Goal: Task Accomplishment & Management: Manage account settings

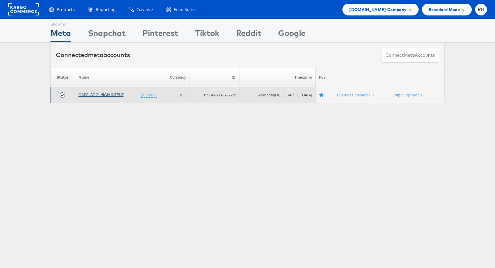
click at [113, 94] on link "CARS_ACQ_HIGH INTENT" at bounding box center [100, 94] width 45 height 5
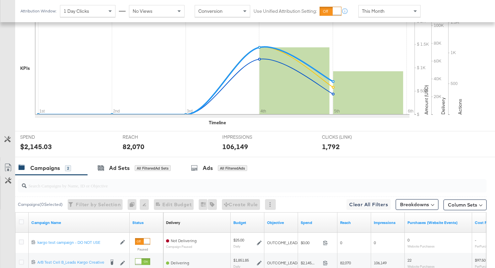
scroll to position [237, 0]
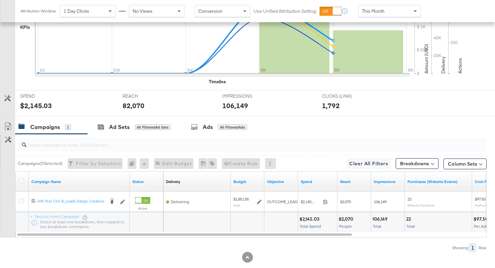
scroll to position [217, 0]
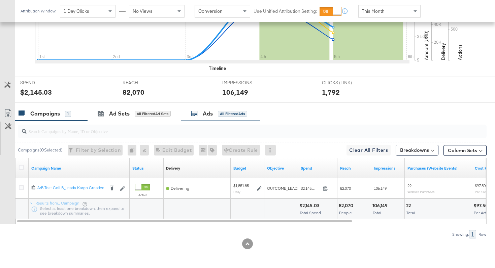
click at [203, 116] on div "Ads All Filtered Ads" at bounding box center [219, 114] width 56 height 8
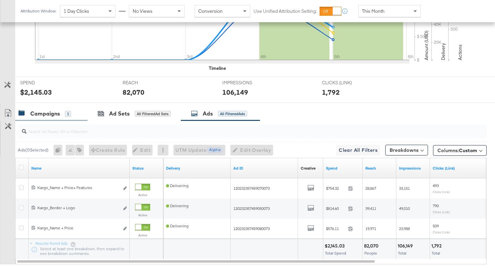
click at [43, 109] on div "Campaigns 1" at bounding box center [51, 114] width 72 height 14
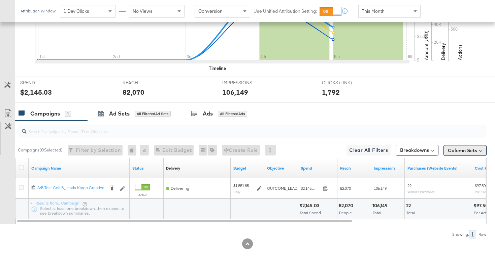
click at [463, 146] on button "Column Sets" at bounding box center [464, 150] width 43 height 11
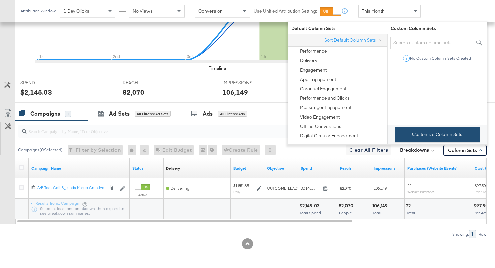
click at [407, 133] on button "Customize Column Sets" at bounding box center [437, 134] width 84 height 15
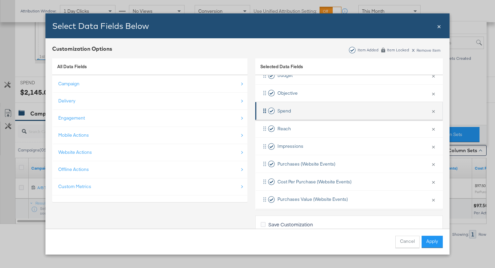
scroll to position [81, 0]
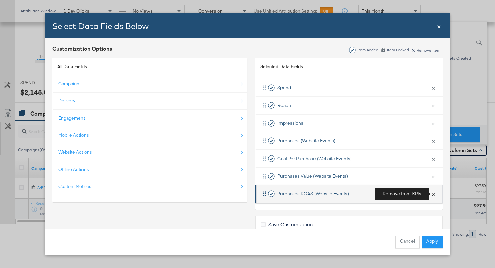
click at [435, 199] on button "×" at bounding box center [433, 194] width 9 height 14
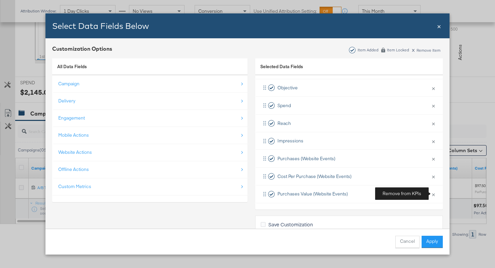
scroll to position [63, 0]
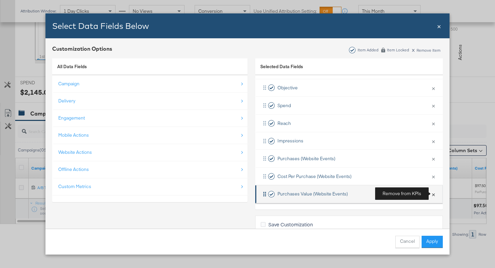
click at [436, 194] on button "×" at bounding box center [433, 194] width 9 height 14
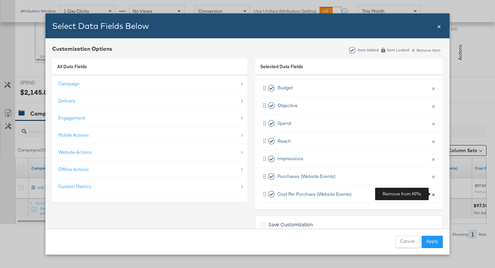
click at [436, 194] on button "×" at bounding box center [433, 194] width 9 height 14
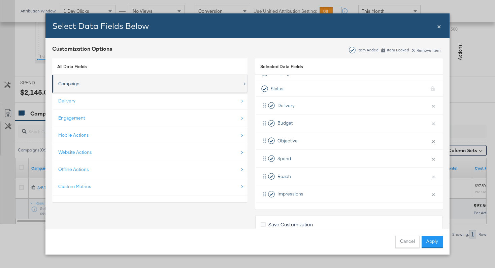
click at [87, 88] on div "Campaign" at bounding box center [150, 84] width 184 height 14
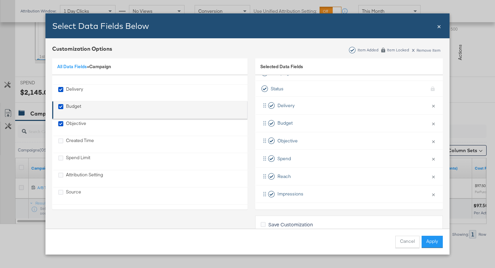
scroll to position [44, 0]
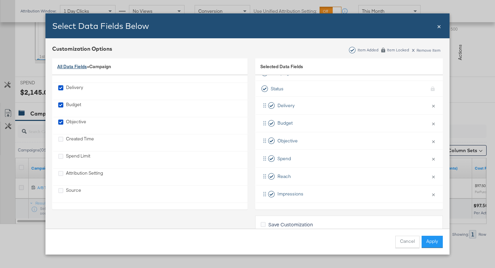
click at [74, 65] on link "All Data Fields" at bounding box center [72, 67] width 30 height 6
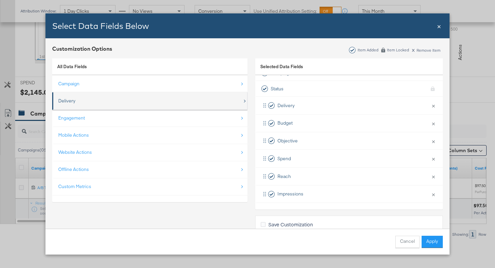
click at [97, 103] on div "Delivery" at bounding box center [150, 101] width 184 height 14
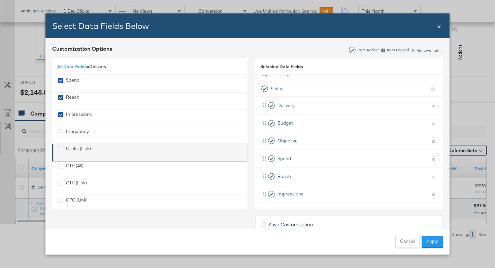
click at [88, 150] on div "Clicks (Link)" at bounding box center [78, 153] width 25 height 14
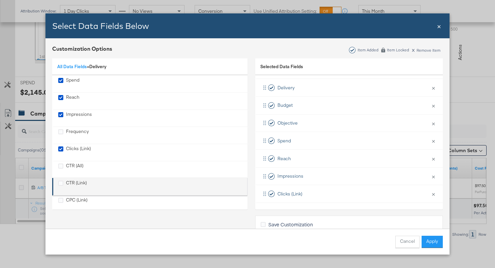
click at [78, 183] on div "CTR (Link)" at bounding box center [76, 187] width 21 height 14
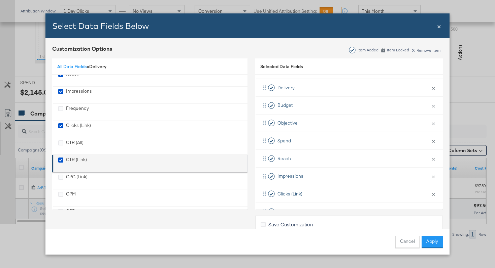
scroll to position [32, 0]
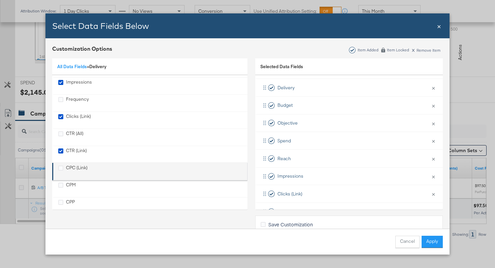
click at [76, 169] on div "CPC (Link)" at bounding box center [77, 172] width 22 height 14
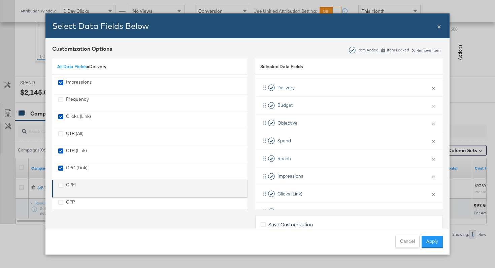
click at [68, 184] on div "CPM" at bounding box center [71, 189] width 10 height 14
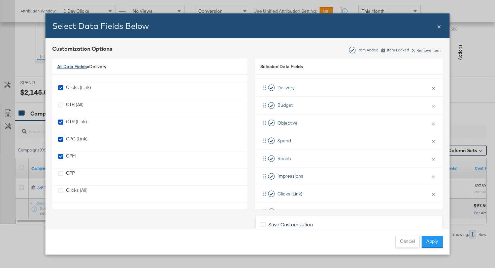
click at [69, 66] on link "All Data Fields" at bounding box center [72, 67] width 30 height 6
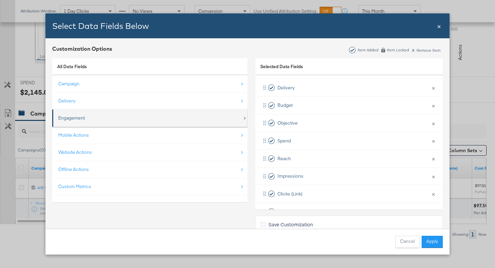
click at [90, 122] on div "Engagement" at bounding box center [150, 118] width 184 height 14
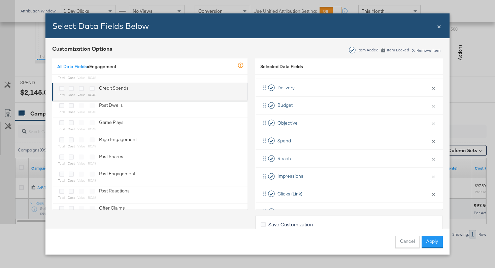
scroll to position [154, 0]
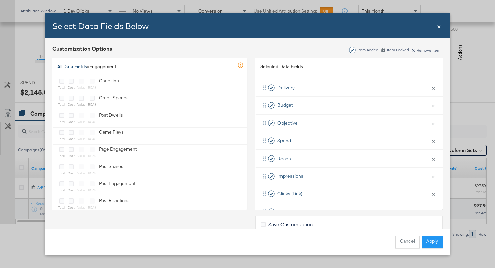
click at [78, 67] on link "All Data Fields" at bounding box center [72, 67] width 30 height 6
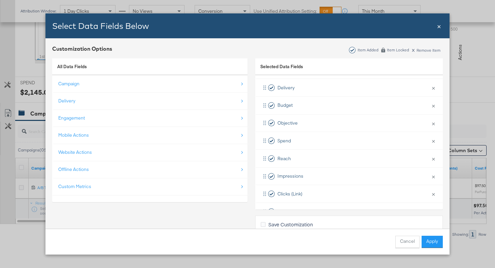
scroll to position [0, 0]
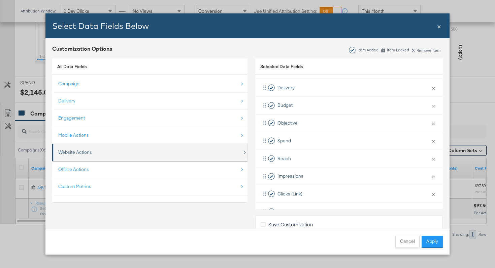
click at [110, 150] on div "Website Actions" at bounding box center [150, 153] width 184 height 14
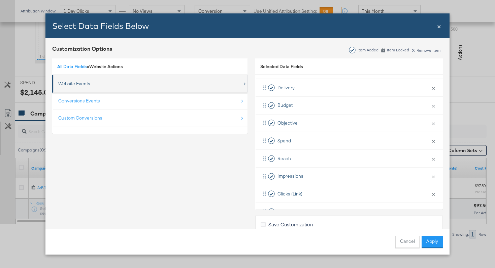
click at [112, 84] on div "Website Events" at bounding box center [150, 84] width 184 height 14
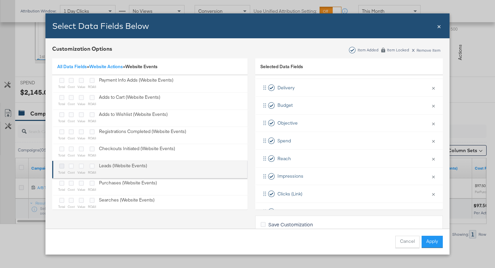
click at [62, 167] on icon "Bulk Add Locations Modal" at bounding box center [61, 166] width 5 height 5
click at [0, 0] on input "Bulk Add Locations Modal" at bounding box center [0, 0] width 0 height 0
click at [70, 168] on icon "Bulk Add Locations Modal" at bounding box center [71, 166] width 5 height 5
click at [0, 0] on input "Bulk Add Locations Modal" at bounding box center [0, 0] width 0 height 0
click at [81, 167] on icon "Bulk Add Locations Modal" at bounding box center [81, 166] width 5 height 5
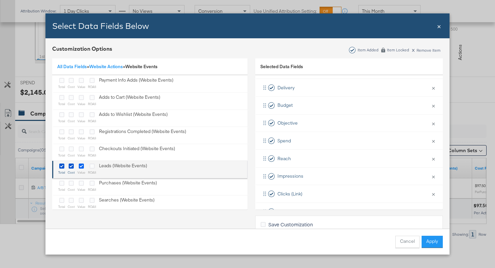
click at [0, 0] on input "Bulk Add Locations Modal" at bounding box center [0, 0] width 0 height 0
click at [91, 167] on icon "Bulk Add Locations Modal" at bounding box center [91, 166] width 5 height 5
click at [0, 0] on input "Bulk Add Locations Modal" at bounding box center [0, 0] width 0 height 0
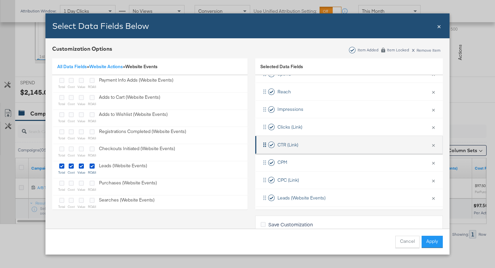
scroll to position [108, 0]
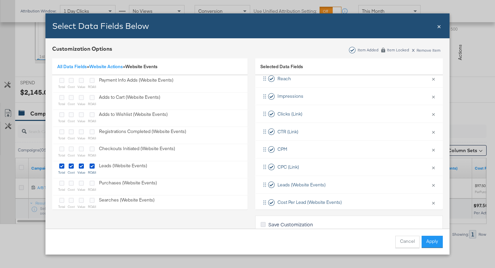
click at [264, 225] on icon "Bulk Add Locations Modal" at bounding box center [262, 224] width 5 height 5
click at [0, 0] on input "Save Customization" at bounding box center [0, 0] width 0 height 0
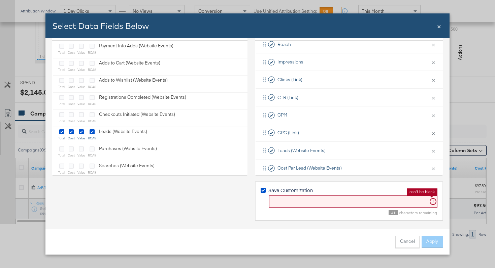
click at [284, 207] on input "Bulk Add Locations Modal" at bounding box center [353, 202] width 168 height 12
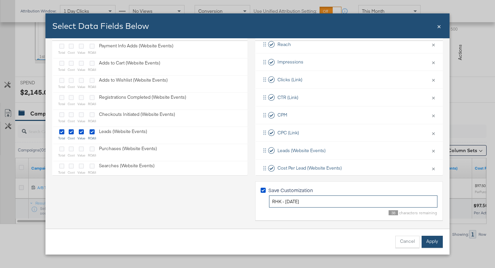
type input "RHK - [DATE]"
click at [437, 241] on button "Apply" at bounding box center [431, 242] width 21 height 12
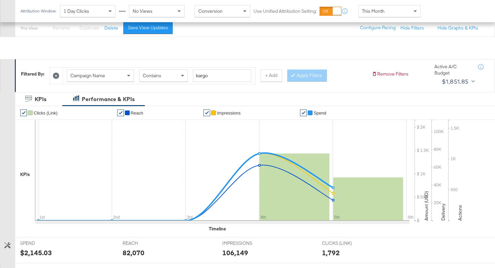
scroll to position [12, 0]
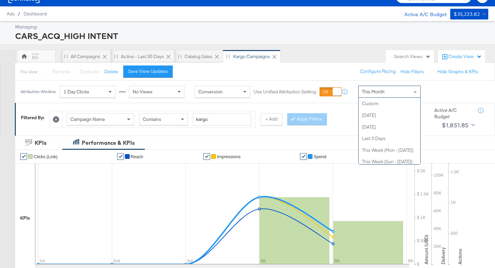
click at [365, 95] on span "This Month" at bounding box center [373, 92] width 23 height 6
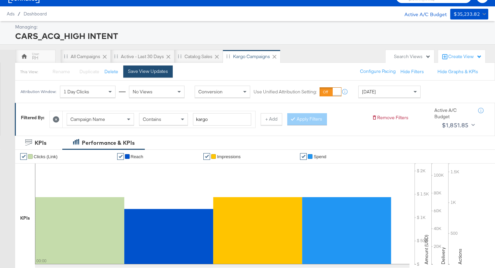
click at [158, 75] on button "Save View Updates" at bounding box center [147, 72] width 49 height 12
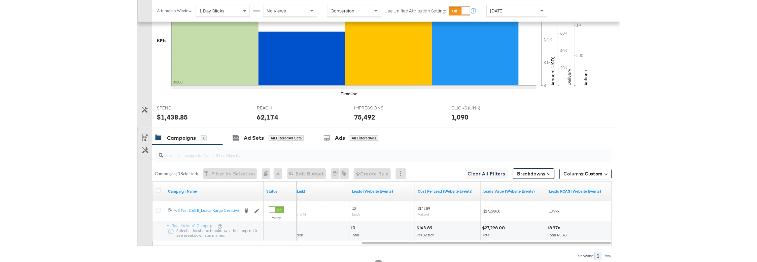
scroll to position [217, 0]
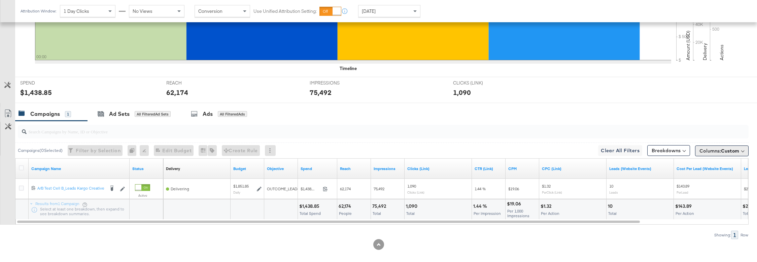
click at [494, 153] on span "Columns: Custom" at bounding box center [719, 150] width 40 height 7
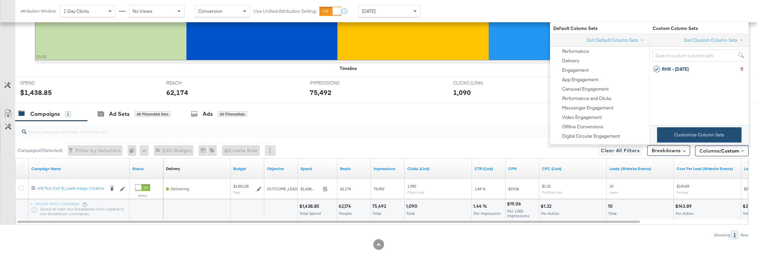
click at [494, 135] on button "Customize Column Sets" at bounding box center [699, 134] width 84 height 15
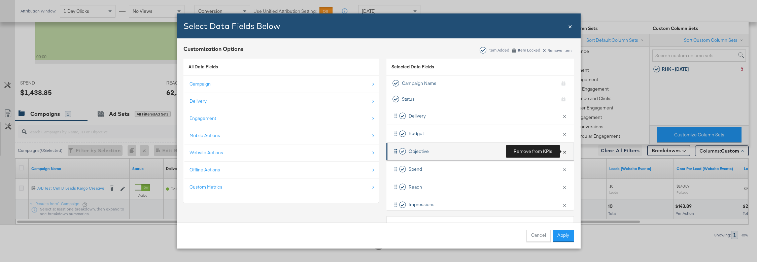
click at [494, 150] on button "×" at bounding box center [564, 151] width 9 height 14
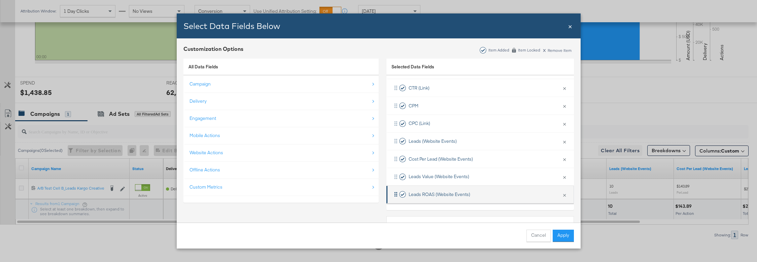
scroll to position [24, 0]
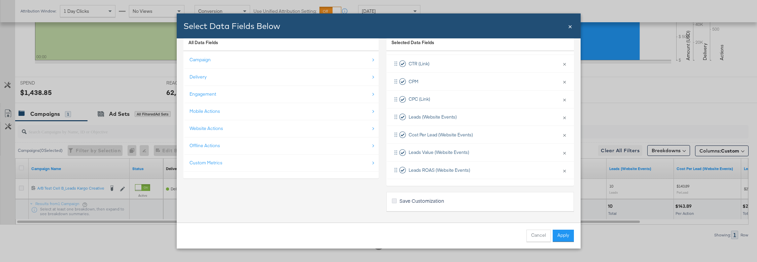
click at [396, 200] on label "Save Customization" at bounding box center [419, 200] width 55 height 7
click at [0, 0] on input "Save Customization" at bounding box center [0, 0] width 0 height 0
click at [494, 237] on button "Apply" at bounding box center [562, 235] width 21 height 12
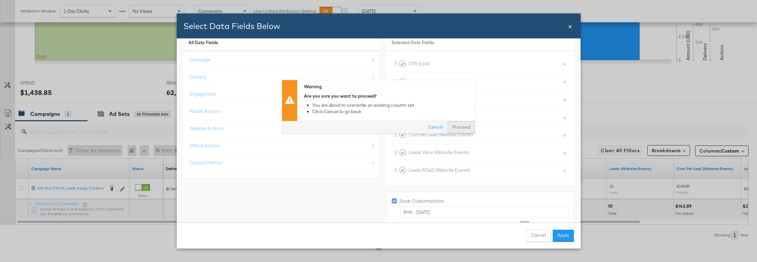
click at [458, 124] on button "Proceed" at bounding box center [460, 127] width 27 height 12
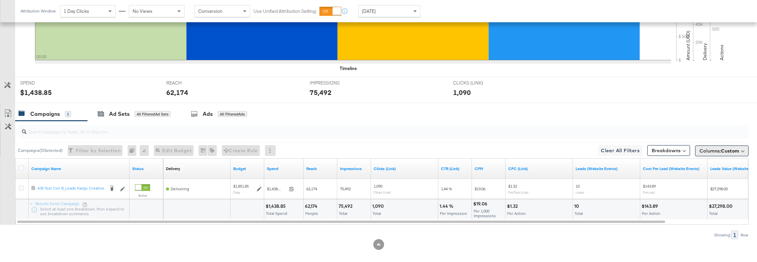
click at [494, 150] on span "Columns: Custom" at bounding box center [719, 150] width 40 height 7
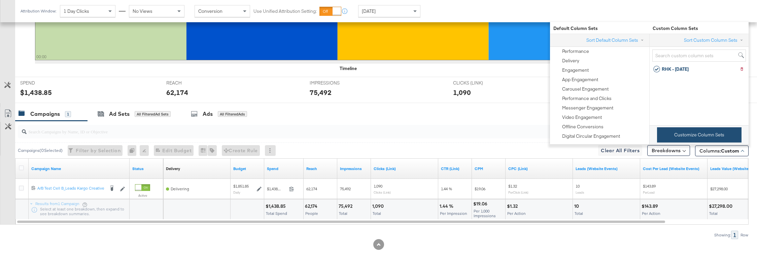
click at [494, 136] on button "Customize Column Sets" at bounding box center [699, 134] width 84 height 15
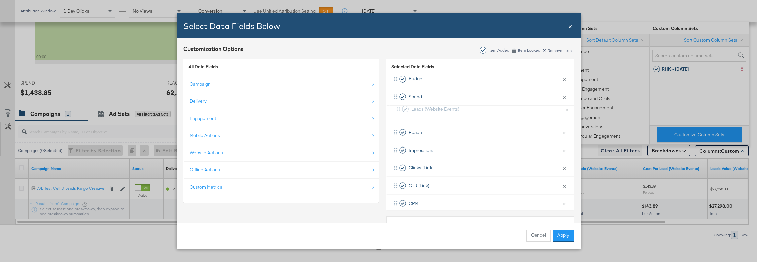
scroll to position [54, 0]
drag, startPoint x: 397, startPoint y: 157, endPoint x: 398, endPoint y: 113, distance: 44.1
click at [398, 113] on div "Delivery × Remove from KPIs Budget × Remove from KPIs Spend × Remove from KPIs …" at bounding box center [479, 168] width 187 height 230
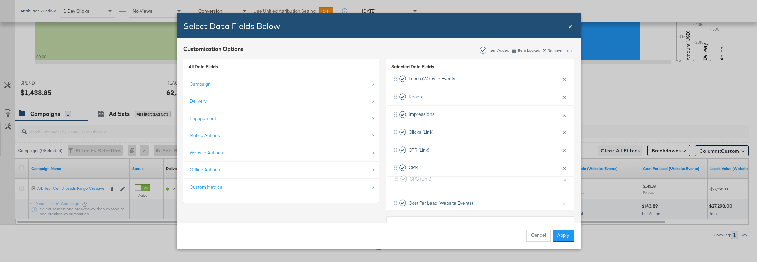
scroll to position [92, 0]
drag, startPoint x: 394, startPoint y: 191, endPoint x: 397, endPoint y: 158, distance: 33.4
click at [397, 158] on div "Delivery × Remove from KPIs Budget × Remove from KPIs Spend × Remove from KPIs …" at bounding box center [479, 130] width 187 height 230
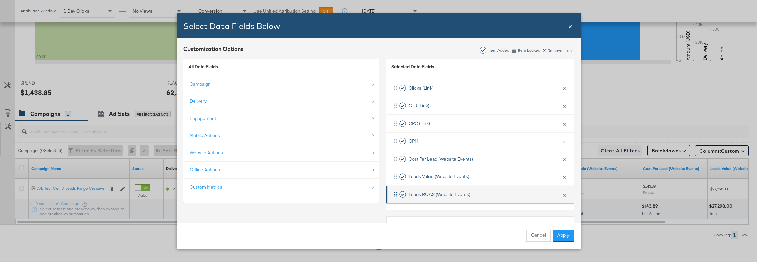
scroll to position [24, 0]
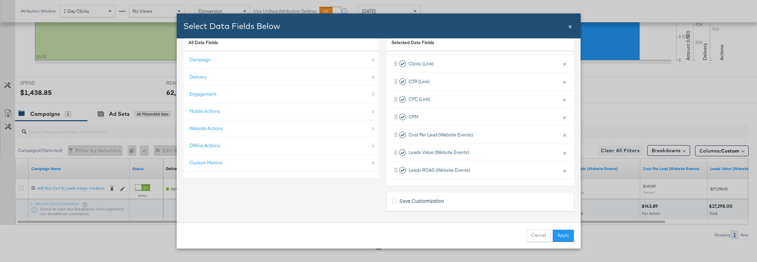
click at [391, 203] on div "Save Customization" at bounding box center [479, 201] width 187 height 19
click at [393, 202] on icon "Bulk Add Locations Modal" at bounding box center [394, 200] width 5 height 5
click at [0, 0] on input "Save Customization" at bounding box center [0, 0] width 0 height 0
click at [494, 232] on button "Apply" at bounding box center [562, 235] width 21 height 12
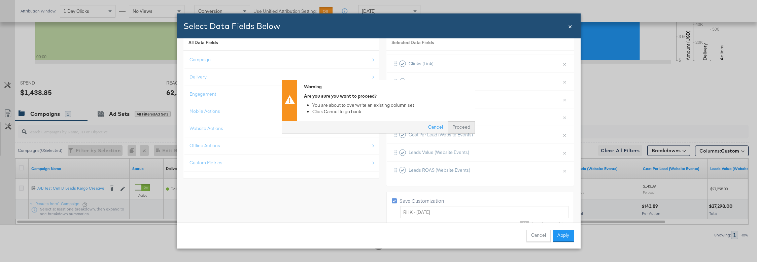
click at [457, 127] on button "Proceed" at bounding box center [460, 127] width 27 height 12
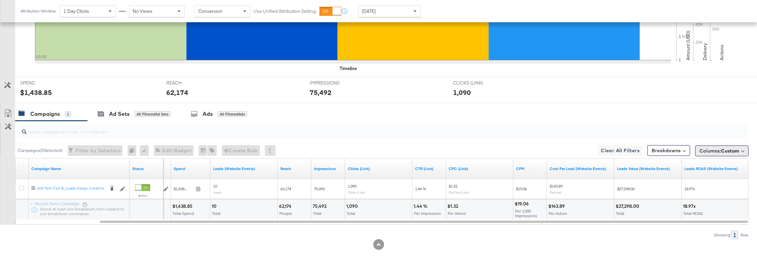
click at [494, 149] on span "Columns: Custom" at bounding box center [719, 150] width 40 height 7
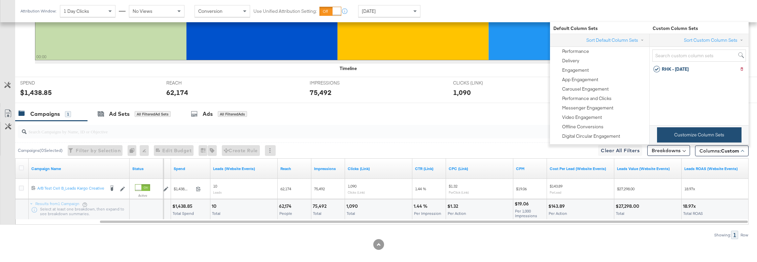
click at [494, 138] on button "Customize Column Sets" at bounding box center [699, 134] width 84 height 15
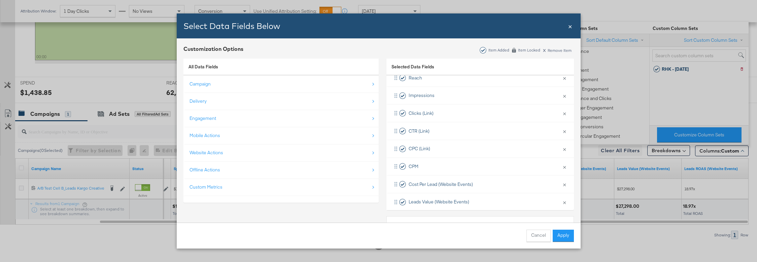
scroll to position [134, 0]
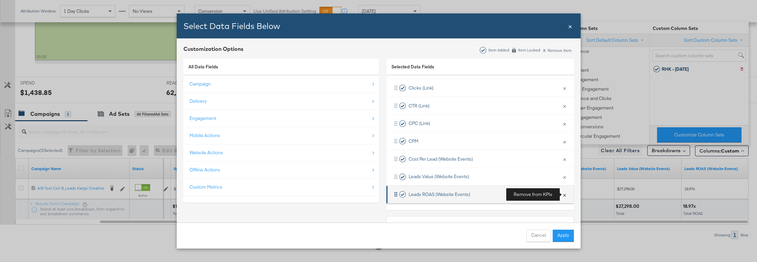
click at [494, 194] on button "×" at bounding box center [564, 194] width 9 height 14
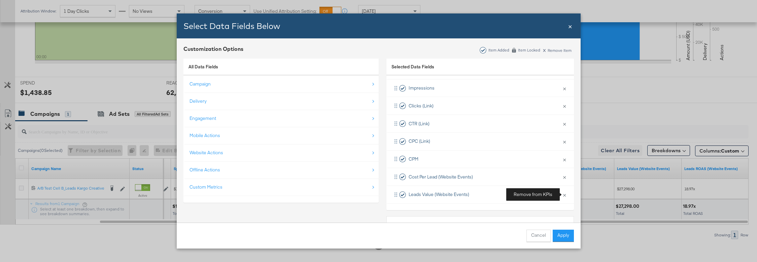
scroll to position [116, 0]
click at [494, 194] on button "×" at bounding box center [564, 194] width 9 height 14
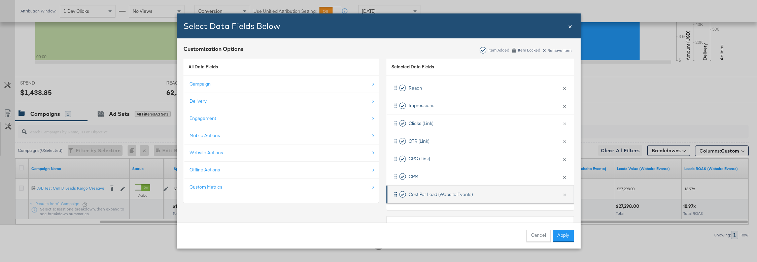
scroll to position [24, 0]
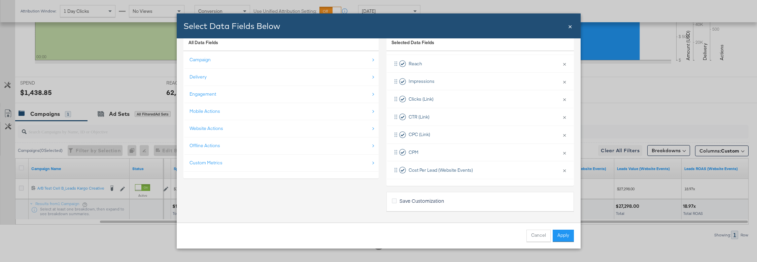
click at [418, 198] on span "Save Customization" at bounding box center [421, 200] width 44 height 7
click at [0, 0] on input "Save Customization" at bounding box center [0, 0] width 0 height 0
click at [494, 233] on button "Apply" at bounding box center [562, 235] width 21 height 12
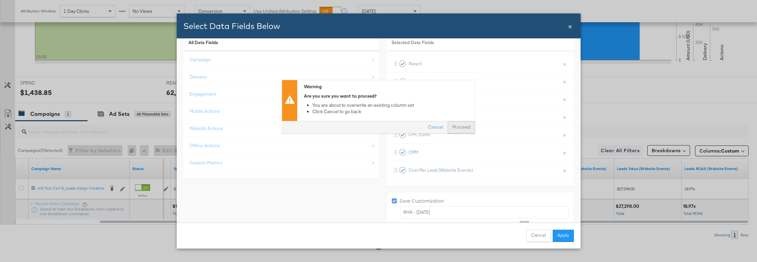
click at [454, 128] on button "Proceed" at bounding box center [460, 127] width 27 height 12
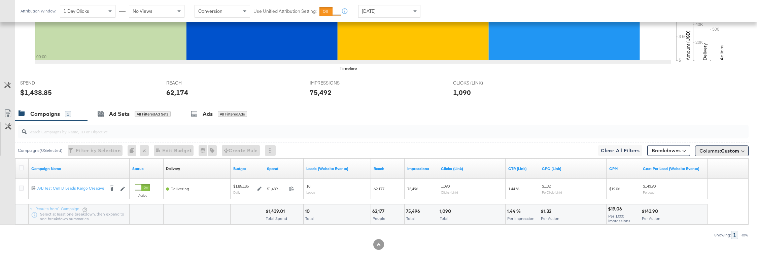
click at [494, 151] on span "Custom" at bounding box center [730, 151] width 18 height 6
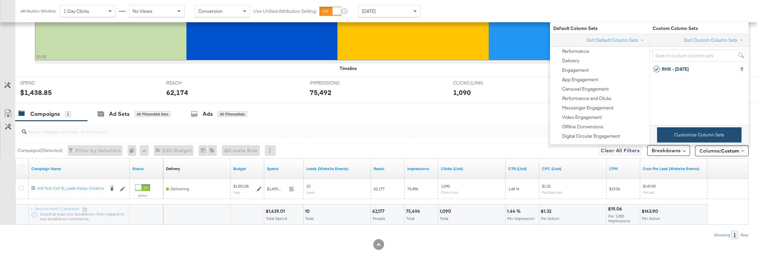
click at [494, 131] on button "Customize Column Sets" at bounding box center [699, 134] width 84 height 15
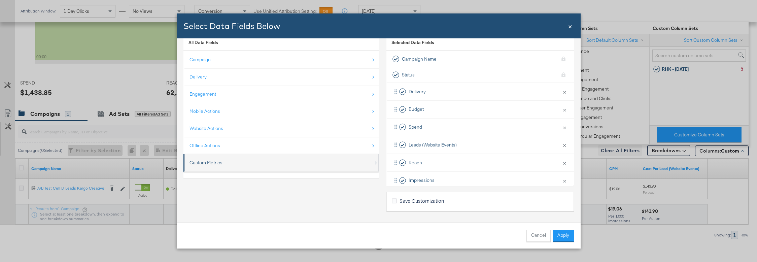
click at [268, 166] on div "Custom Metrics" at bounding box center [281, 163] width 184 height 14
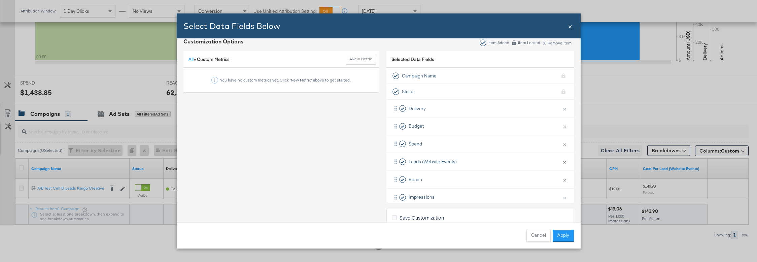
scroll to position [0, 0]
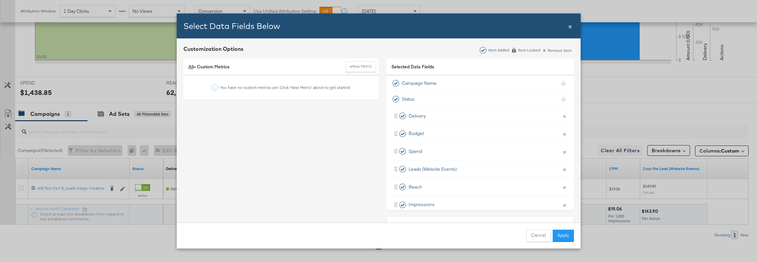
click at [190, 66] on link "All" at bounding box center [190, 67] width 5 height 6
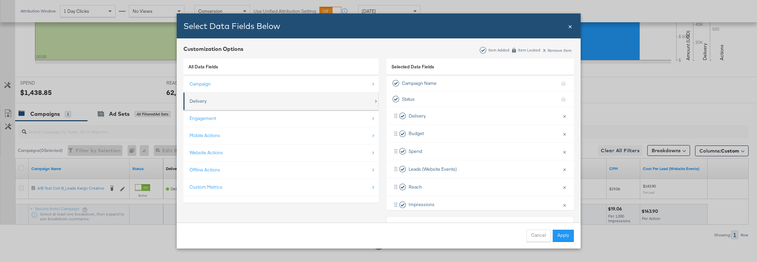
click at [241, 103] on div "Delivery" at bounding box center [281, 101] width 184 height 14
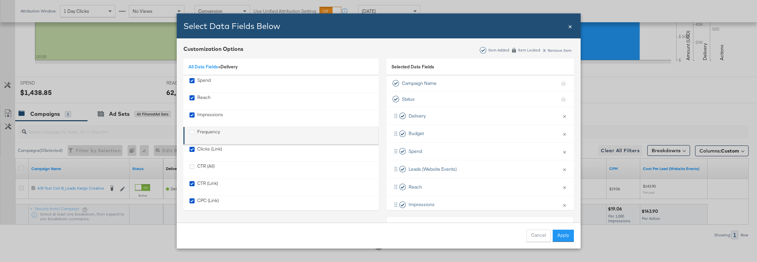
click at [213, 132] on div "Frequency" at bounding box center [208, 136] width 23 height 14
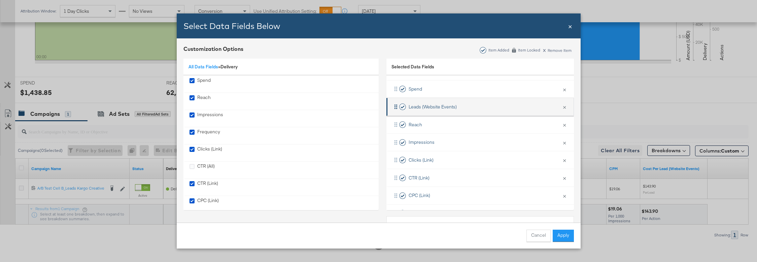
scroll to position [116, 0]
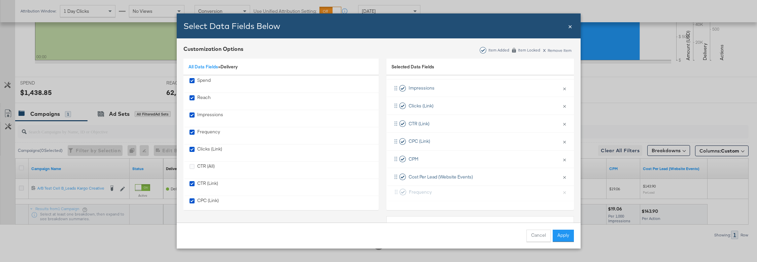
drag, startPoint x: 395, startPoint y: 157, endPoint x: 395, endPoint y: 194, distance: 36.7
click at [395, 194] on div "Delivery × Remove from KPIs Budget × Remove from KPIs Spend × Remove from KPIs …" at bounding box center [479, 97] width 187 height 213
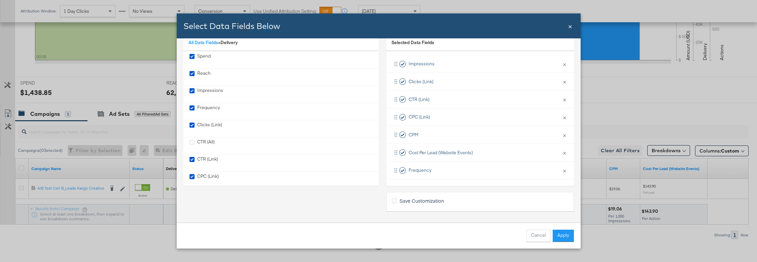
click at [408, 200] on span "Save Customization" at bounding box center [421, 200] width 44 height 7
click at [0, 0] on input "Save Customization" at bounding box center [0, 0] width 0 height 0
click at [494, 236] on button "Apply" at bounding box center [562, 235] width 21 height 12
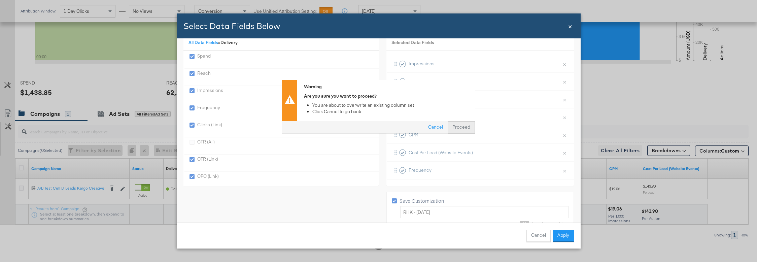
click at [462, 130] on button "Proceed" at bounding box center [460, 127] width 27 height 12
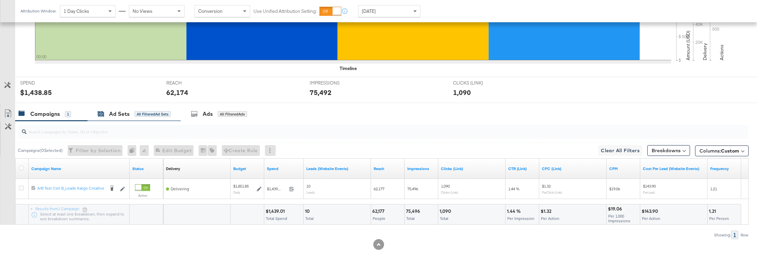
click at [158, 114] on div "All Filtered Ad Sets" at bounding box center [153, 114] width 36 height 6
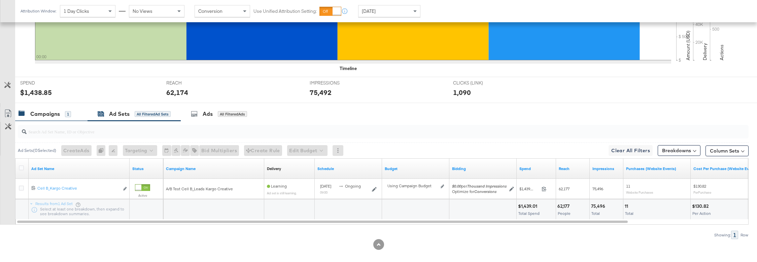
click at [55, 114] on div "Campaigns" at bounding box center [45, 114] width 30 height 8
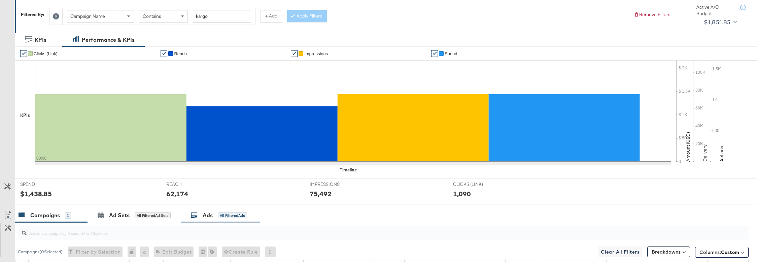
scroll to position [0, 0]
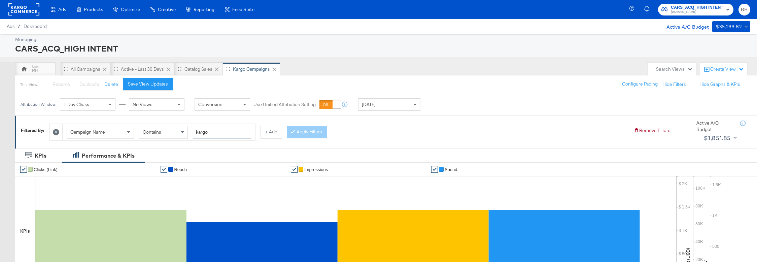
click at [224, 130] on input "kargo" at bounding box center [222, 132] width 58 height 12
type input "a/b test"
click at [308, 130] on button "Apply Filters" at bounding box center [307, 132] width 40 height 12
click at [243, 70] on div "Kargo Campaigns" at bounding box center [251, 69] width 37 height 6
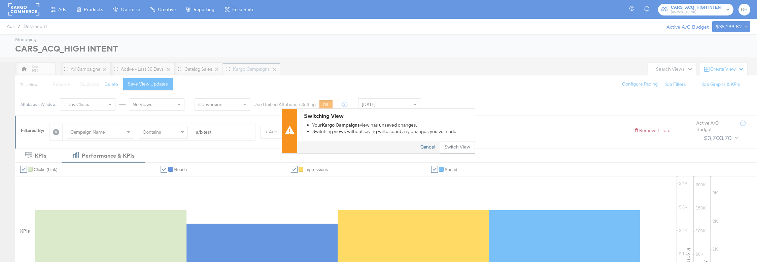
click at [430, 145] on button "Cancel" at bounding box center [428, 147] width 24 height 12
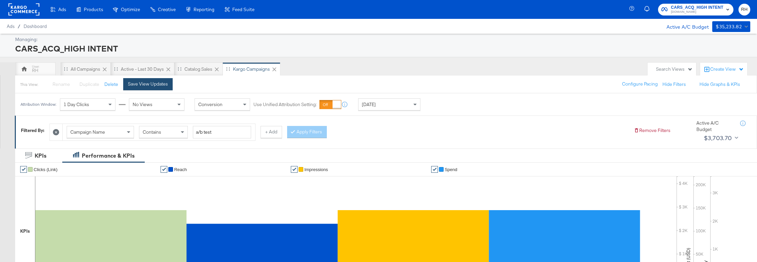
click at [164, 87] on button "Save View Updates" at bounding box center [147, 84] width 49 height 12
click at [51, 86] on button "Rename" at bounding box center [58, 84] width 35 height 12
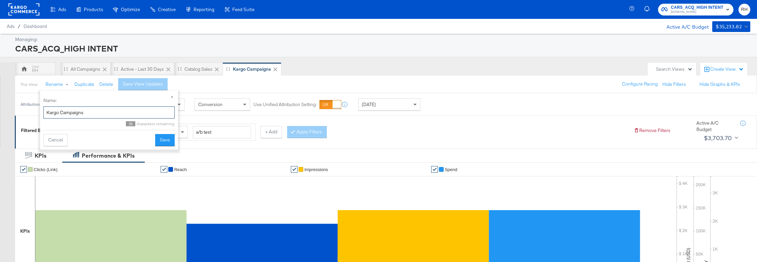
click at [60, 112] on input "Kargo Campaigns" at bounding box center [108, 112] width 131 height 12
type input "Kargo vs BAU"
click at [166, 137] on button "Save" at bounding box center [165, 140] width 20 height 12
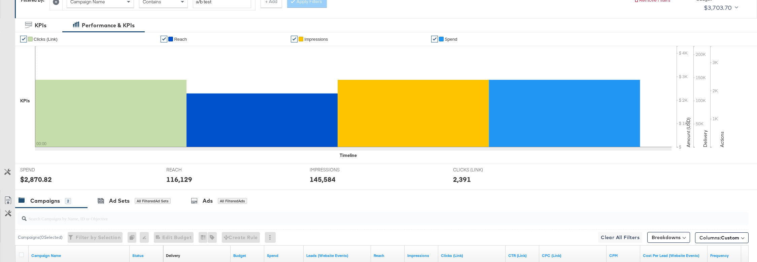
scroll to position [244, 0]
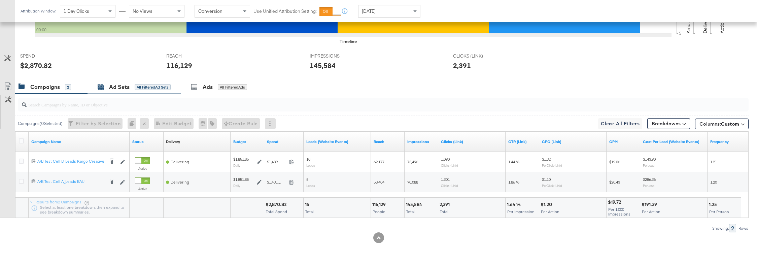
click at [136, 87] on div "All Filtered Ad Sets" at bounding box center [153, 87] width 36 height 6
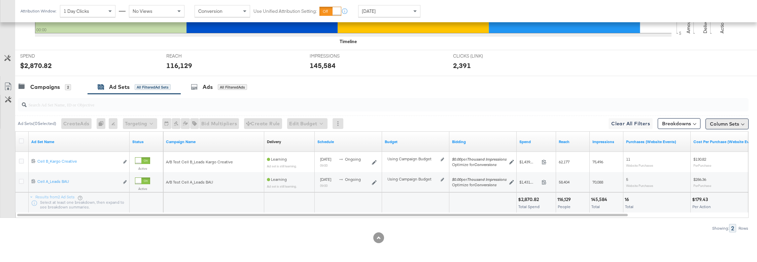
click at [494, 125] on button "Column Sets" at bounding box center [726, 123] width 43 height 11
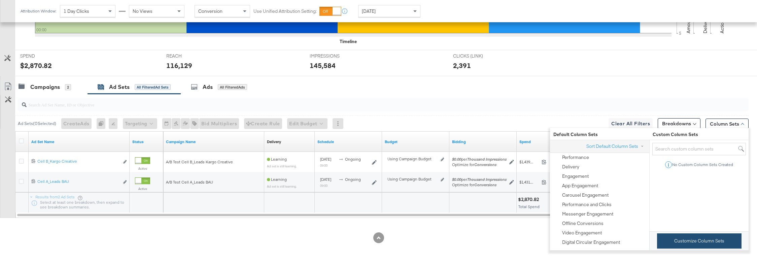
click at [494, 239] on button "Customize Column Sets" at bounding box center [699, 240] width 84 height 15
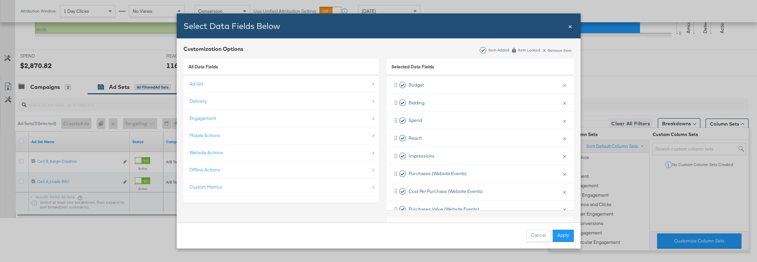
scroll to position [116, 0]
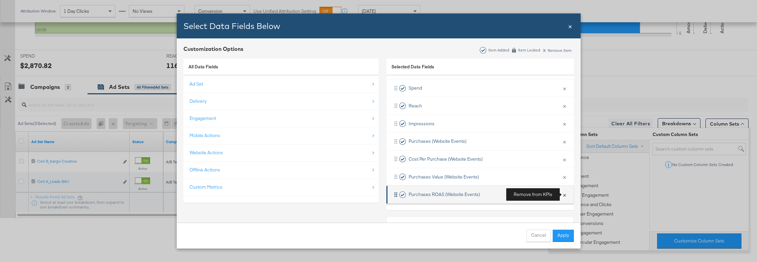
click at [494, 194] on button "×" at bounding box center [564, 194] width 9 height 14
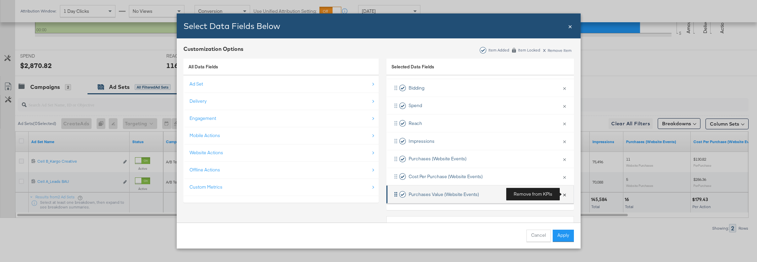
click at [494, 195] on button "×" at bounding box center [564, 194] width 9 height 14
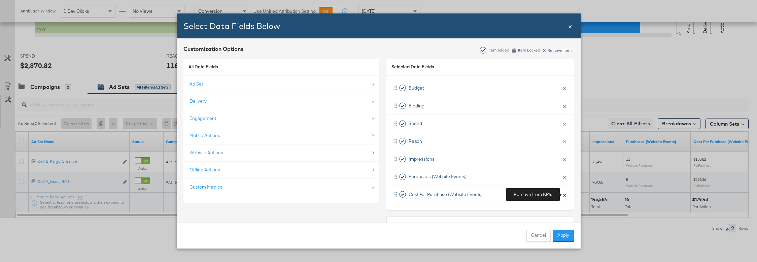
click at [494, 195] on button "×" at bounding box center [564, 194] width 9 height 14
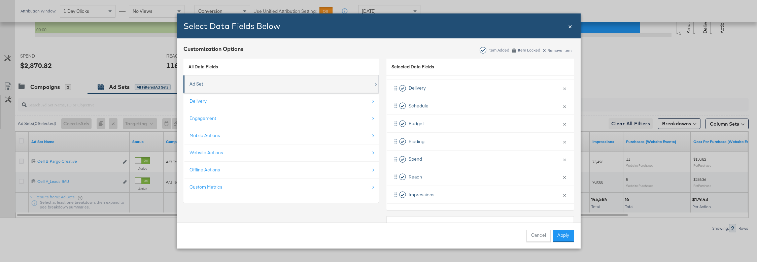
scroll to position [241, 0]
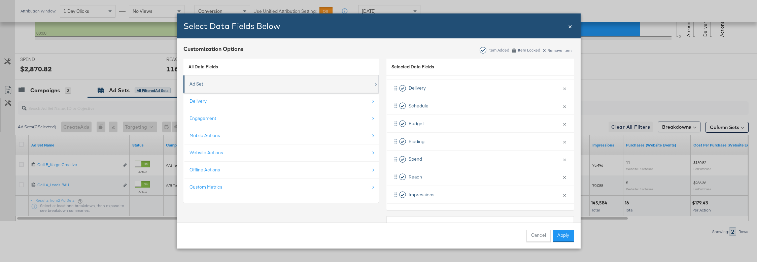
click at [252, 91] on div "Ad Set" at bounding box center [281, 84] width 184 height 14
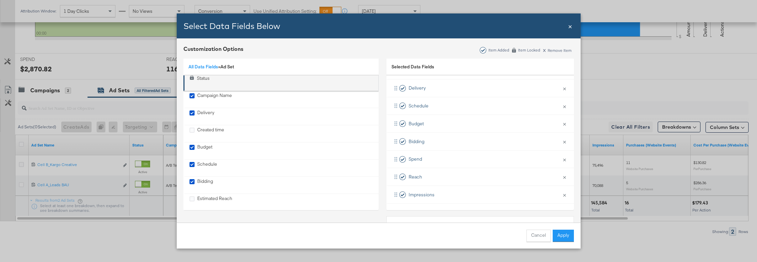
scroll to position [78, 0]
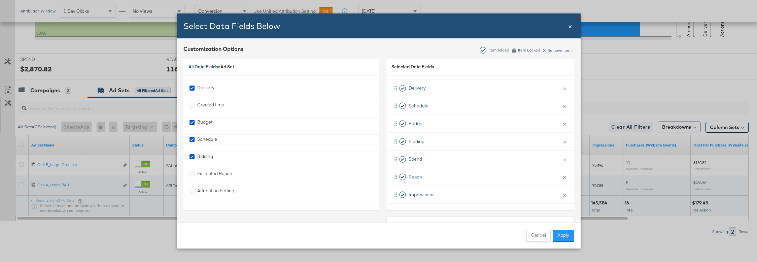
click at [207, 67] on link "All Data Fields" at bounding box center [203, 67] width 30 height 6
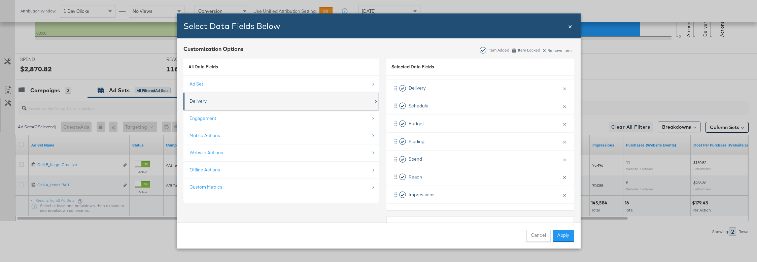
click at [232, 102] on div "Delivery" at bounding box center [281, 101] width 184 height 14
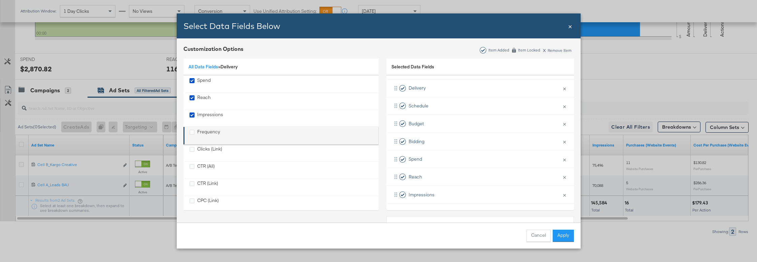
click at [210, 131] on div "Frequency" at bounding box center [208, 136] width 23 height 14
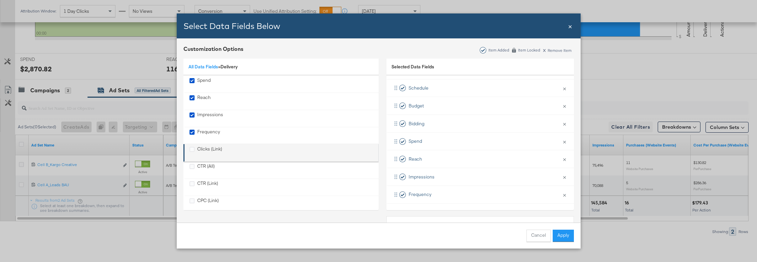
click at [205, 148] on div "Clicks (Link)" at bounding box center [209, 153] width 25 height 14
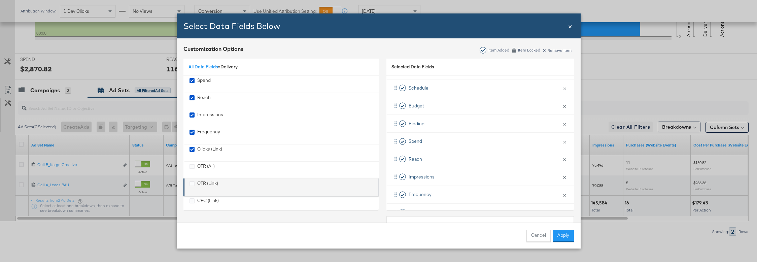
click at [200, 183] on div "CTR (Link)" at bounding box center [207, 187] width 21 height 14
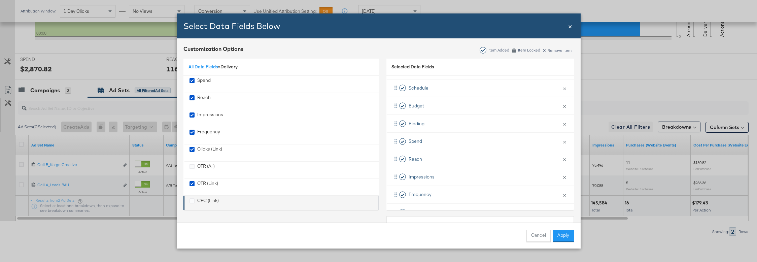
click at [199, 200] on div "CPC (Link)" at bounding box center [208, 204] width 22 height 14
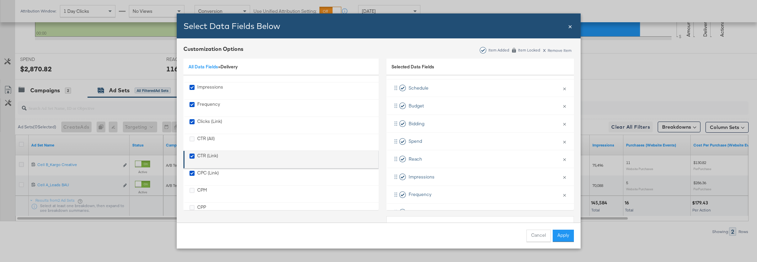
scroll to position [38, 0]
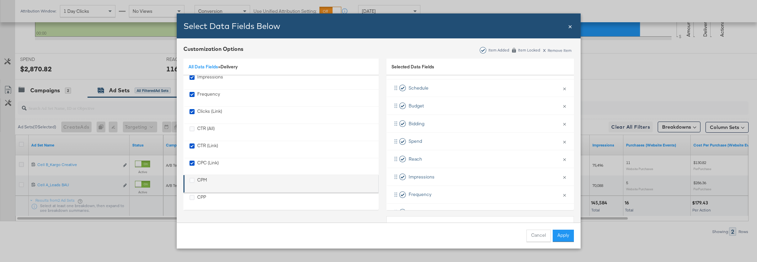
click at [198, 181] on div "CPM" at bounding box center [202, 184] width 10 height 14
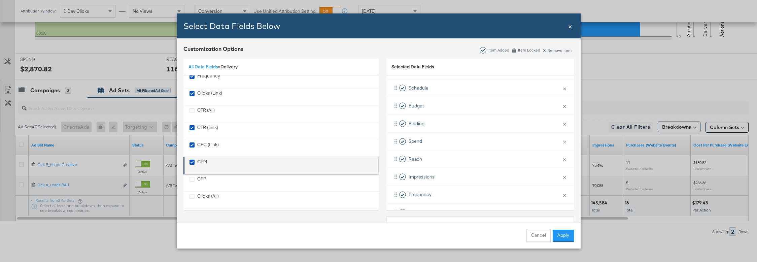
scroll to position [61, 0]
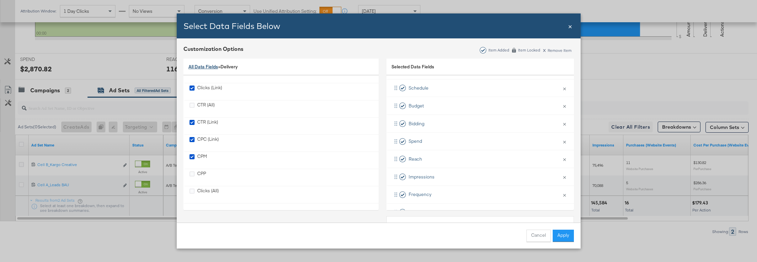
click at [204, 65] on link "All Data Fields" at bounding box center [203, 67] width 30 height 6
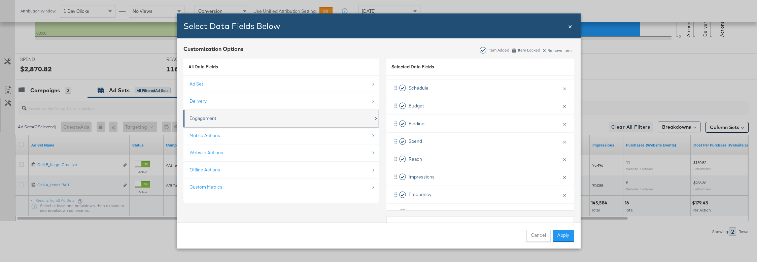
click at [217, 120] on div "Engagement" at bounding box center [281, 118] width 184 height 14
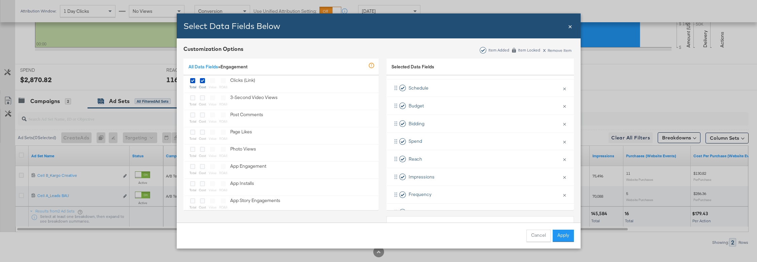
scroll to position [225, 0]
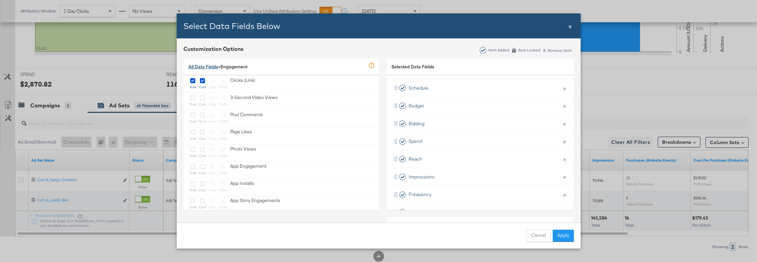
click at [210, 67] on link "All Data Fields" at bounding box center [203, 67] width 30 height 6
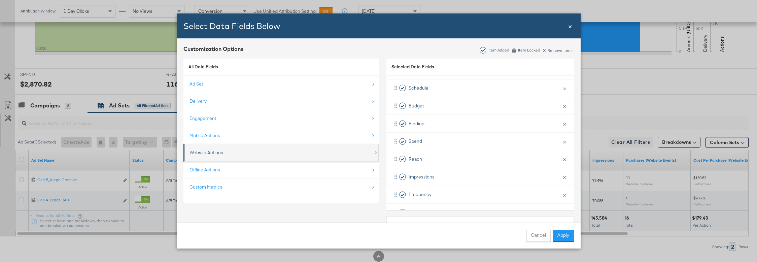
click at [247, 148] on div "Website Actions" at bounding box center [281, 153] width 184 height 14
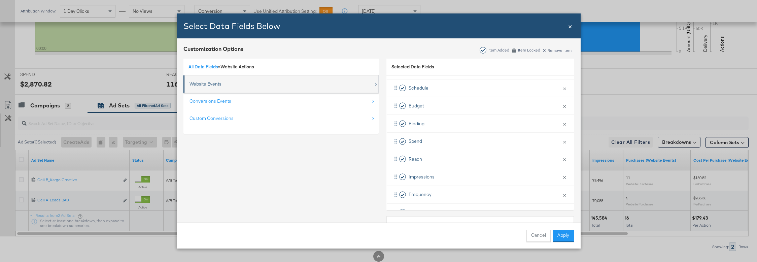
click at [233, 82] on div "Website Events" at bounding box center [281, 84] width 184 height 14
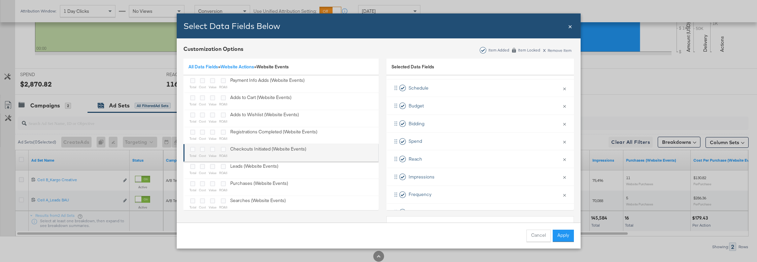
scroll to position [12, 0]
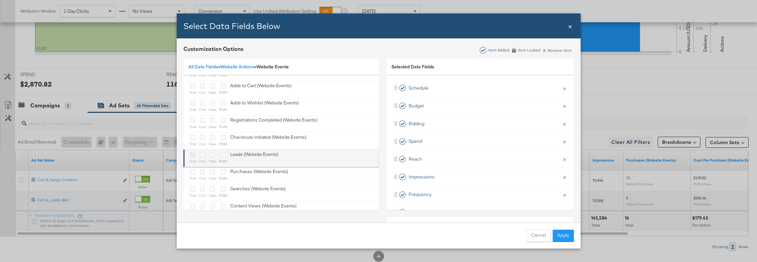
click at [191, 154] on icon "Bulk Add Locations Modal" at bounding box center [192, 154] width 5 height 5
click at [0, 0] on input "Bulk Add Locations Modal" at bounding box center [0, 0] width 0 height 0
click at [212, 155] on icon "Bulk Add Locations Modal" at bounding box center [212, 154] width 5 height 5
click at [0, 0] on input "Bulk Add Locations Modal" at bounding box center [0, 0] width 0 height 0
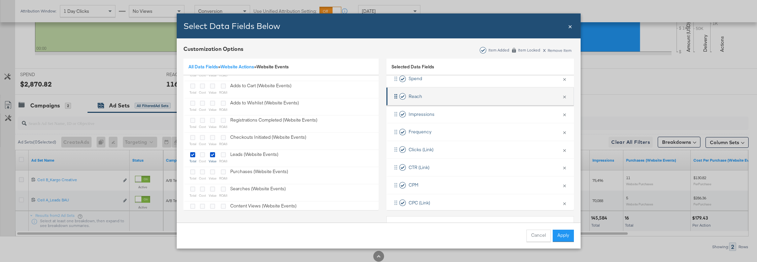
scroll to position [170, 0]
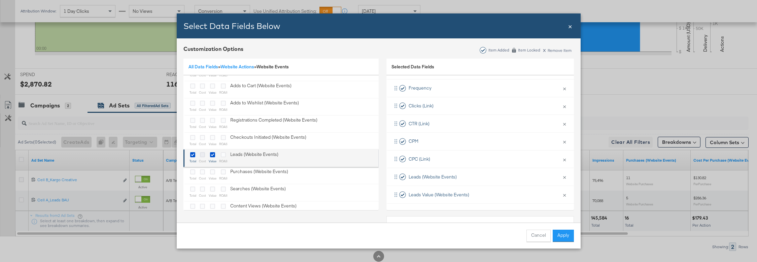
click at [202, 154] on icon "Bulk Add Locations Modal" at bounding box center [202, 154] width 5 height 5
click at [0, 0] on input "Bulk Add Locations Modal" at bounding box center [0, 0] width 0 height 0
click at [213, 155] on icon "Bulk Add Locations Modal" at bounding box center [212, 154] width 5 height 5
click at [0, 0] on input "Bulk Add Locations Modal" at bounding box center [0, 0] width 0 height 0
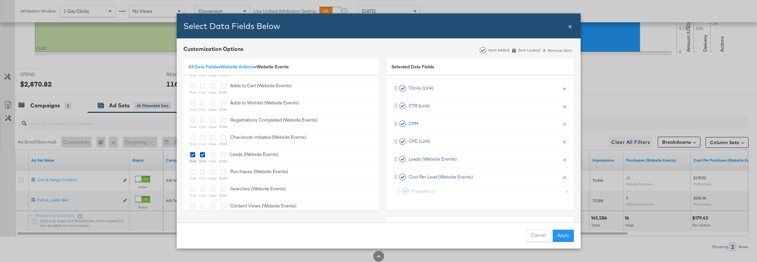
drag, startPoint x: 396, startPoint y: 88, endPoint x: 398, endPoint y: 186, distance: 98.6
click at [398, 191] on div "Campaign Name × Remove from KPIs Delivery × Remove from KPIs Schedule × Remove …" at bounding box center [479, 70] width 187 height 266
drag, startPoint x: 394, startPoint y: 121, endPoint x: 396, endPoint y: 157, distance: 35.4
click at [396, 157] on div "Campaign Name × Remove from KPIs Delivery × Remove from KPIs Schedule × Remove …" at bounding box center [479, 70] width 187 height 266
drag, startPoint x: 394, startPoint y: 122, endPoint x: 395, endPoint y: 147, distance: 24.9
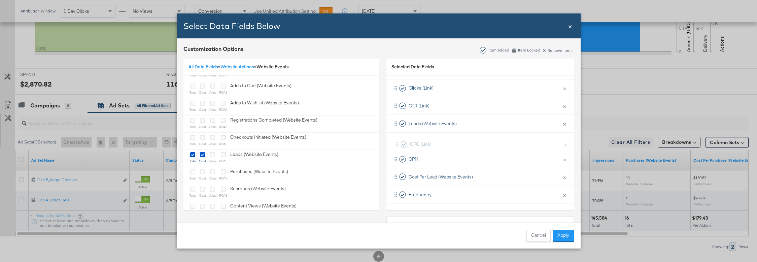
click at [395, 147] on div "Campaign Name × Remove from KPIs Delivery × Remove from KPIs Schedule × Remove …" at bounding box center [479, 70] width 187 height 266
drag, startPoint x: 397, startPoint y: 139, endPoint x: 397, endPoint y: 100, distance: 39.0
click at [397, 100] on div "Campaign Name × Remove from KPIs Delivery × Remove from KPIs Schedule × Remove …" at bounding box center [479, 128] width 187 height 266
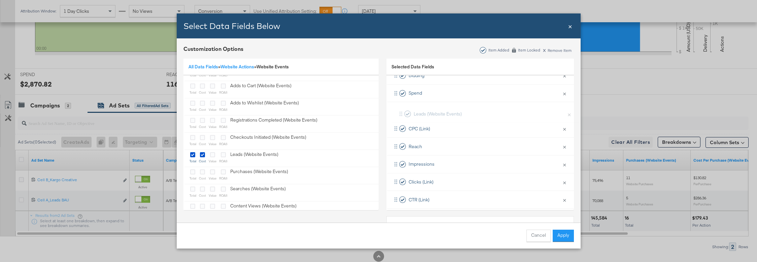
drag, startPoint x: 396, startPoint y: 171, endPoint x: 401, endPoint y: 109, distance: 62.1
click at [401, 109] on div "Campaign Name × Remove from KPIs Delivery × Remove from KPIs Schedule × Remove …" at bounding box center [479, 129] width 187 height 266
drag, startPoint x: 395, startPoint y: 172, endPoint x: 399, endPoint y: 111, distance: 60.3
click at [399, 111] on div "Campaign Name × Remove from KPIs Delivery × Remove from KPIs Schedule × Remove …" at bounding box center [479, 127] width 187 height 266
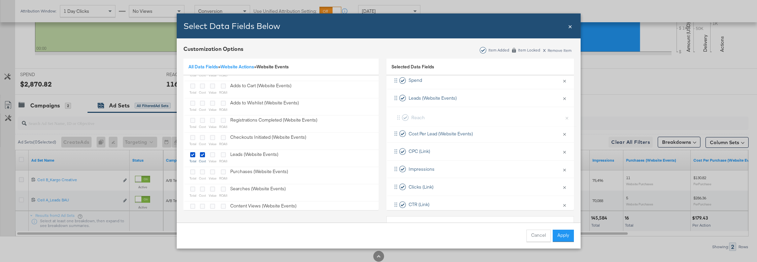
scroll to position [124, 0]
drag, startPoint x: 396, startPoint y: 133, endPoint x: 399, endPoint y: 117, distance: 16.0
click at [399, 117] on div "Campaign Name × Remove from KPIs Delivery × Remove from KPIs Schedule × Remove …" at bounding box center [479, 116] width 187 height 266
drag, startPoint x: 396, startPoint y: 164, endPoint x: 397, endPoint y: 131, distance: 33.0
click at [397, 131] on div "Campaign Name × Remove from KPIs Delivery × Remove from KPIs Schedule × Remove …" at bounding box center [479, 116] width 187 height 266
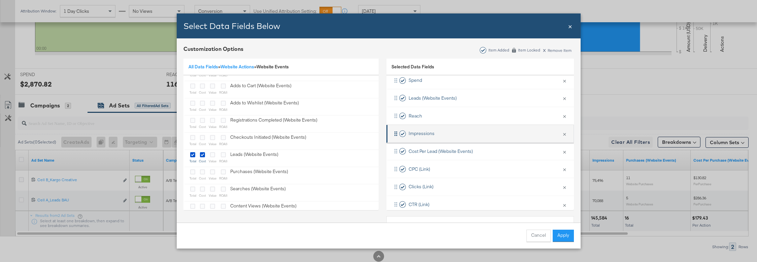
scroll to position [134, 0]
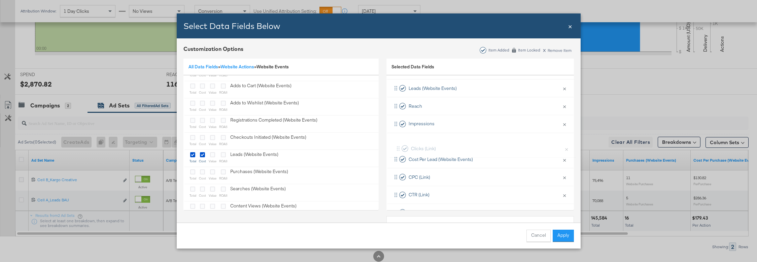
drag, startPoint x: 395, startPoint y: 171, endPoint x: 397, endPoint y: 140, distance: 30.4
click at [397, 140] on div "Campaign Name × Remove from KPIs Delivery × Remove from KPIs Schedule × Remove …" at bounding box center [479, 106] width 187 height 266
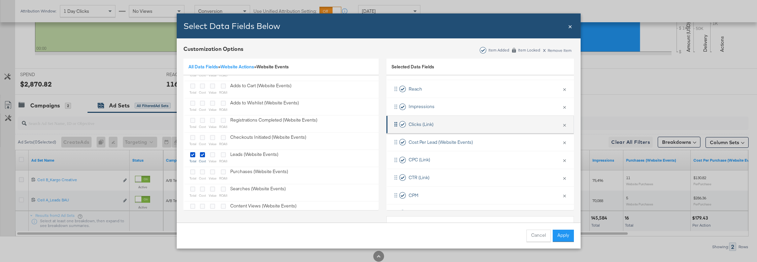
scroll to position [151, 0]
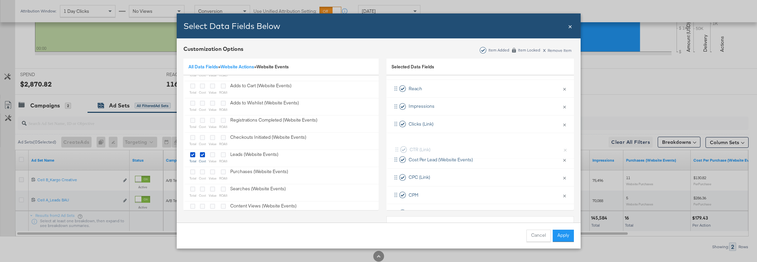
drag, startPoint x: 397, startPoint y: 176, endPoint x: 398, endPoint y: 144, distance: 32.0
click at [398, 144] on div "Campaign Name × Remove from KPIs Delivery × Remove from KPIs Schedule × Remove …" at bounding box center [479, 89] width 187 height 266
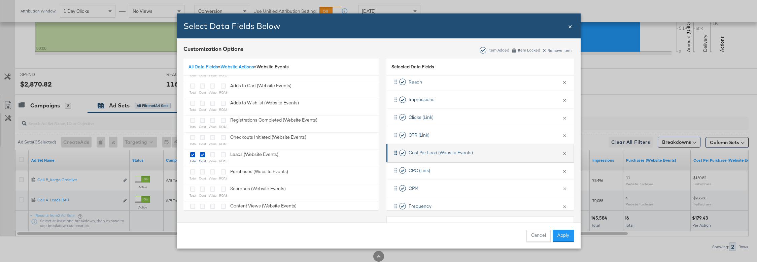
scroll to position [161, 0]
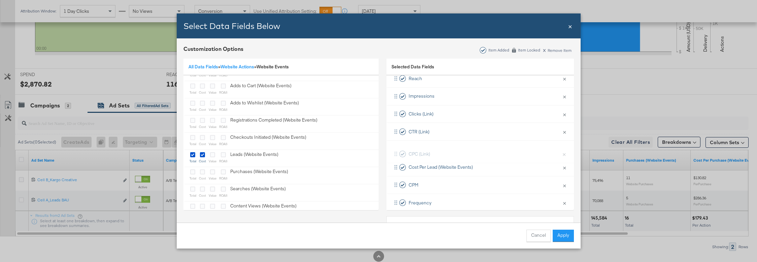
drag, startPoint x: 395, startPoint y: 165, endPoint x: 395, endPoint y: 149, distance: 15.8
click at [395, 149] on div "Campaign Name × Remove from KPIs Delivery × Remove from KPIs Schedule × Remove …" at bounding box center [479, 78] width 187 height 266
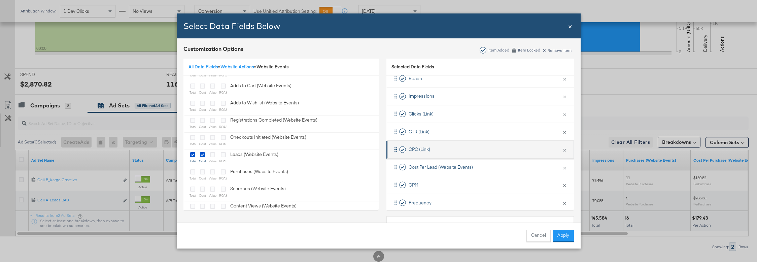
scroll to position [170, 0]
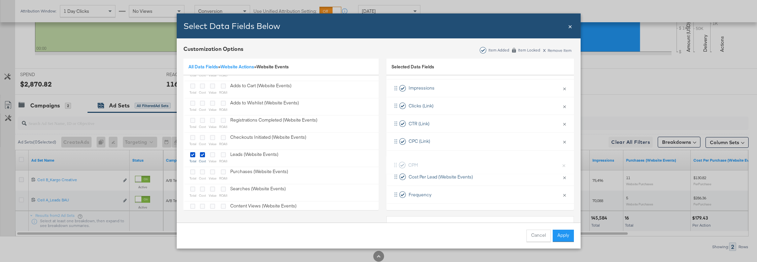
drag, startPoint x: 399, startPoint y: 173, endPoint x: 398, endPoint y: 159, distance: 14.1
click at [398, 159] on div "Campaign Name × Remove from KPIs Delivery × Remove from KPIs Schedule × Remove …" at bounding box center [479, 70] width 187 height 266
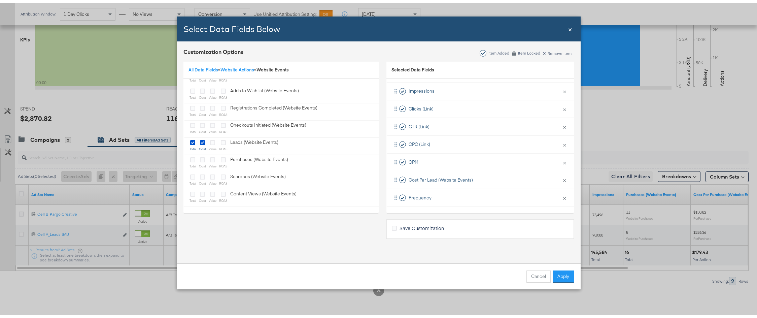
scroll to position [188, 0]
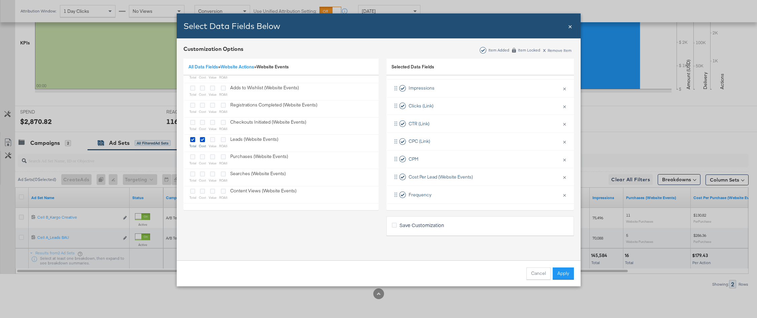
click at [403, 226] on span "Save Customization" at bounding box center [421, 224] width 44 height 7
click at [0, 0] on input "Save Customization" at bounding box center [0, 0] width 0 height 0
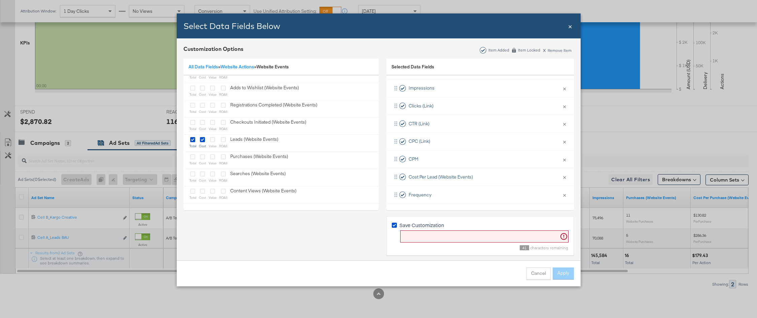
click at [423, 239] on input "Bulk Add Locations Modal" at bounding box center [484, 236] width 168 height 12
type input "RHK - [DATE]"
click at [494, 268] on button "Apply" at bounding box center [562, 273] width 21 height 12
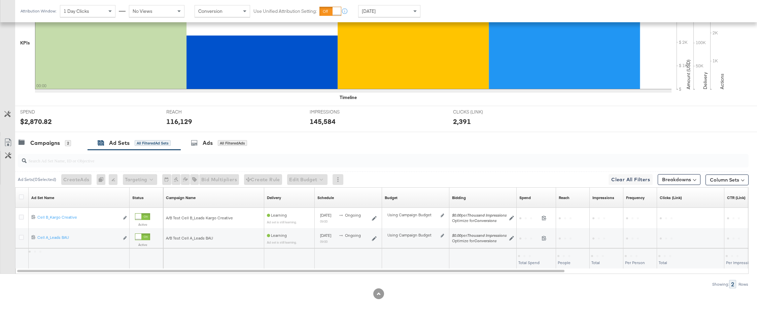
scroll to position [0, 0]
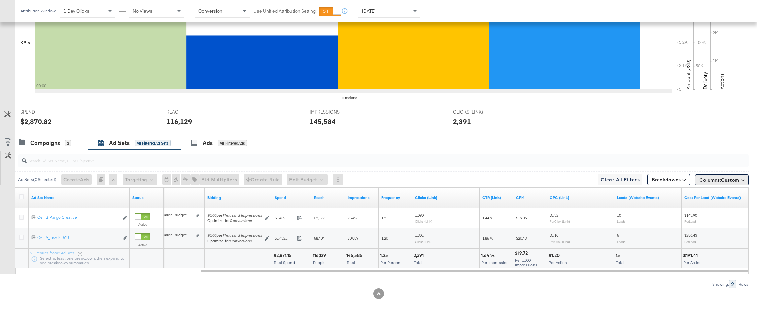
click at [494, 181] on span "Columns: Custom" at bounding box center [719, 179] width 40 height 7
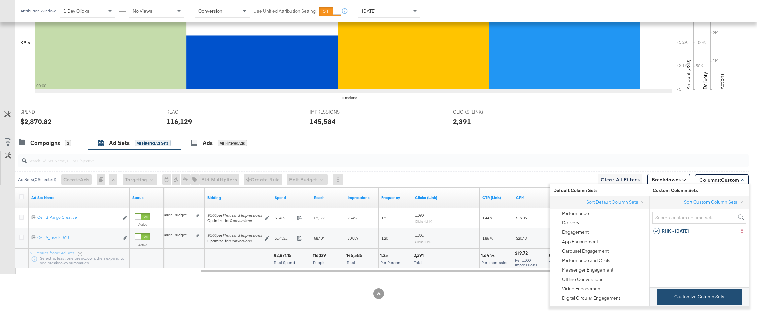
click at [494, 268] on button "Customize Column Sets" at bounding box center [699, 296] width 84 height 15
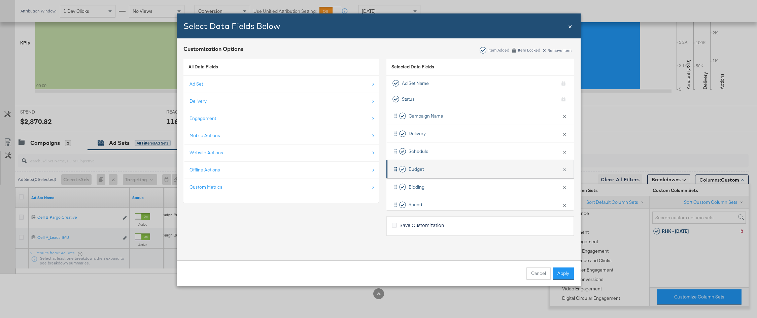
scroll to position [170, 0]
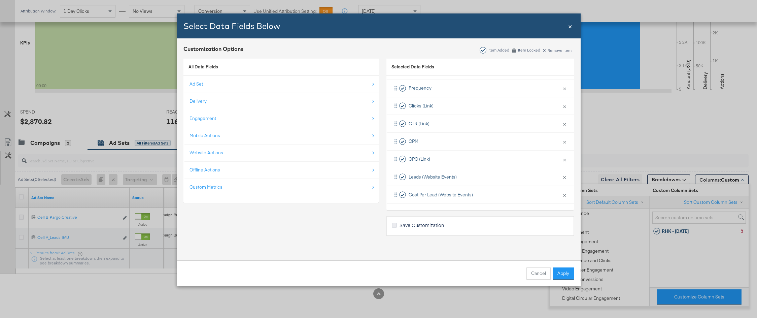
click at [393, 225] on icon "Bulk Add Locations Modal" at bounding box center [394, 224] width 5 height 5
click at [0, 0] on input "Save Customization" at bounding box center [0, 0] width 0 height 0
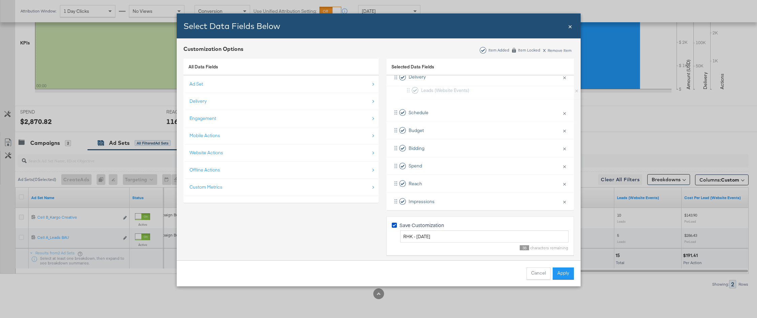
scroll to position [56, 0]
drag, startPoint x: 394, startPoint y: 174, endPoint x: 403, endPoint y: 160, distance: 16.5
click at [403, 160] on div "Campaign Name × Remove from KPIs Delivery × Remove from KPIs Schedule × Remove …" at bounding box center [479, 184] width 187 height 266
drag, startPoint x: 395, startPoint y: 107, endPoint x: 395, endPoint y: 200, distance: 93.2
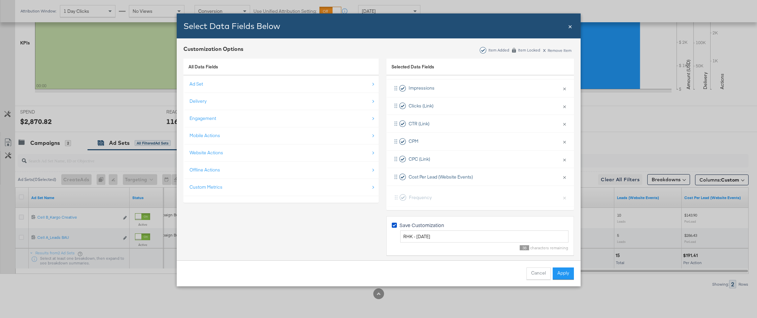
click at [395, 200] on div "Campaign Name × Remove from KPIs Delivery × Remove from KPIs Schedule × Remove …" at bounding box center [479, 70] width 187 height 266
drag, startPoint x: 393, startPoint y: 142, endPoint x: 393, endPoint y: 158, distance: 16.5
click at [393, 158] on div "Campaign Name × Remove from KPIs Delivery × Remove from KPIs Schedule × Remove …" at bounding box center [479, 70] width 187 height 266
click at [494, 268] on button "Apply" at bounding box center [562, 273] width 21 height 12
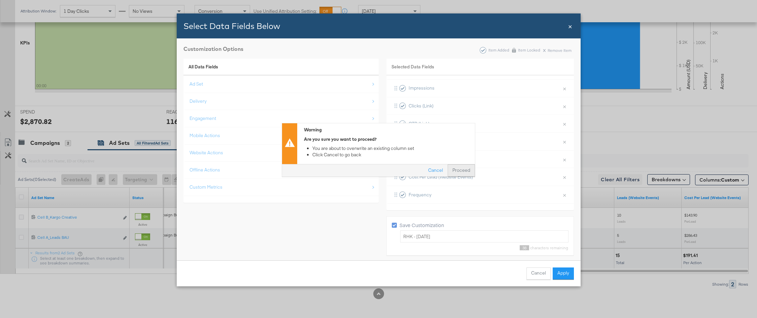
click at [456, 169] on button "Proceed" at bounding box center [460, 171] width 27 height 12
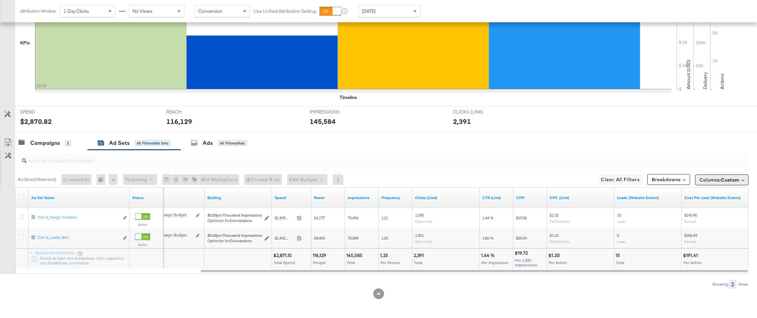
click at [494, 183] on button "Columns: Custom" at bounding box center [721, 179] width 53 height 11
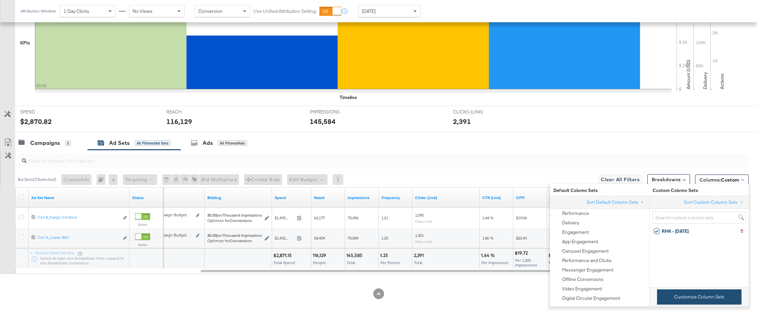
click at [494, 268] on button "Customize Column Sets" at bounding box center [699, 296] width 84 height 15
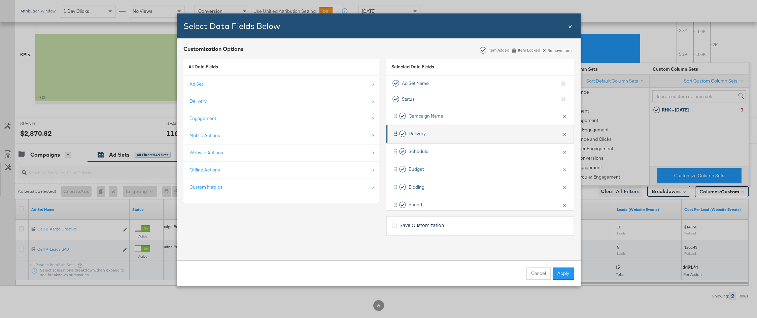
scroll to position [176, 0]
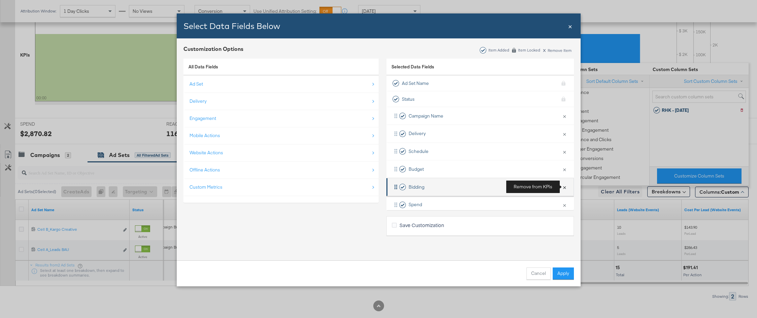
click at [494, 186] on button "×" at bounding box center [564, 187] width 9 height 14
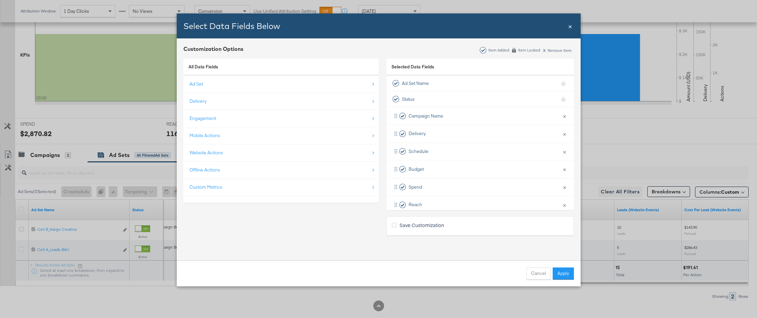
click at [442, 224] on span "Save Customization" at bounding box center [421, 224] width 44 height 7
click at [0, 0] on input "Save Customization" at bounding box center [0, 0] width 0 height 0
click at [494, 268] on button "Apply" at bounding box center [562, 273] width 21 height 12
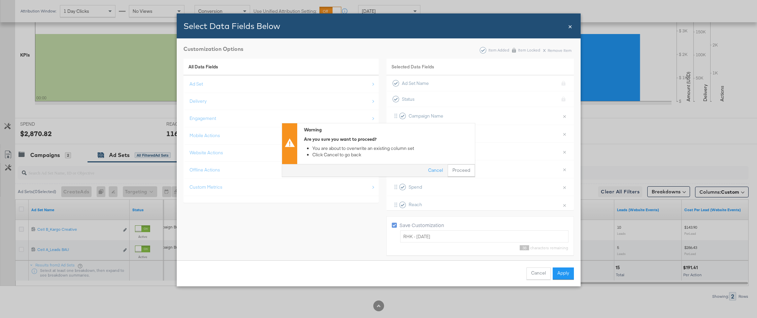
click at [458, 164] on div "Cancel Proceed" at bounding box center [378, 170] width 193 height 12
click at [461, 172] on button "Proceed" at bounding box center [460, 171] width 27 height 12
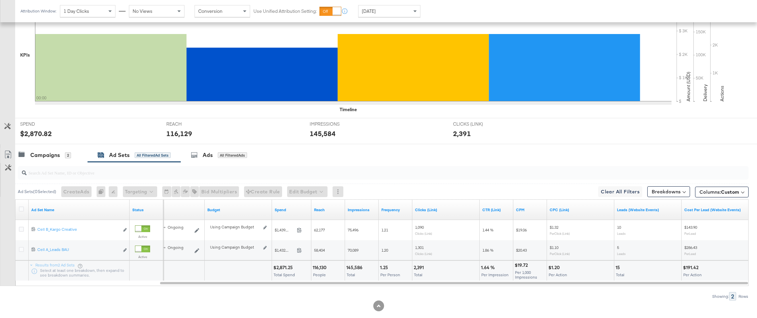
scroll to position [188, 0]
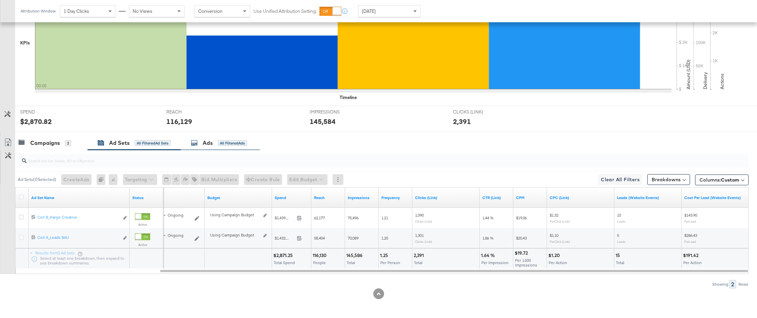
click at [215, 147] on div "Ads All Filtered Ads" at bounding box center [220, 143] width 79 height 14
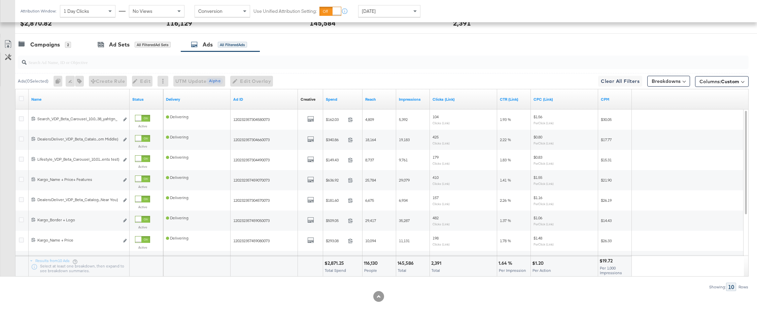
scroll to position [289, 0]
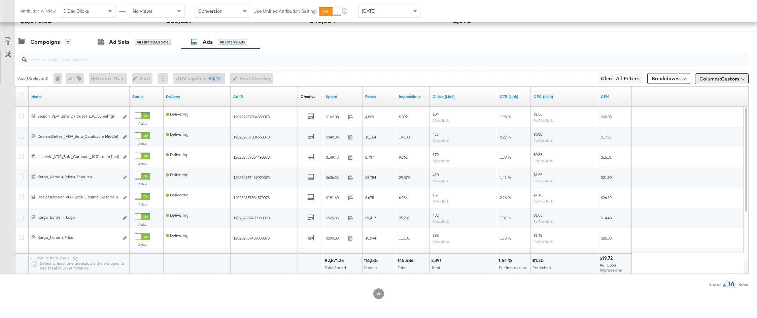
click at [494, 77] on span "Columns: Custom" at bounding box center [719, 78] width 40 height 7
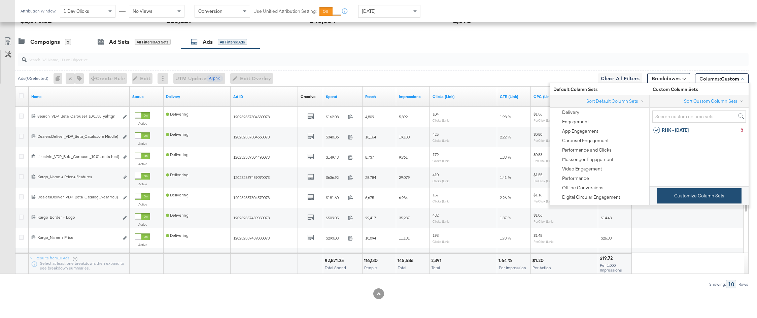
click at [494, 196] on button "Customize Column Sets" at bounding box center [699, 195] width 84 height 15
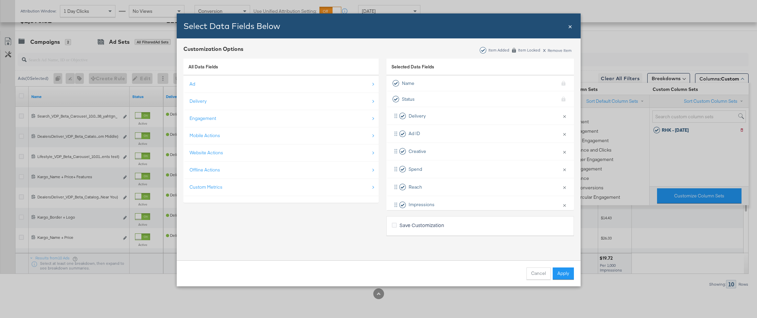
click at [422, 223] on span "Save Customization" at bounding box center [421, 224] width 44 height 7
click at [0, 0] on input "Save Customization" at bounding box center [0, 0] width 0 height 0
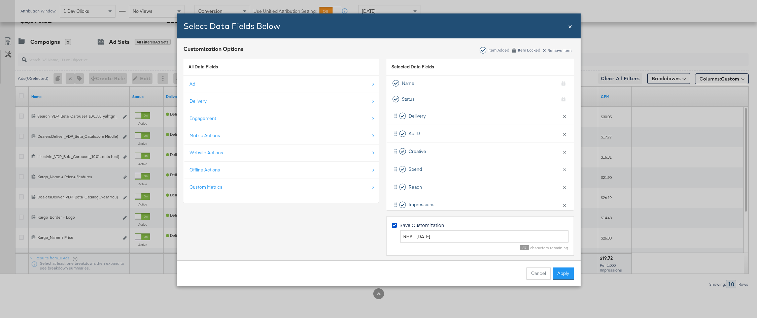
scroll to position [3, 0]
drag, startPoint x: 417, startPoint y: 232, endPoint x: 456, endPoint y: 232, distance: 39.7
click at [456, 232] on input "RHK - 8.20.25" at bounding box center [484, 233] width 168 height 12
type input "RHK - [DATE]"
click at [494, 268] on button "Apply" at bounding box center [562, 273] width 21 height 12
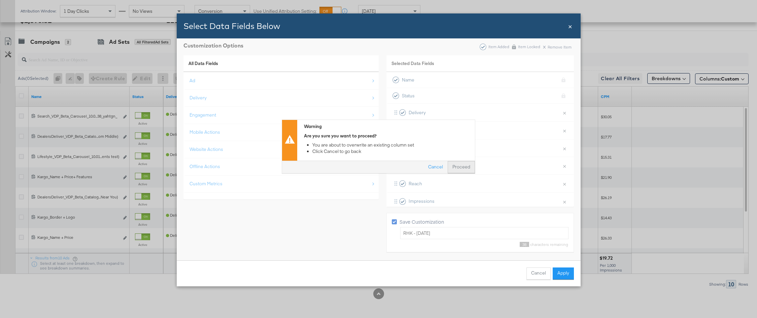
click at [466, 169] on button "Proceed" at bounding box center [460, 167] width 27 height 12
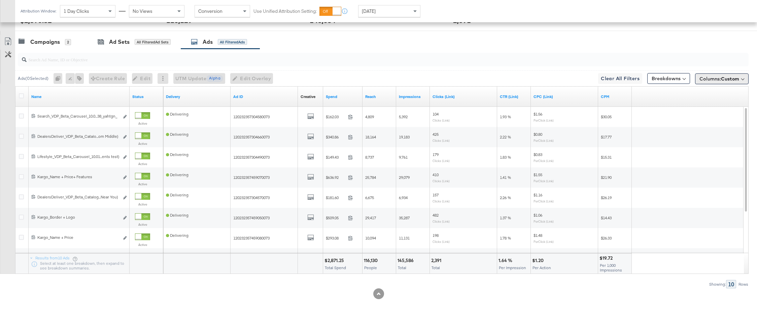
click at [494, 81] on span "Columns: Custom" at bounding box center [719, 78] width 40 height 7
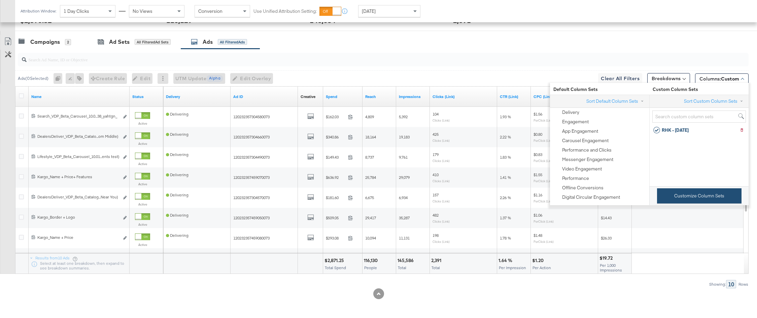
click at [494, 197] on button "Customize Column Sets" at bounding box center [699, 195] width 84 height 15
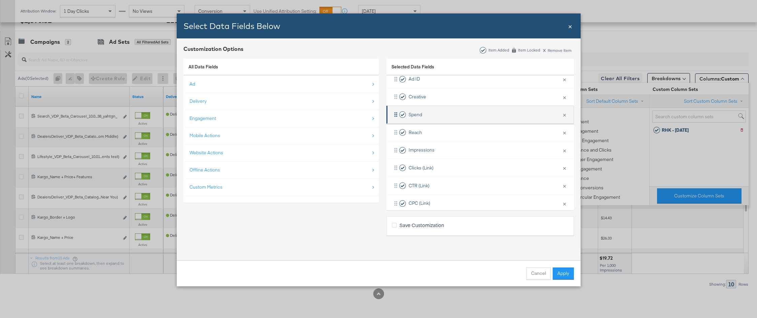
scroll to position [81, 0]
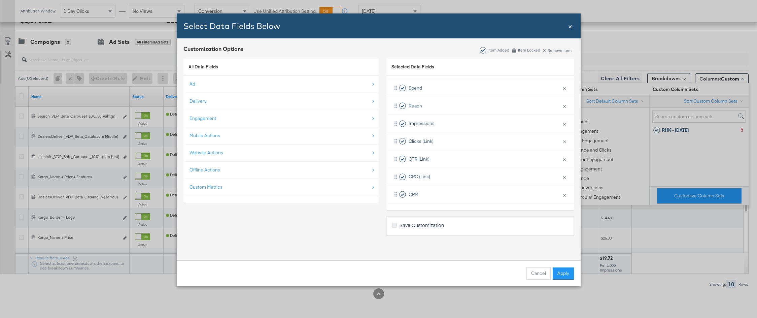
click at [393, 225] on icon "Bulk Add Locations Modal" at bounding box center [394, 224] width 5 height 5
click at [0, 0] on input "Save Customization" at bounding box center [0, 0] width 0 height 0
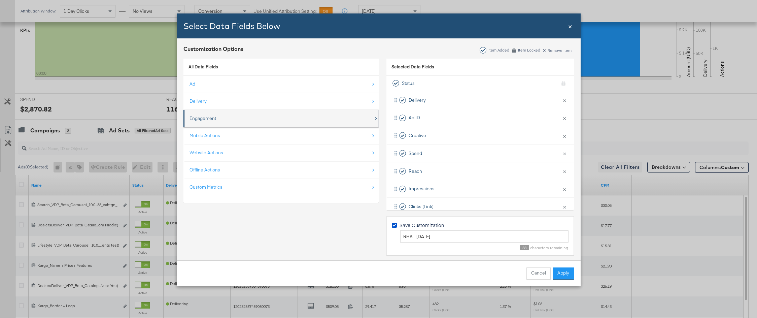
scroll to position [18, 0]
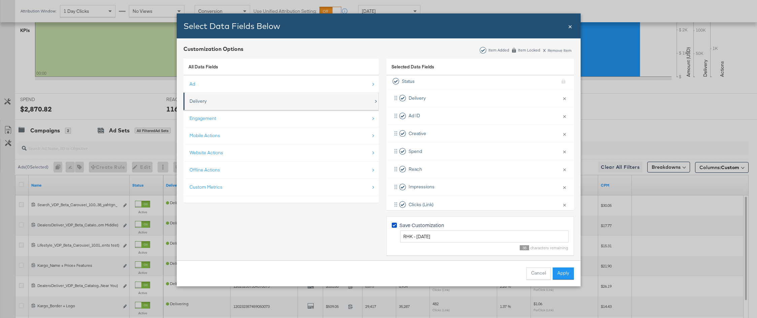
click at [309, 101] on div "Delivery" at bounding box center [281, 101] width 184 height 14
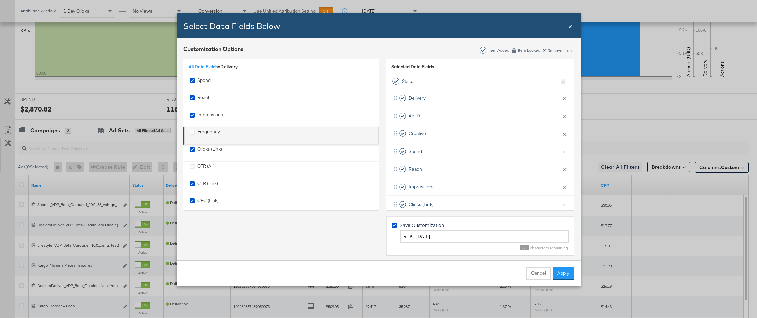
click at [263, 133] on div "Frequency" at bounding box center [281, 136] width 184 height 14
click at [194, 131] on icon "Frequency" at bounding box center [191, 132] width 5 height 5
click at [0, 0] on input "Frequency" at bounding box center [0, 0] width 0 height 0
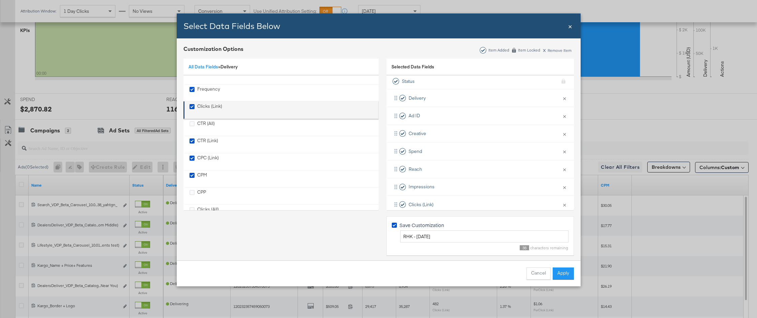
scroll to position [61, 0]
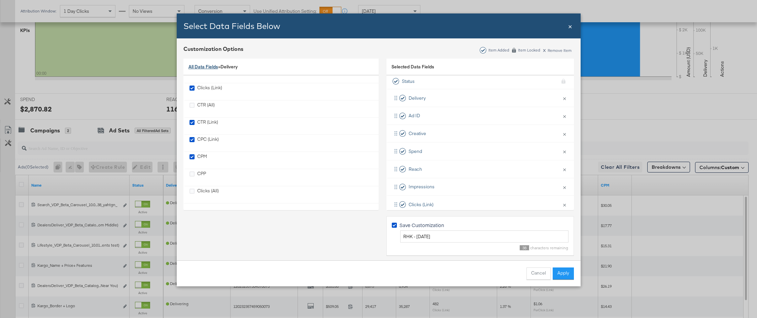
click at [202, 65] on link "All Data Fields" at bounding box center [203, 67] width 30 height 6
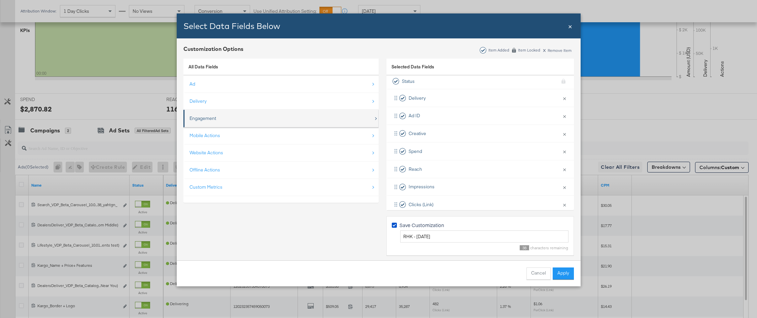
click at [208, 121] on div "Engagement" at bounding box center [281, 118] width 184 height 14
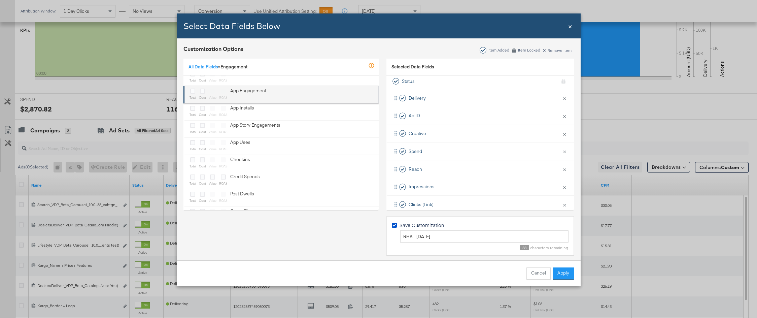
scroll to position [86, 0]
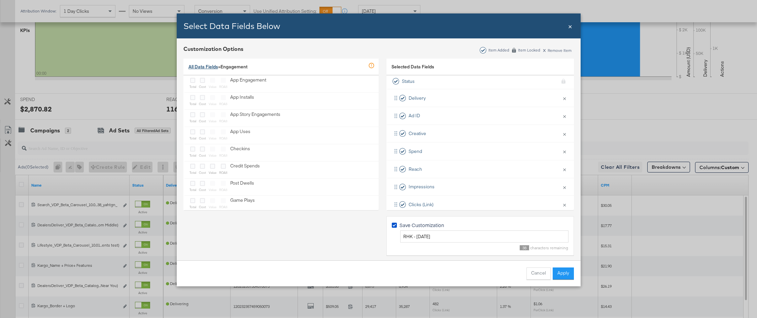
click at [208, 68] on link "All Data Fields" at bounding box center [203, 67] width 30 height 6
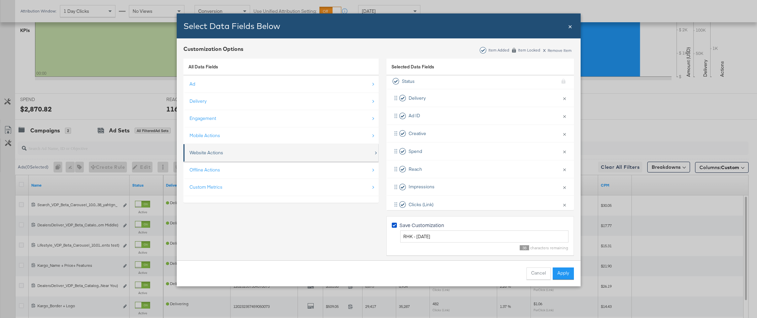
click at [225, 152] on div "Website Actions" at bounding box center [281, 153] width 184 height 14
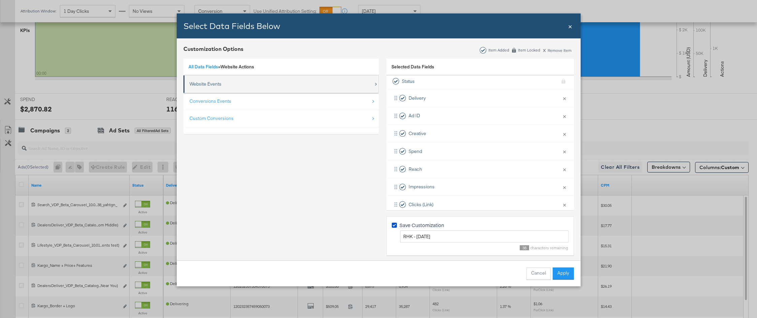
click at [209, 84] on div "Website Events" at bounding box center [205, 84] width 32 height 6
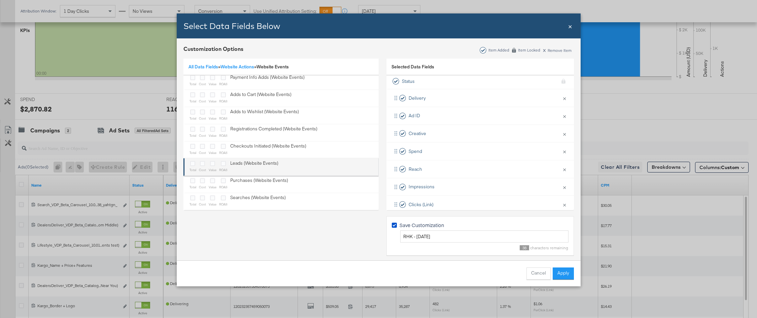
scroll to position [3, 0]
click at [194, 163] on icon "Bulk Add Locations Modal" at bounding box center [192, 162] width 5 height 5
click at [0, 0] on input "Bulk Add Locations Modal" at bounding box center [0, 0] width 0 height 0
click at [202, 164] on icon "Bulk Add Locations Modal" at bounding box center [202, 162] width 5 height 5
click at [0, 0] on input "Bulk Add Locations Modal" at bounding box center [0, 0] width 0 height 0
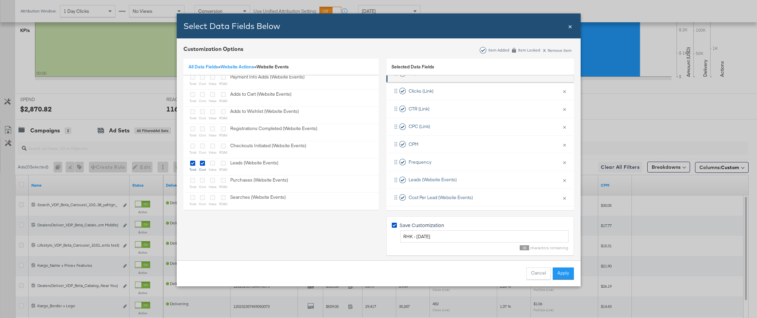
scroll to position [134, 0]
click at [494, 268] on button "Apply" at bounding box center [562, 273] width 21 height 12
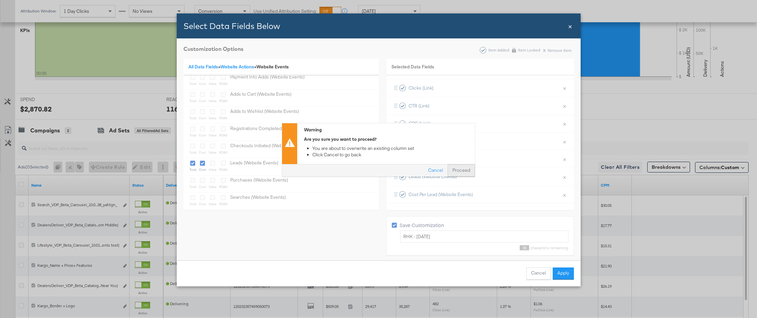
click at [470, 171] on button "Proceed" at bounding box center [460, 171] width 27 height 12
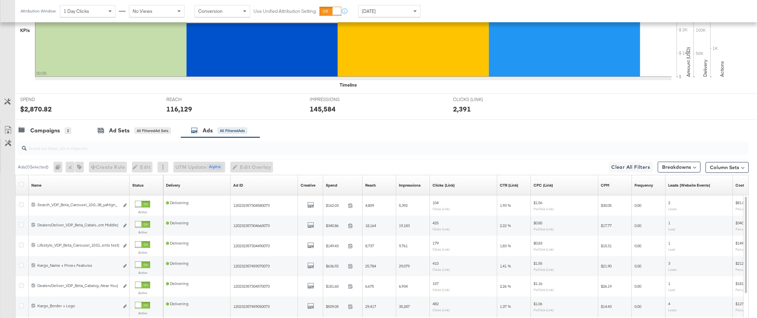
scroll to position [0, 0]
click at [494, 168] on span "Columns: Custom" at bounding box center [719, 167] width 40 height 7
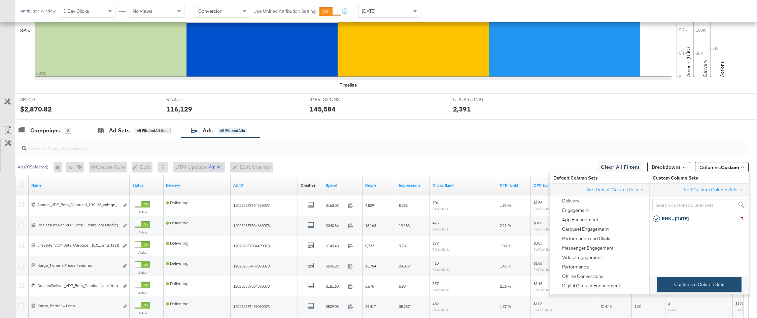
click at [494, 268] on button "Customize Column Sets" at bounding box center [699, 284] width 84 height 15
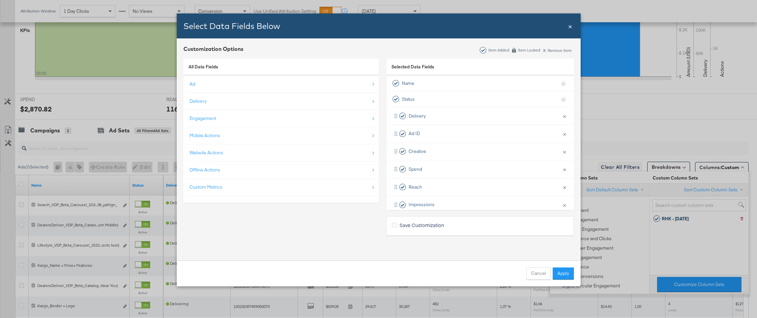
click at [421, 225] on span "Save Customization" at bounding box center [421, 224] width 44 height 7
click at [0, 0] on input "Save Customization" at bounding box center [0, 0] width 0 height 0
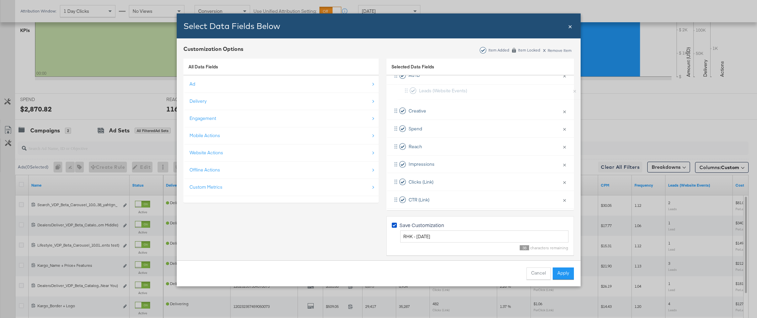
scroll to position [42, 0]
drag, startPoint x: 394, startPoint y: 174, endPoint x: 400, endPoint y: 139, distance: 35.4
click at [400, 139] on div "Delivery × Remove from KPIs Ad ID × Remove from KPIs Creative × Remove from KPI…" at bounding box center [479, 180] width 187 height 230
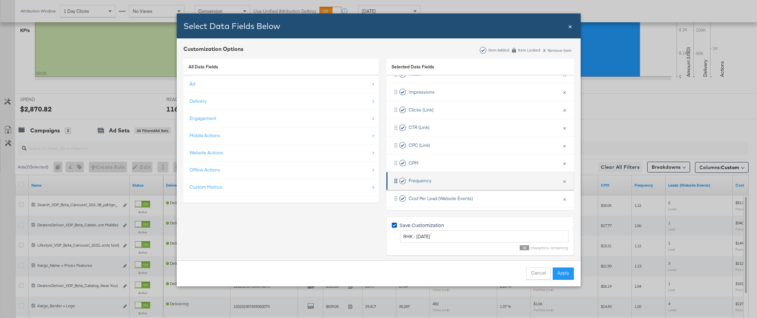
scroll to position [134, 0]
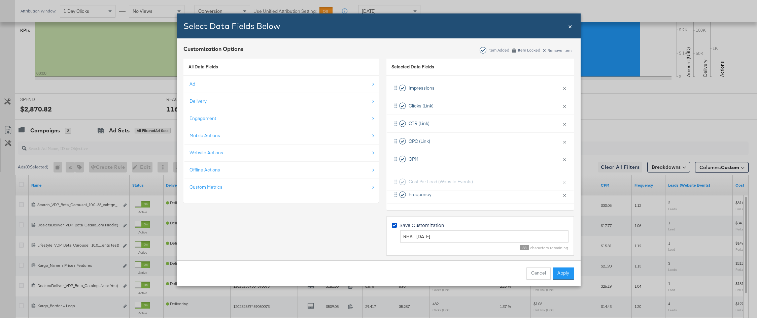
drag, startPoint x: 395, startPoint y: 192, endPoint x: 395, endPoint y: 177, distance: 15.1
click at [395, 177] on div "Delivery × Remove from KPIs Ad ID × Remove from KPIs Creative × Remove from KPI…" at bounding box center [479, 88] width 187 height 230
click at [494, 268] on button "Apply" at bounding box center [562, 273] width 21 height 12
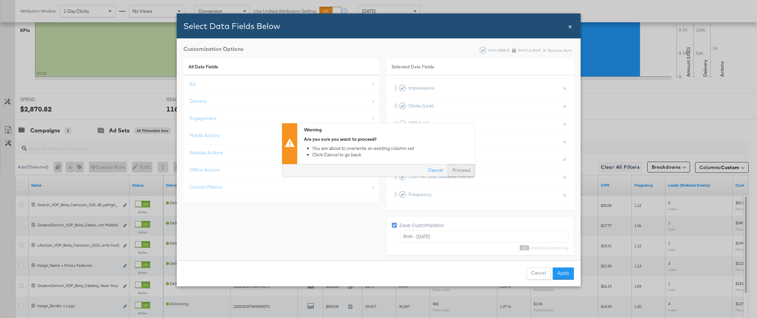
click at [468, 173] on button "Proceed" at bounding box center [460, 171] width 27 height 12
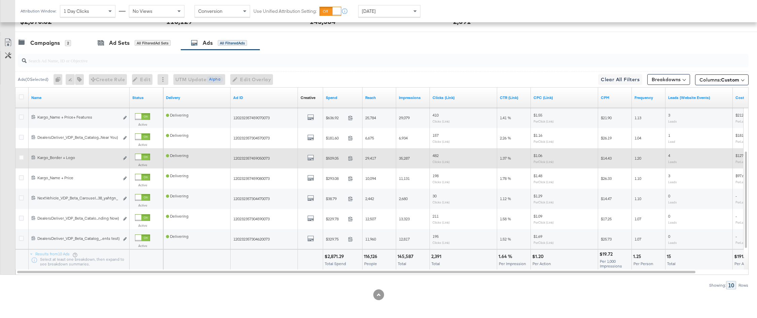
scroll to position [289, 0]
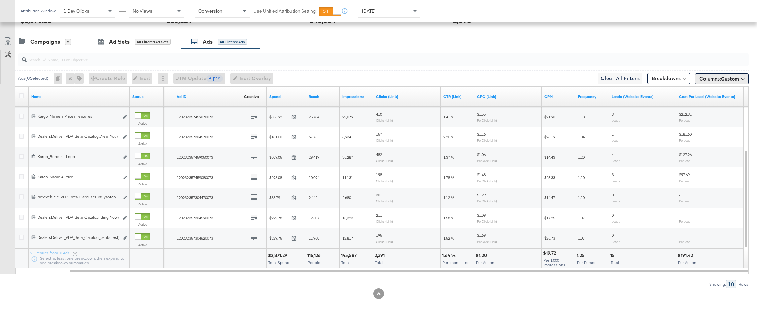
click at [494, 76] on span "Columns: Custom" at bounding box center [719, 78] width 40 height 7
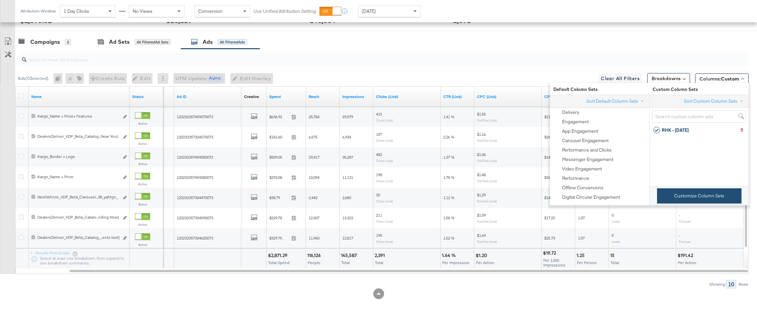
click at [494, 196] on button "Customize Column Sets" at bounding box center [699, 195] width 84 height 15
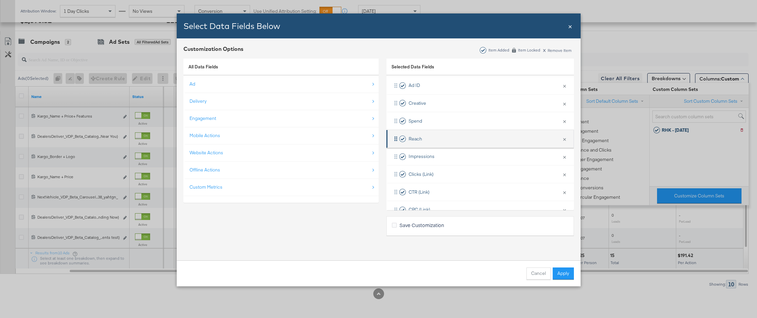
scroll to position [134, 0]
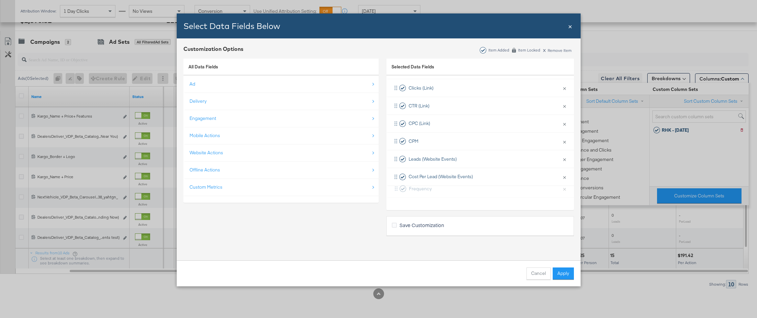
drag, startPoint x: 396, startPoint y: 160, endPoint x: 396, endPoint y: 194, distance: 33.6
click at [396, 194] on div "Delivery × Remove from KPIs Ad ID × Remove from KPIs Creative × Remove from KPI…" at bounding box center [479, 88] width 187 height 230
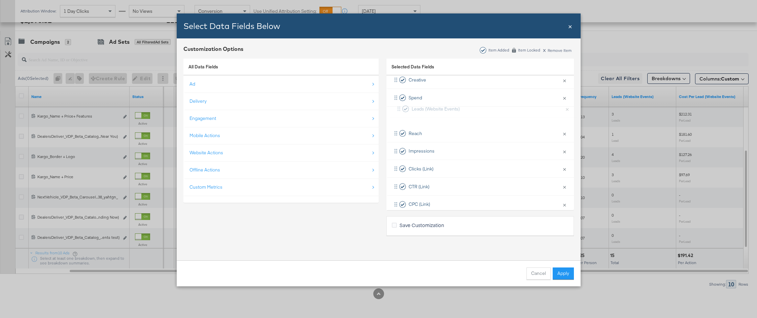
scroll to position [70, 0]
drag, startPoint x: 394, startPoint y: 161, endPoint x: 397, endPoint y: 111, distance: 50.2
click at [397, 111] on div "Delivery × Remove from KPIs Ad ID × Remove from KPIs Creative × Remove from KPI…" at bounding box center [479, 152] width 187 height 230
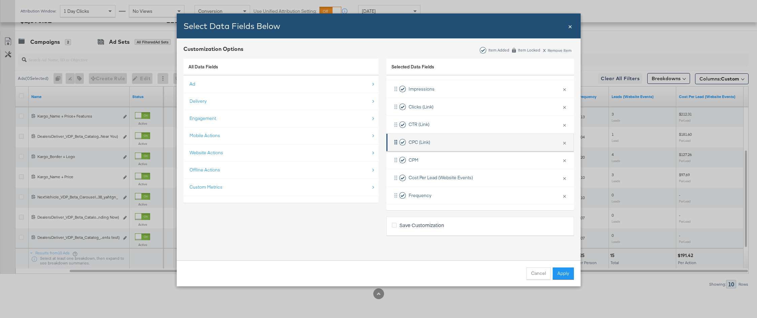
scroll to position [134, 0]
click at [412, 225] on span "Save Customization" at bounding box center [421, 224] width 44 height 7
click at [0, 0] on input "Save Customization" at bounding box center [0, 0] width 0 height 0
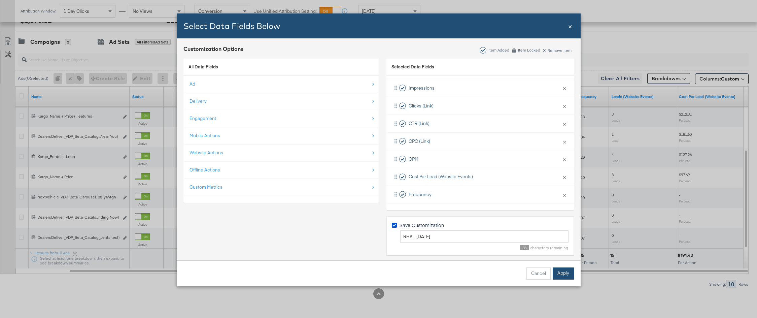
click at [494, 268] on button "Apply" at bounding box center [562, 273] width 21 height 12
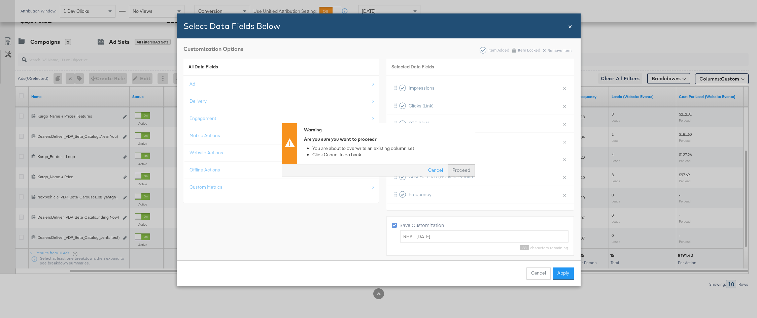
click at [459, 170] on button "Proceed" at bounding box center [460, 171] width 27 height 12
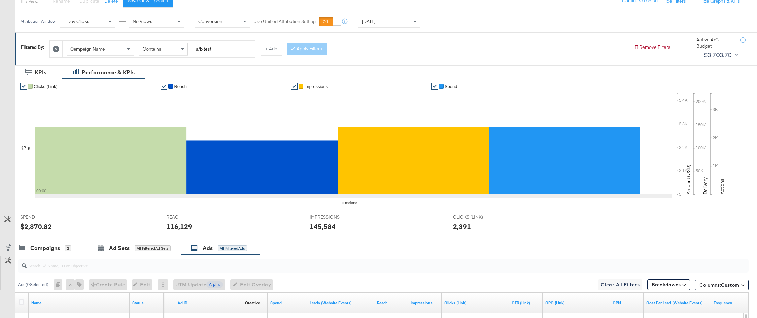
scroll to position [0, 0]
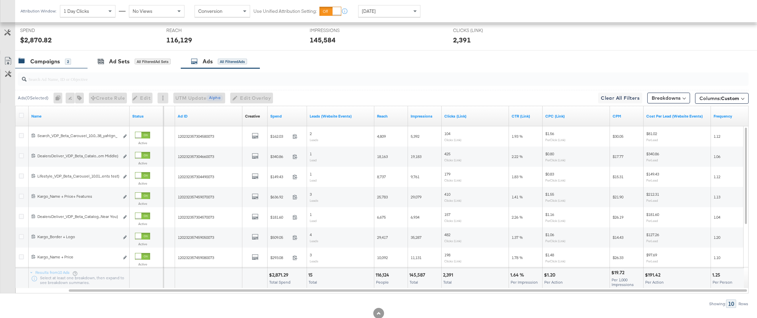
click at [67, 60] on div "2" at bounding box center [68, 62] width 6 height 6
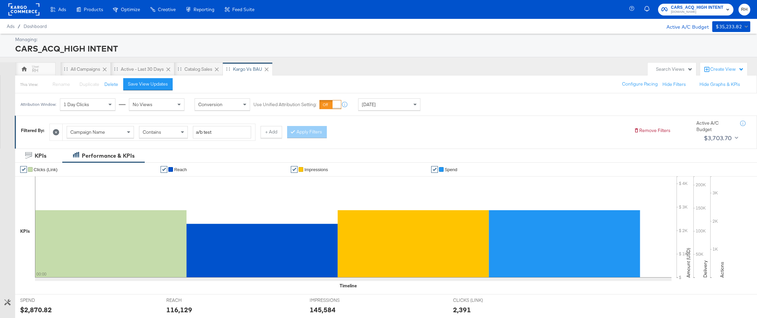
click at [366, 108] on div "Yesterday" at bounding box center [389, 104] width 62 height 11
click at [443, 104] on label "Start:" at bounding box center [438, 102] width 11 height 4
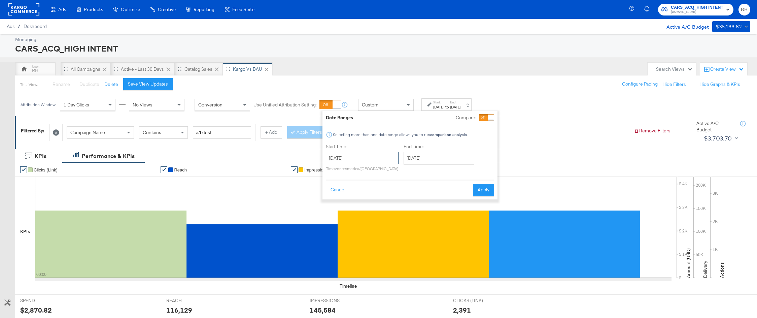
click at [376, 155] on input "September 5th 2025" at bounding box center [362, 158] width 73 height 12
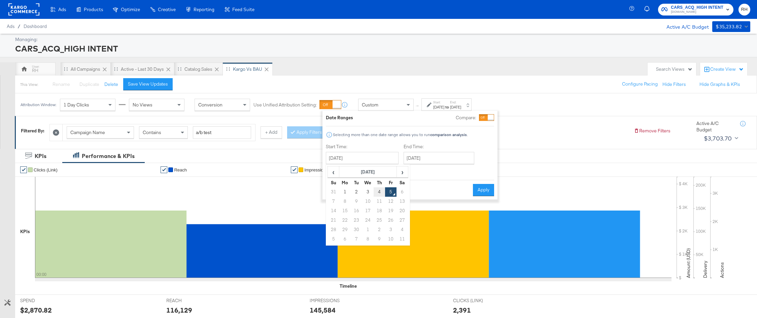
click at [382, 192] on td "4" at bounding box center [378, 191] width 11 height 9
type input "September 4th 2025"
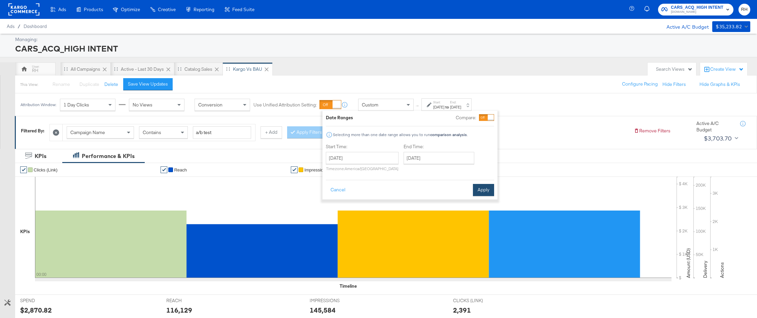
click at [482, 188] on button "Apply" at bounding box center [483, 190] width 21 height 12
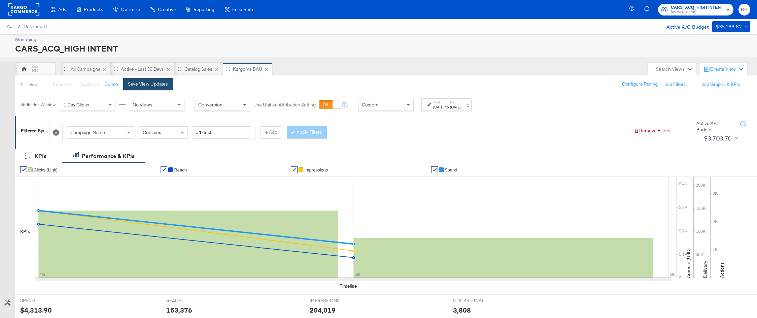
click at [164, 87] on button "Save View Updates" at bounding box center [147, 84] width 49 height 12
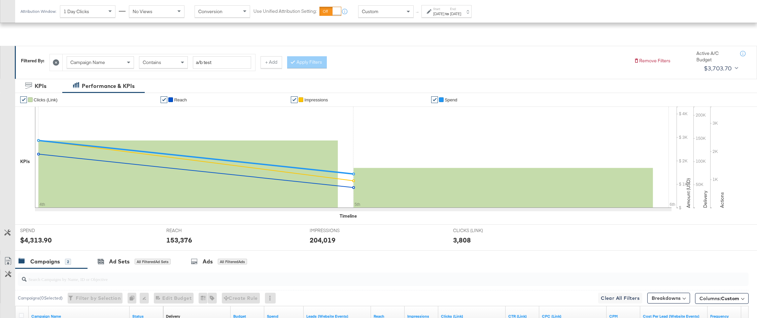
scroll to position [43, 0]
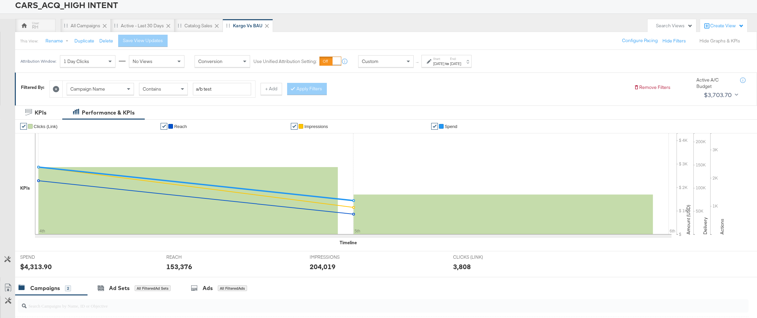
click at [494, 39] on button "Hide Graphs & KPIs" at bounding box center [719, 41] width 41 height 6
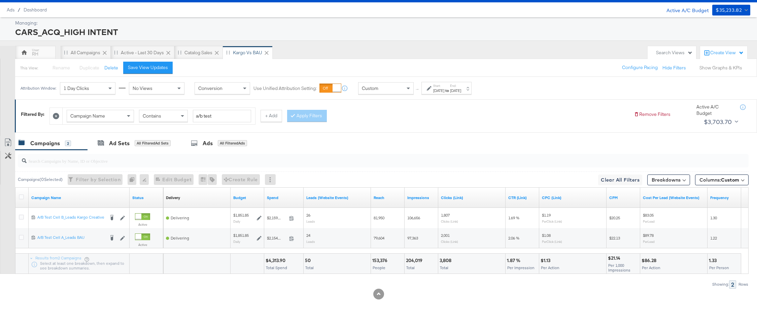
scroll to position [16, 0]
click at [106, 52] on icon at bounding box center [105, 53] width 4 height 4
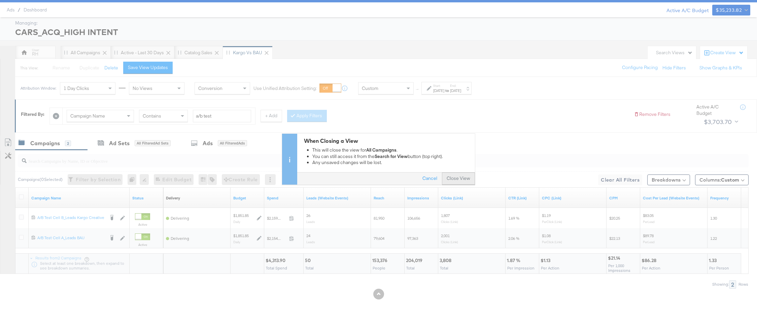
click at [463, 178] on button "Close View" at bounding box center [458, 178] width 33 height 12
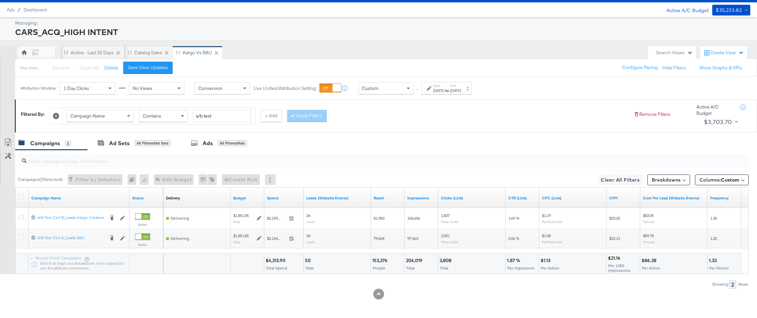
click at [118, 51] on icon at bounding box center [118, 52] width 7 height 7
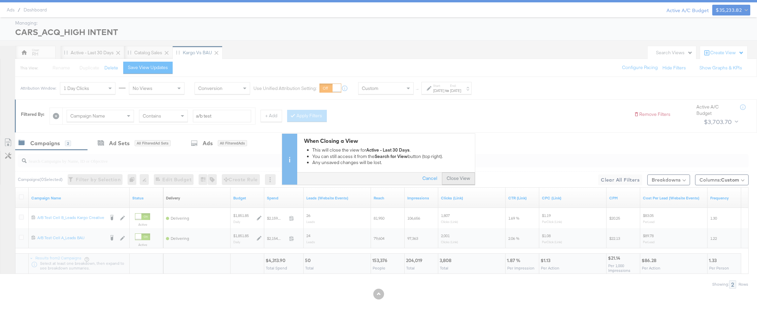
click at [457, 181] on button "Close View" at bounding box center [458, 178] width 33 height 12
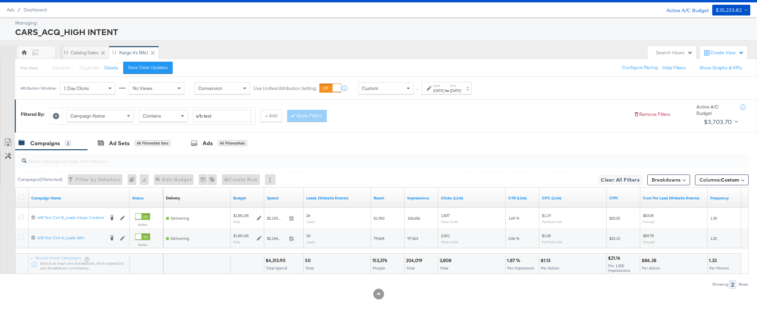
click at [102, 52] on icon at bounding box center [103, 52] width 7 height 7
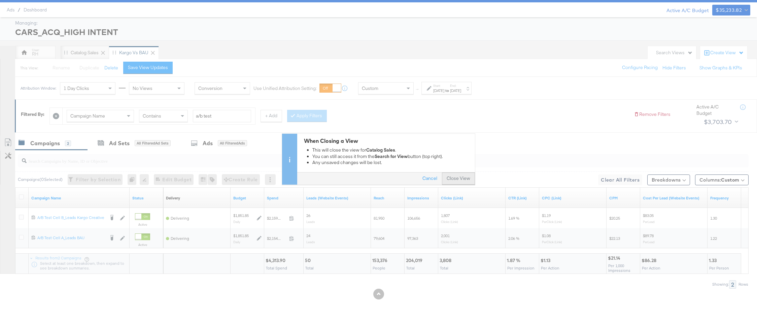
click at [454, 175] on button "Close View" at bounding box center [458, 178] width 33 height 12
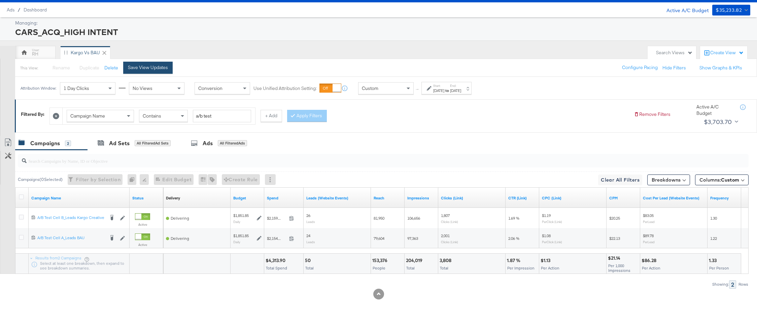
click at [155, 69] on div "Save View Updates" at bounding box center [148, 67] width 40 height 6
click at [83, 68] on button "Duplicate" at bounding box center [84, 68] width 20 height 6
click at [57, 66] on button "Rename" at bounding box center [58, 68] width 35 height 12
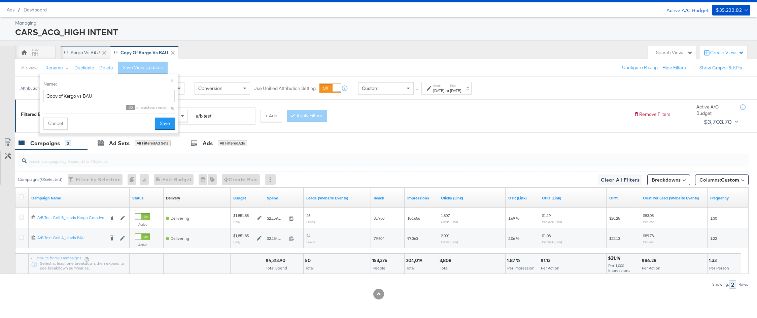
click at [79, 57] on div "Kargo vs BAU" at bounding box center [86, 52] width 50 height 13
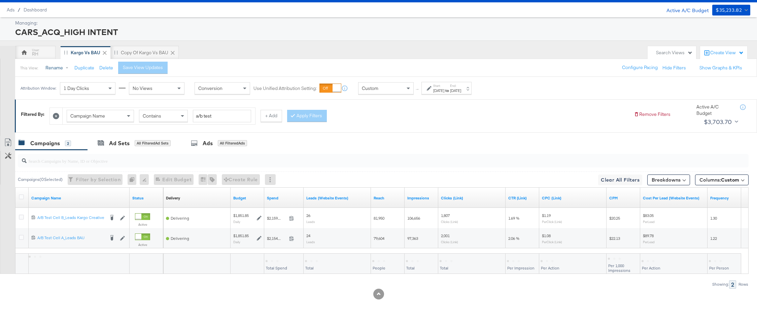
click at [54, 70] on button "Rename" at bounding box center [58, 68] width 35 height 12
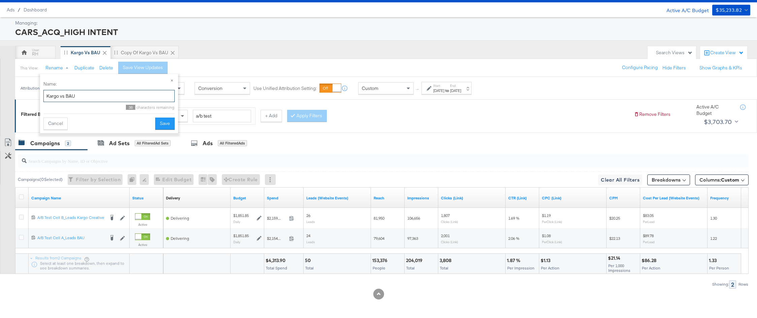
click at [63, 95] on input "Kargo vs BAU" at bounding box center [108, 96] width 131 height 12
type input "Kargo vs BAU"
click at [164, 120] on button "Save" at bounding box center [165, 123] width 20 height 12
click at [138, 53] on div "Copy of Kargo vs BAU" at bounding box center [144, 52] width 47 height 6
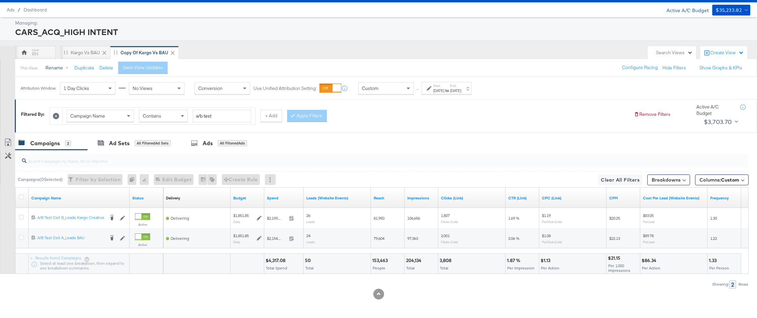
click at [62, 70] on button "Rename" at bounding box center [58, 68] width 35 height 12
click at [95, 97] on input "Copy of Kargo vs BAU" at bounding box center [108, 96] width 131 height 12
type input "Kargo campaigns only"
click at [166, 121] on button "Save" at bounding box center [165, 123] width 20 height 12
click at [213, 113] on input "a/b test" at bounding box center [222, 116] width 58 height 12
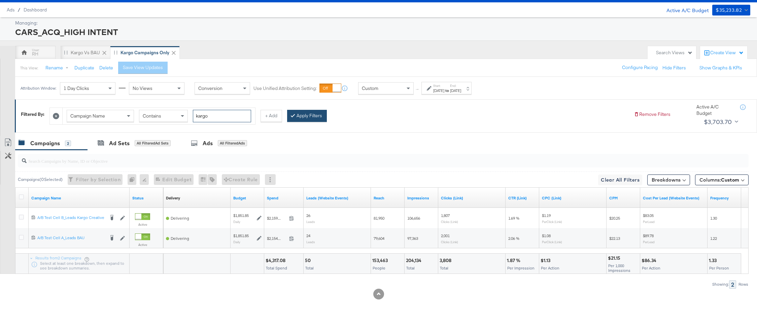
type input "kargo"
click at [320, 115] on button "Apply Filters" at bounding box center [307, 116] width 40 height 12
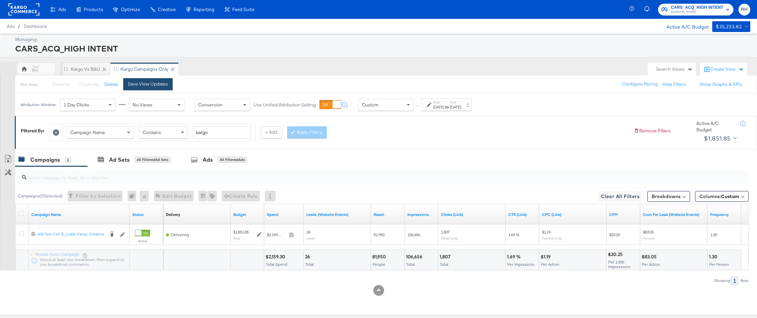
click at [154, 81] on div "Save View Updates" at bounding box center [148, 84] width 40 height 6
click at [494, 83] on button "Show Graphs & KPIs" at bounding box center [720, 84] width 43 height 6
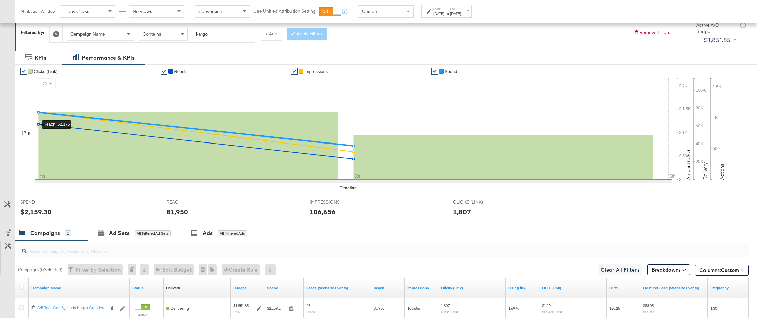
scroll to position [100, 0]
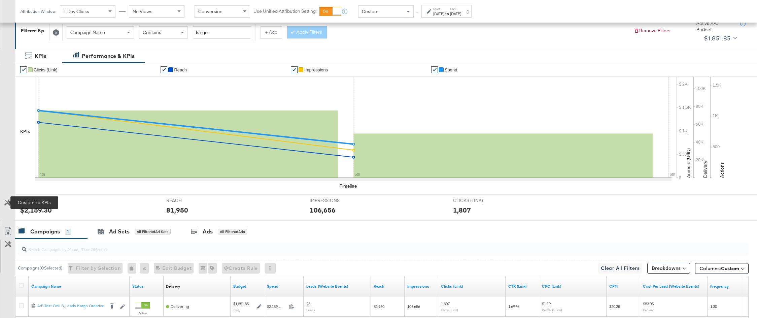
click at [10, 205] on icon at bounding box center [7, 202] width 6 height 6
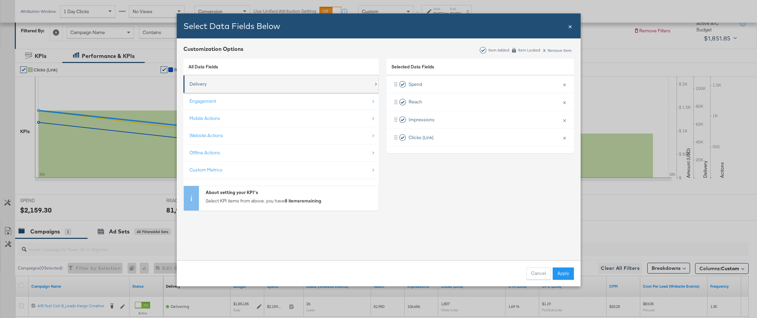
click at [235, 83] on div "Delivery" at bounding box center [281, 84] width 184 height 14
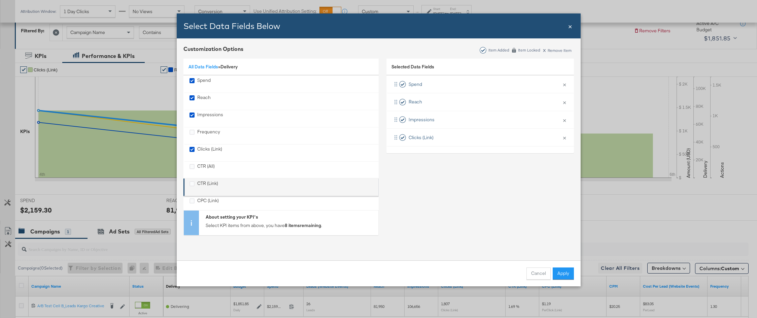
click at [207, 187] on div "CTR (Link)" at bounding box center [207, 187] width 21 height 14
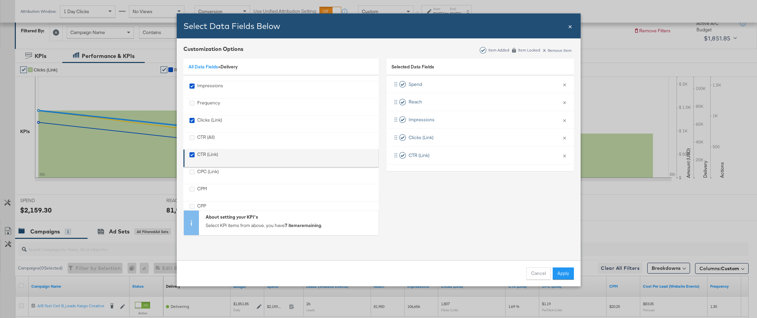
scroll to position [31, 0]
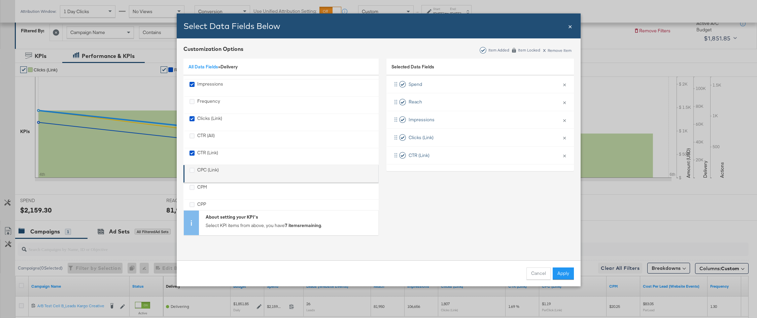
click at [209, 171] on div "CPC (Link)" at bounding box center [208, 174] width 22 height 14
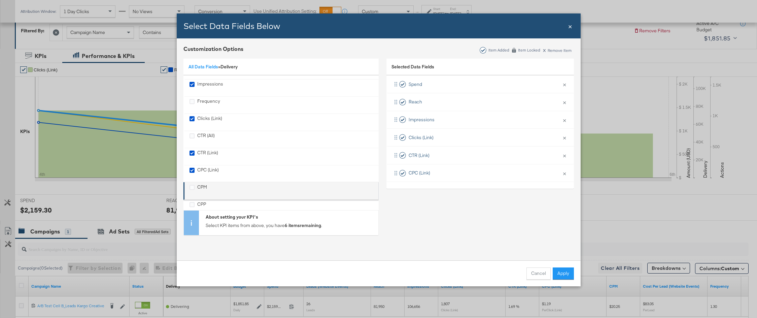
click at [204, 186] on div "CPM" at bounding box center [202, 191] width 10 height 14
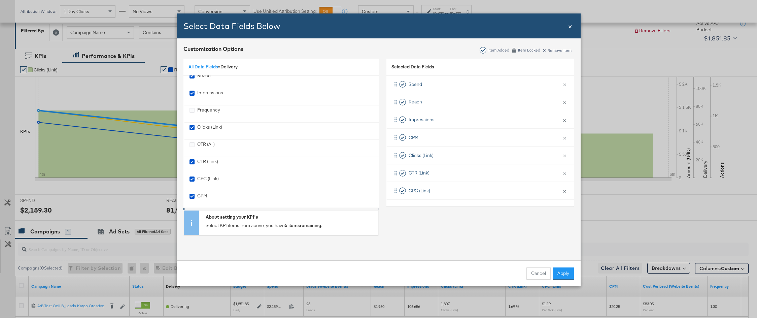
scroll to position [0, 0]
click at [205, 66] on link "All Data Fields" at bounding box center [203, 67] width 30 height 6
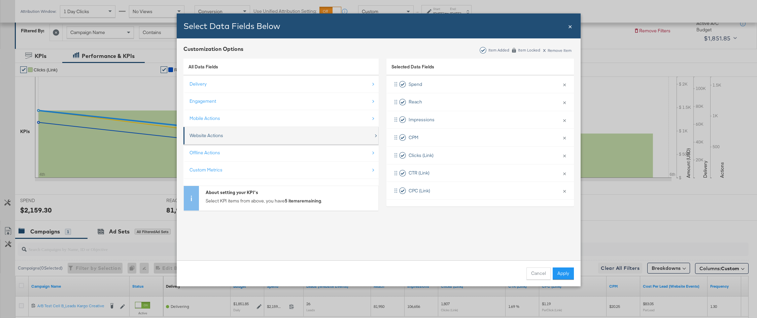
click at [226, 134] on div "Website Actions" at bounding box center [281, 136] width 184 height 14
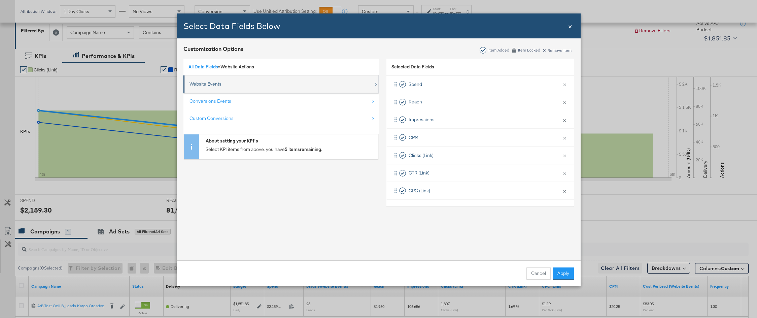
click at [222, 88] on div "Website Events" at bounding box center [281, 84] width 184 height 14
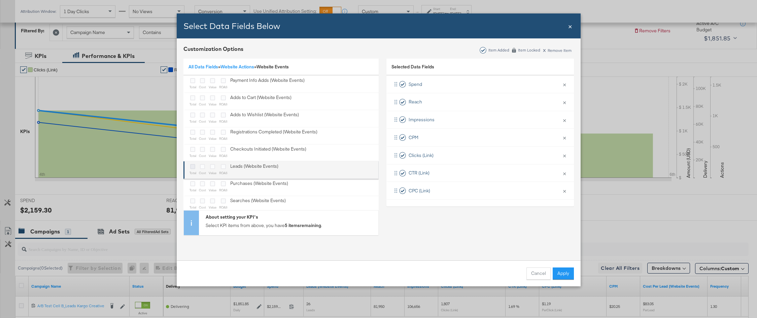
click at [190, 166] on icon "Bulk Add Locations Modal" at bounding box center [192, 166] width 5 height 5
click at [0, 0] on input "Bulk Add Locations Modal" at bounding box center [0, 0] width 0 height 0
click at [201, 167] on icon "Bulk Add Locations Modal" at bounding box center [202, 166] width 5 height 5
click at [0, 0] on input "Bulk Add Locations Modal" at bounding box center [0, 0] width 0 height 0
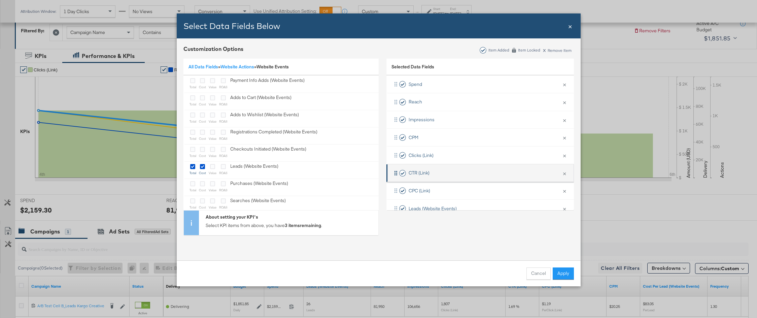
scroll to position [32, 0]
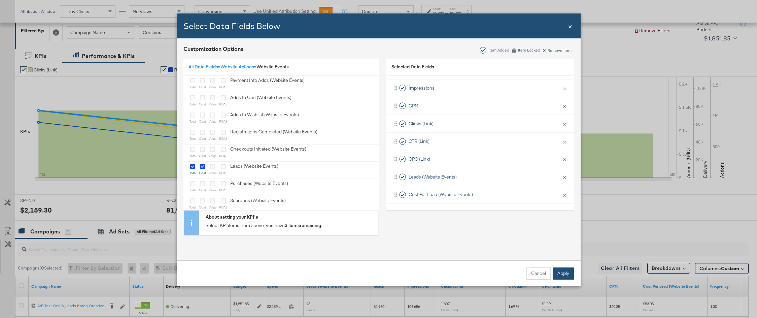
click at [494, 268] on button "Apply" at bounding box center [562, 273] width 21 height 12
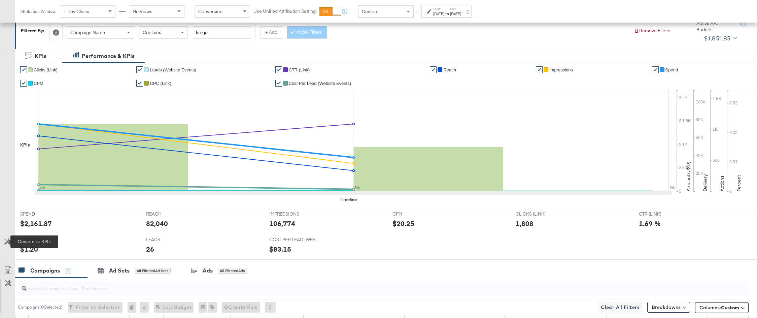
click at [5, 243] on icon at bounding box center [7, 241] width 6 height 6
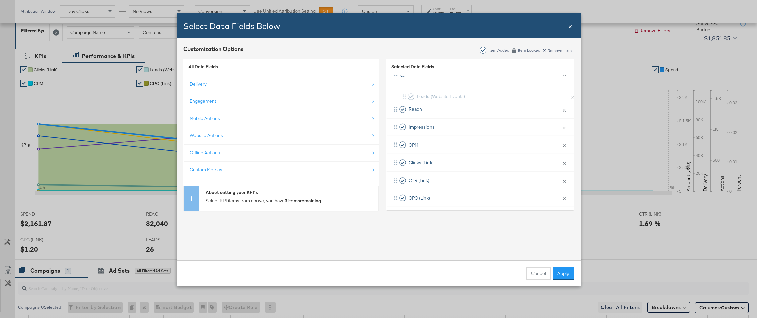
scroll to position [0, 0]
drag, startPoint x: 394, startPoint y: 175, endPoint x: 397, endPoint y: 99, distance: 75.8
click at [397, 99] on div "Spend × Remove from KPIs Reach × Remove from KPIs Impressions × Remove from KPI…" at bounding box center [479, 154] width 187 height 159
drag, startPoint x: 394, startPoint y: 192, endPoint x: 397, endPoint y: 114, distance: 78.8
click at [397, 114] on div "Spend × Remove from KPIs Leads (Website Events) × Remove from KPIs Reach × Remo…" at bounding box center [479, 154] width 187 height 159
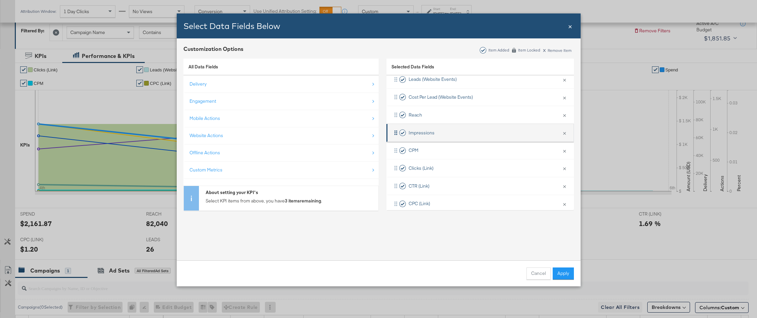
scroll to position [32, 0]
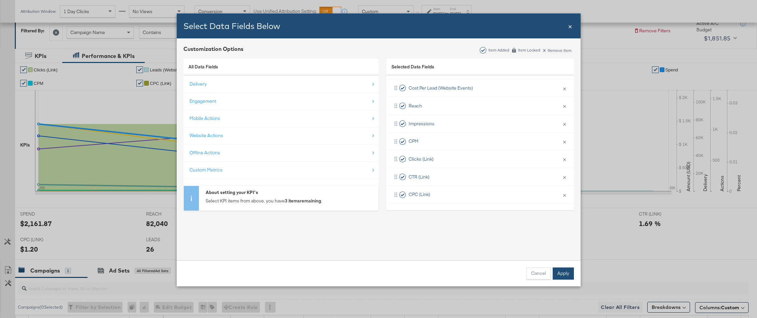
click at [494, 268] on button "Apply" at bounding box center [562, 273] width 21 height 12
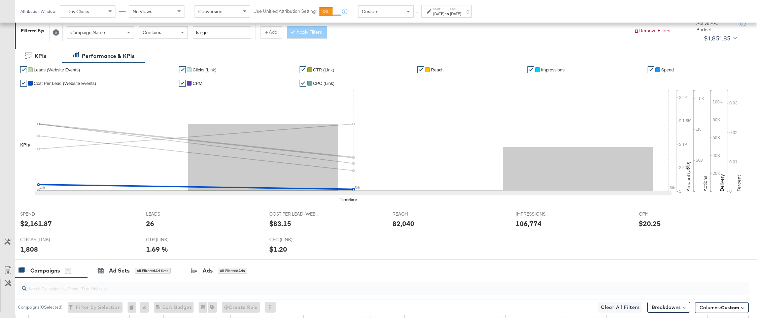
click at [23, 81] on link "✔" at bounding box center [23, 83] width 7 height 7
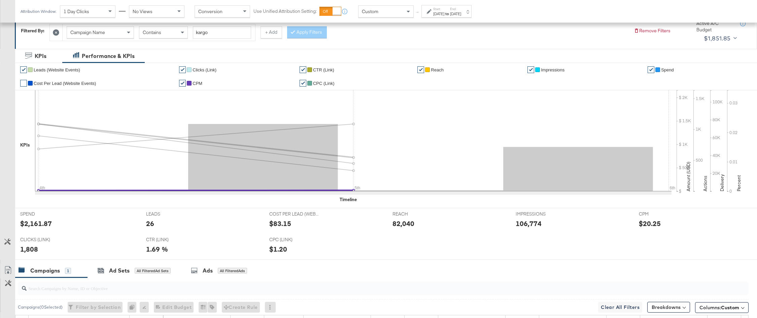
click at [183, 84] on link "✔" at bounding box center [182, 83] width 7 height 7
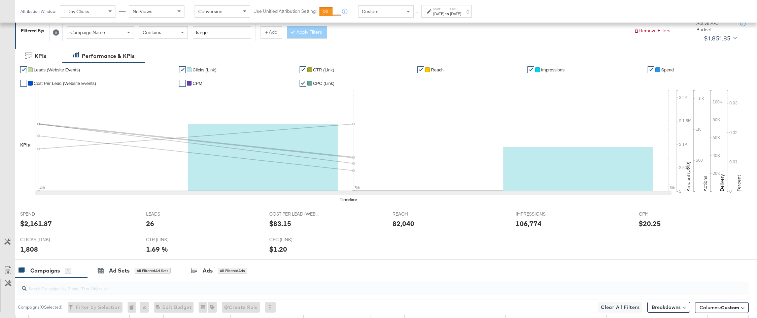
click at [183, 70] on link "✔" at bounding box center [182, 69] width 7 height 7
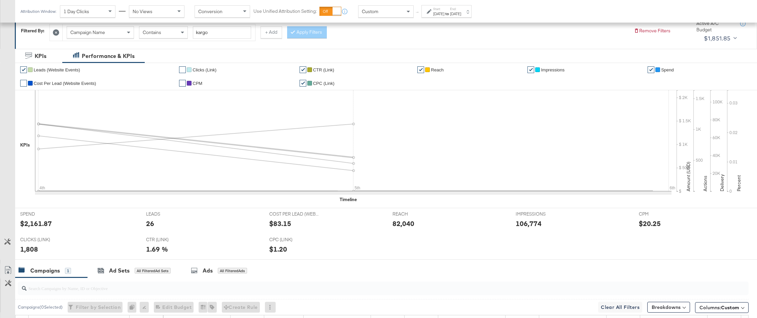
click at [26, 84] on link "✔" at bounding box center [23, 83] width 7 height 7
click at [301, 84] on link "✔" at bounding box center [302, 83] width 7 height 7
click at [303, 68] on link "✔" at bounding box center [302, 69] width 7 height 7
click at [420, 69] on link "✔" at bounding box center [420, 69] width 7 height 7
click at [494, 70] on link "✔" at bounding box center [530, 69] width 7 height 7
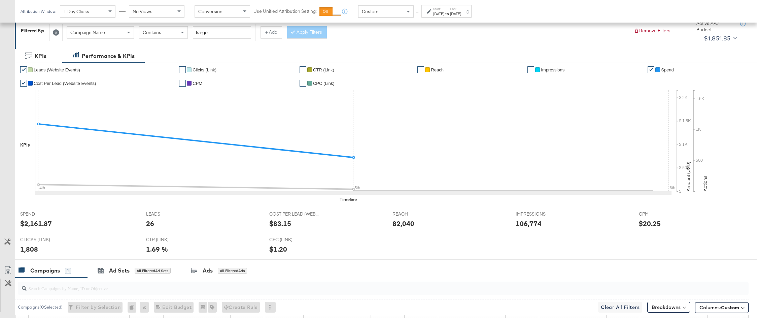
click at [494, 69] on link "✔" at bounding box center [650, 69] width 7 height 7
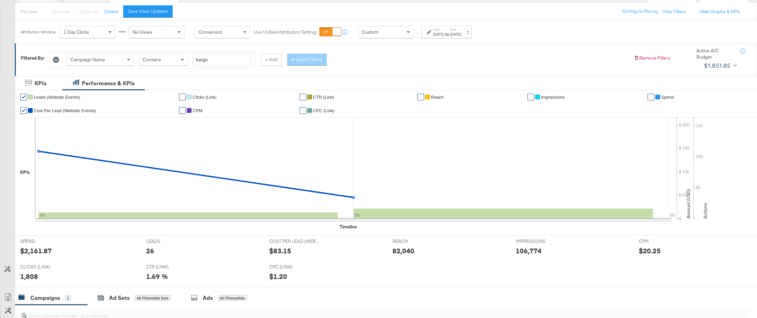
scroll to position [14, 0]
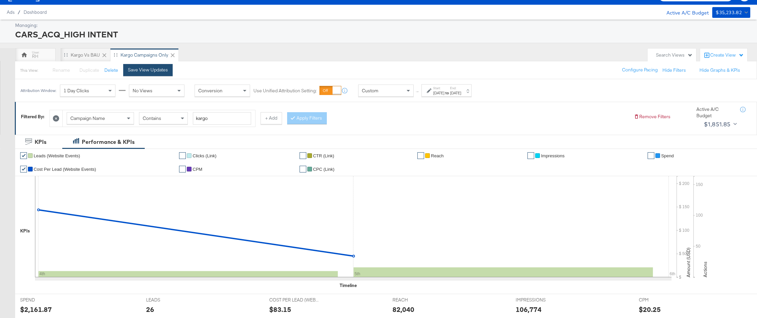
click at [156, 69] on div "Save View Updates" at bounding box center [148, 70] width 40 height 6
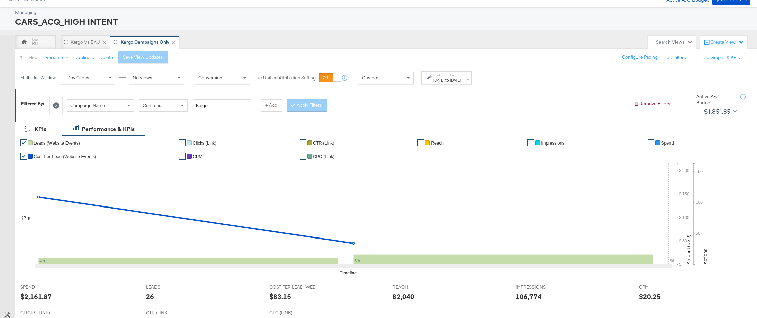
scroll to position [0, 0]
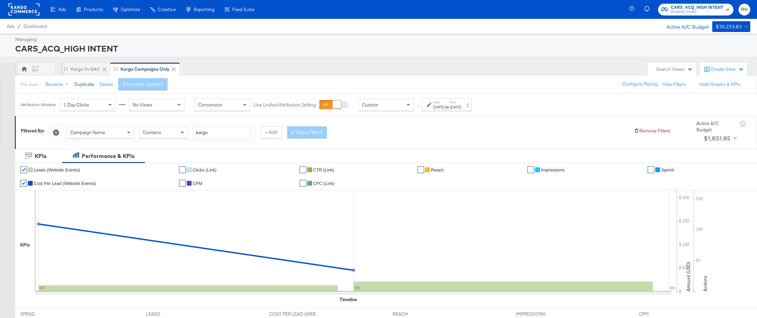
click at [88, 83] on button "Duplicate" at bounding box center [84, 84] width 20 height 6
click at [61, 84] on button "Rename" at bounding box center [58, 84] width 35 height 12
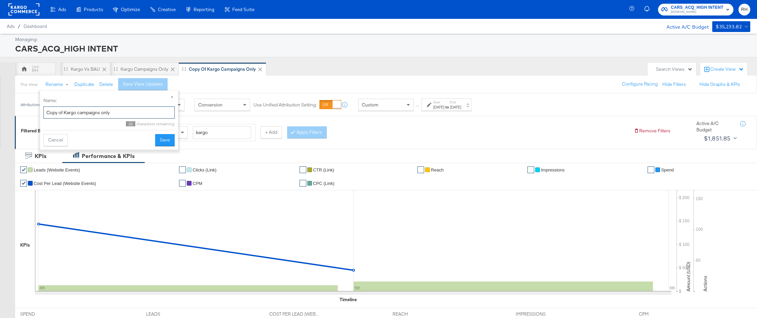
drag, startPoint x: 76, startPoint y: 111, endPoint x: 17, endPoint y: 111, distance: 58.9
click at [17, 111] on body "Ads Products Optimize Creative Reporting Feed Suite CARS_ACQ_HIGH INTENT Cars.c…" at bounding box center [378, 262] width 757 height 525
click at [17, 111] on div "Attribution Window: 1 Day Clicks No Views Conversion Use Unified Attribution Se…" at bounding box center [247, 104] width 465 height 23
click at [54, 85] on button "Rename" at bounding box center [58, 84] width 35 height 12
click at [76, 111] on input "Copy of Kargo campaigns only" at bounding box center [108, 112] width 131 height 12
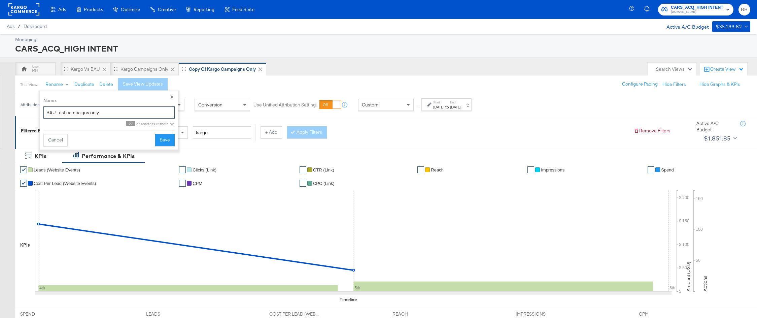
click at [88, 112] on input "BAU Test campaigns only" at bounding box center [108, 112] width 131 height 12
type input "BAU Test campaign only"
click at [164, 139] on button "Save" at bounding box center [165, 140] width 20 height 12
click at [141, 70] on div "Kargo campaigns only" at bounding box center [144, 69] width 48 height 6
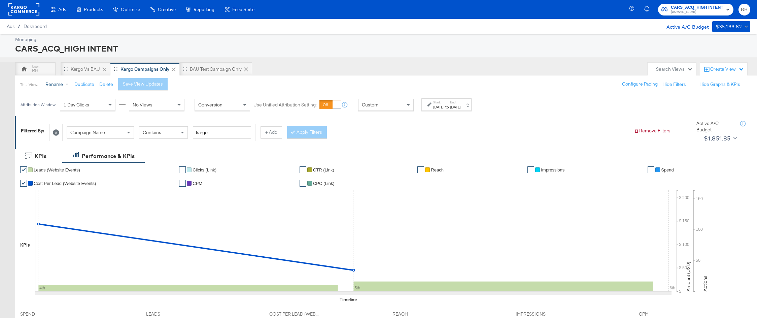
click at [51, 84] on button "Rename" at bounding box center [58, 84] width 35 height 12
click at [60, 111] on input "Kargo campaigns only" at bounding box center [108, 112] width 131 height 12
type input "Kargo test campaigns only"
click at [164, 138] on button "Save" at bounding box center [165, 140] width 20 height 12
click at [214, 65] on div "BAU Test campaign only" at bounding box center [225, 68] width 72 height 13
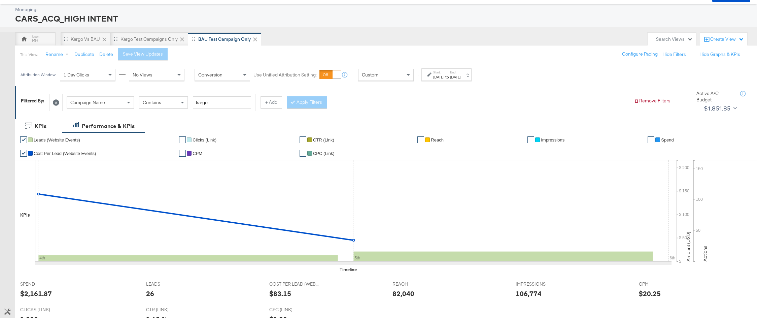
scroll to position [35, 0]
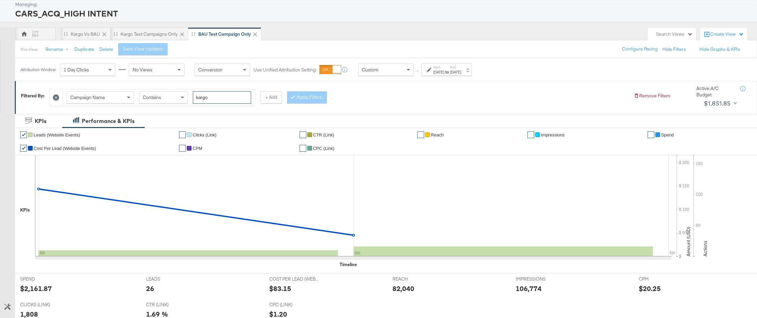
click at [210, 99] on input "kargo" at bounding box center [222, 97] width 58 height 12
type input "leads bau"
click at [307, 101] on button "Apply Filters" at bounding box center [307, 97] width 40 height 12
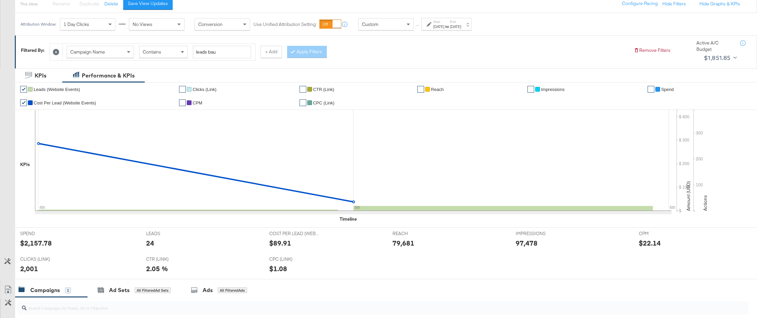
scroll to position [0, 0]
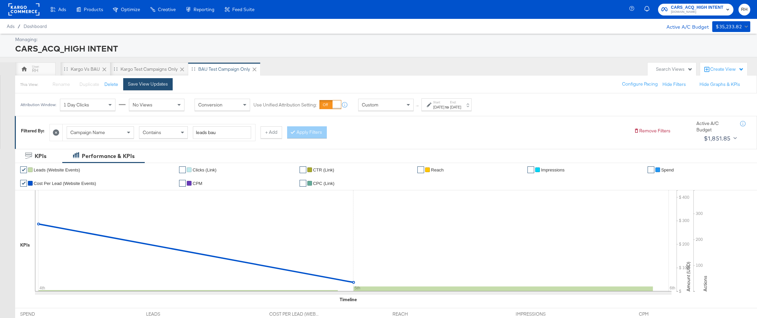
click at [152, 85] on div "Save View Updates" at bounding box center [148, 84] width 40 height 6
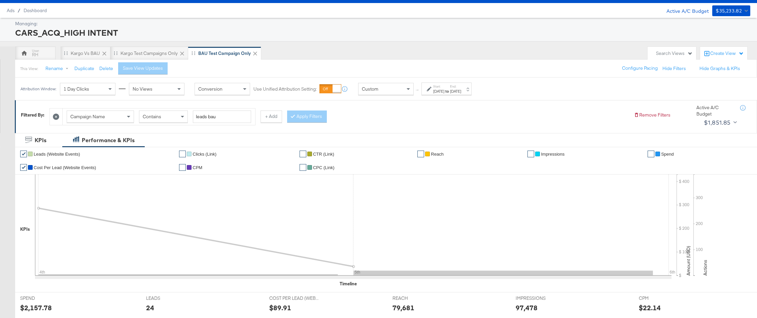
scroll to position [5, 0]
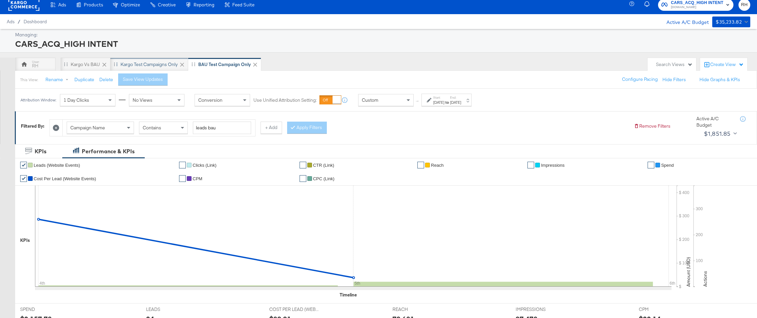
click at [156, 65] on div "Kargo test campaigns only" at bounding box center [148, 64] width 57 height 6
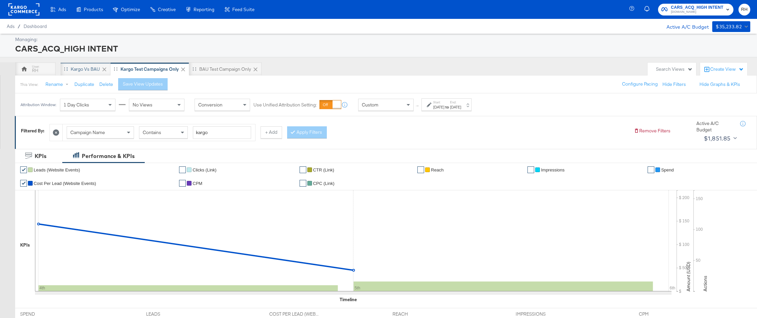
click at [75, 67] on div "Kargo vs BAU" at bounding box center [85, 69] width 29 height 6
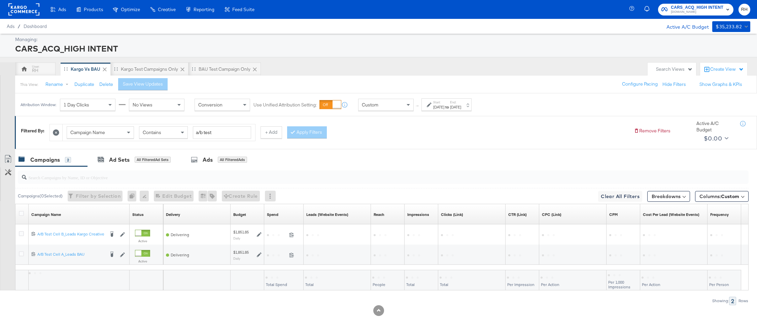
scroll to position [16, 0]
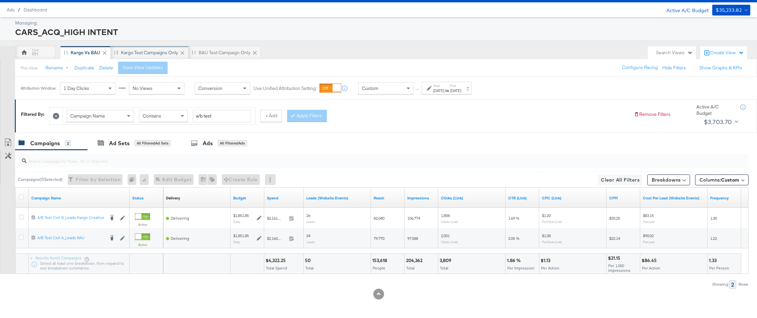
click at [161, 55] on div "Kargo test campaigns only" at bounding box center [149, 52] width 57 height 6
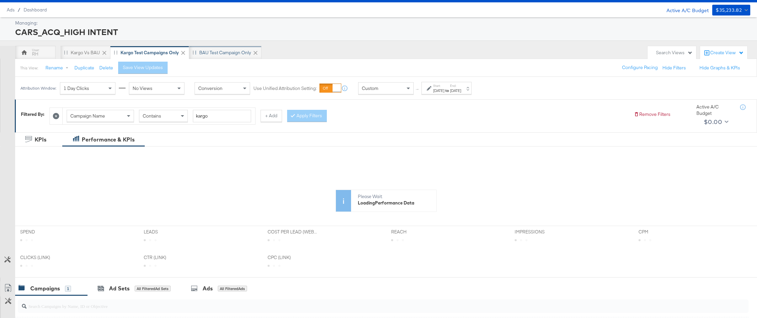
click at [217, 53] on div "BAU Test campaign only" at bounding box center [225, 52] width 52 height 6
click at [83, 50] on div "Kargo vs BAU" at bounding box center [85, 52] width 29 height 6
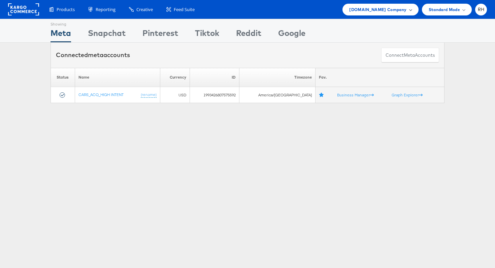
click at [372, 8] on span "Cars.com Company" at bounding box center [377, 9] width 57 height 7
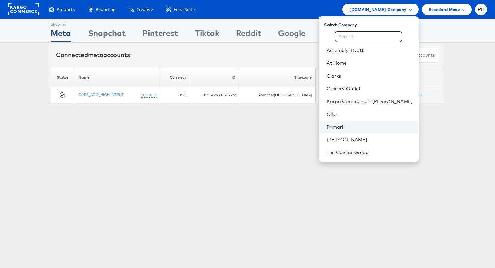
click at [358, 128] on link "Primark" at bounding box center [369, 127] width 86 height 7
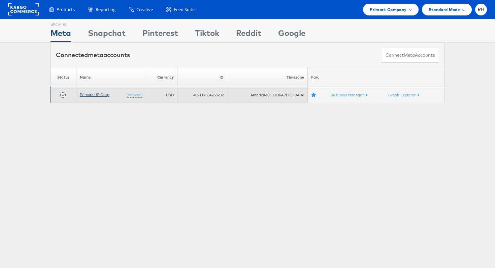
click at [88, 95] on link "Primark US Corp" at bounding box center [95, 94] width 30 height 5
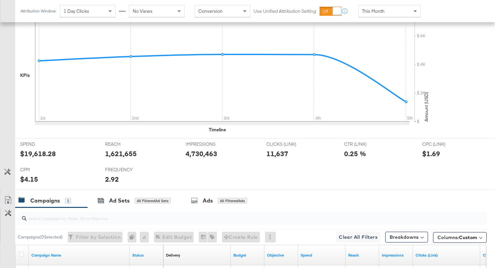
scroll to position [271, 0]
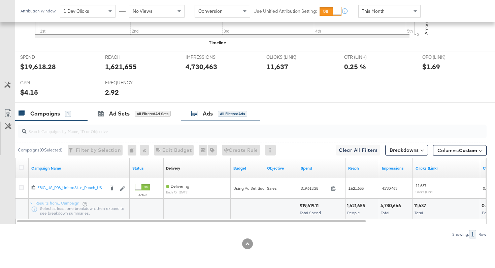
click at [202, 108] on div "Ads All Filtered Ads" at bounding box center [220, 114] width 79 height 14
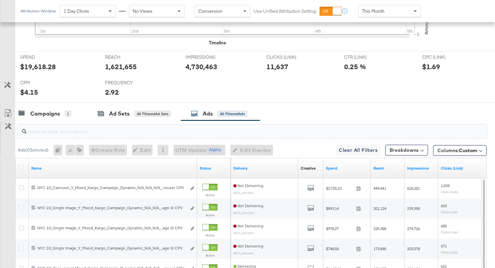
click at [59, 130] on input "search" at bounding box center [236, 128] width 418 height 13
paste input "NYC 2.0_Carousel_Y_Mixed_Kargo_Campaign_Dynamic_N/A_N/A_N/A_Cotton Blend Shirt …"
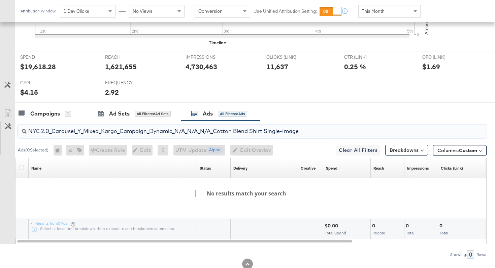
paste input "120228088321630495"
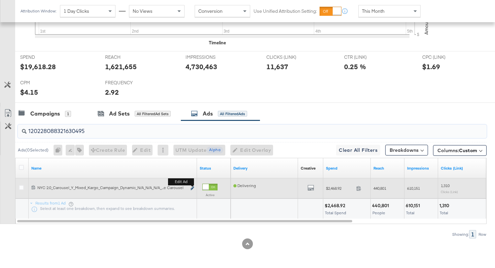
type input "120228088321630495"
click at [191, 188] on icon "link" at bounding box center [191, 189] width 3 height 4
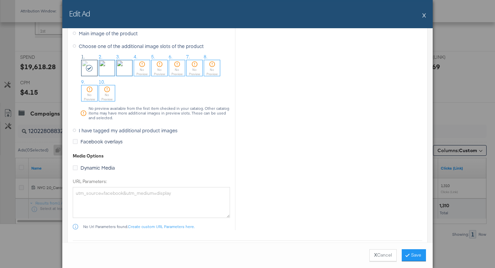
scroll to position [723, 0]
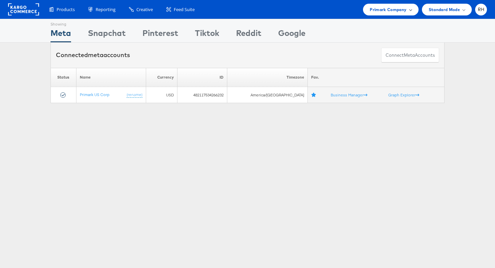
click at [403, 10] on span "Primark Company" at bounding box center [387, 9] width 37 height 7
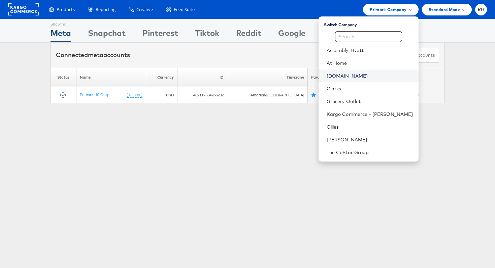
click at [361, 75] on link "Cars.com" at bounding box center [369, 76] width 86 height 7
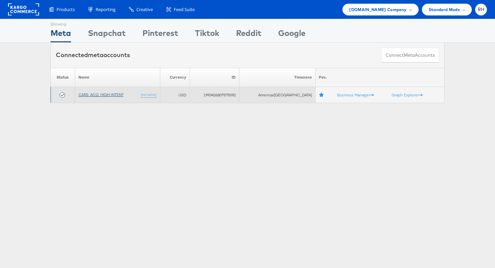
click at [91, 95] on link "CARS_ACQ_HIGH INTENT" at bounding box center [100, 94] width 45 height 5
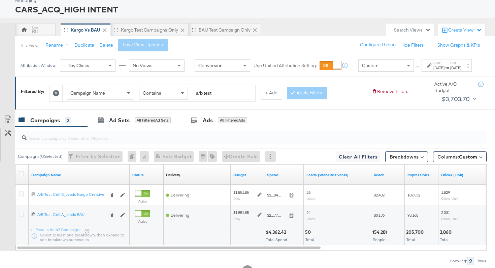
scroll to position [36, 0]
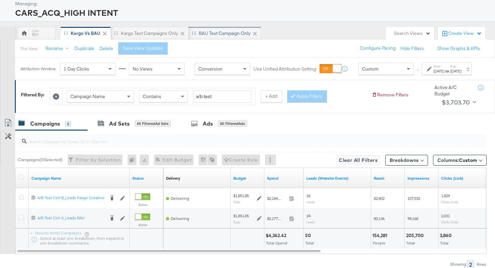
click at [215, 30] on div "BAU Test campaign only" at bounding box center [225, 33] width 52 height 6
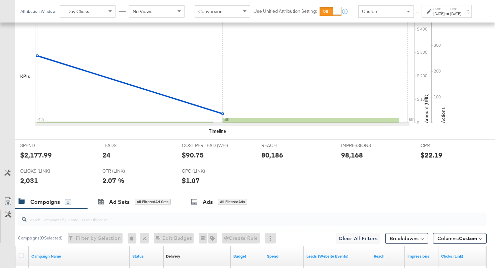
scroll to position [186, 0]
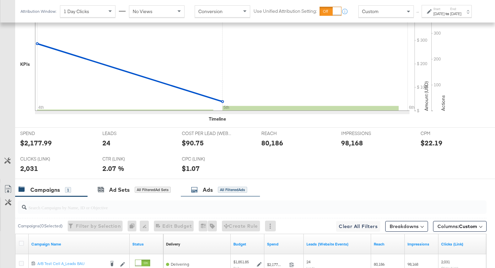
click at [203, 197] on div "Ads All Filtered Ads" at bounding box center [220, 190] width 79 height 14
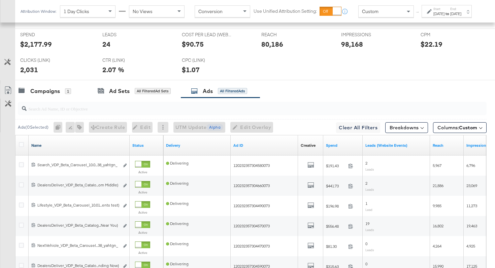
scroll to position [286, 0]
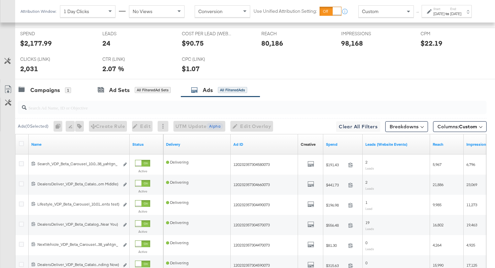
click at [23, 146] on div at bounding box center [22, 144] width 7 height 7
click at [22, 145] on icon at bounding box center [21, 143] width 5 height 5
click at [0, 0] on input "checkbox" at bounding box center [0, 0] width 0 height 0
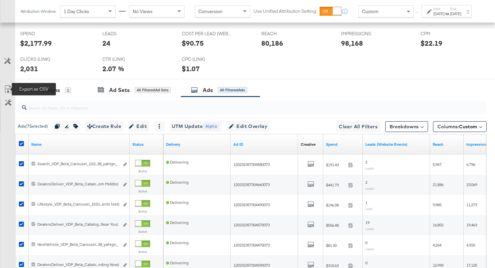
click at [9, 90] on icon at bounding box center [8, 89] width 8 height 8
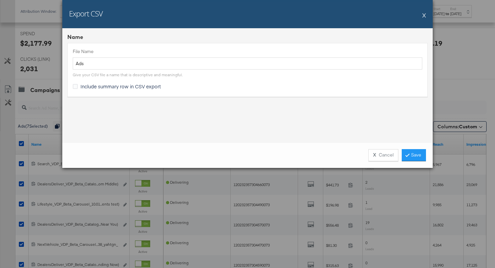
click at [423, 17] on button "X" at bounding box center [424, 14] width 4 height 13
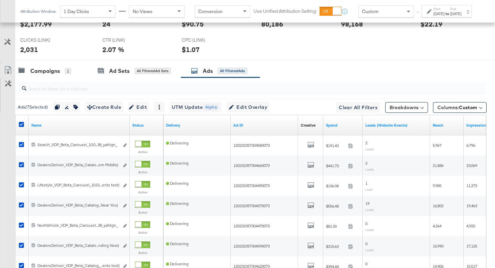
scroll to position [322, 0]
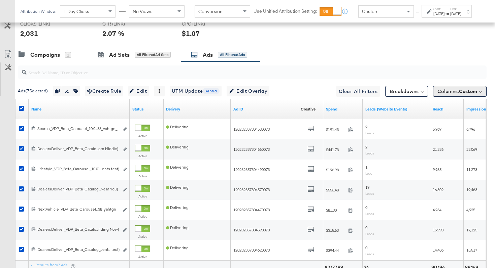
click at [448, 91] on span "Columns: Custom" at bounding box center [457, 91] width 40 height 7
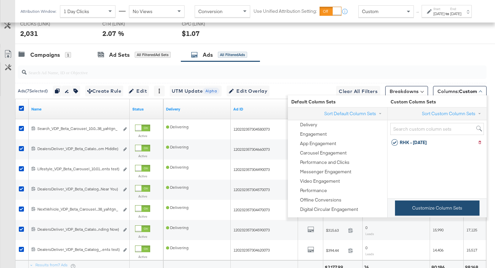
click at [410, 204] on button "Customize Column Sets" at bounding box center [437, 208] width 84 height 15
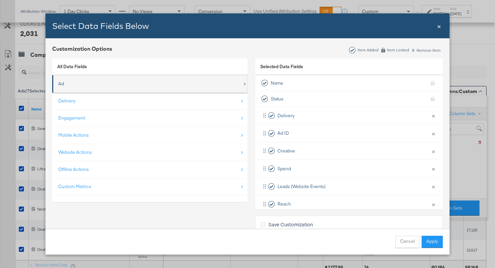
click at [98, 88] on div "Ad" at bounding box center [150, 84] width 184 height 14
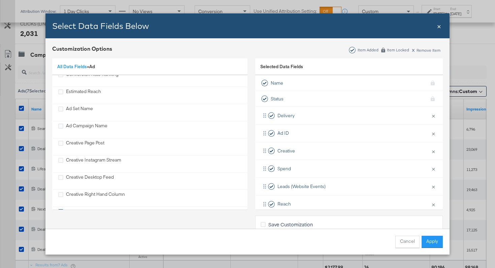
scroll to position [146, 0]
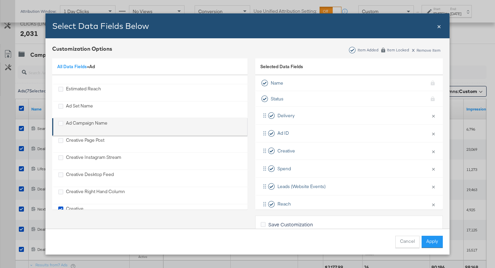
click at [88, 124] on div "Ad Campaign Name" at bounding box center [86, 127] width 41 height 14
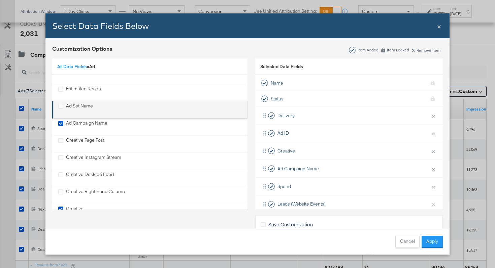
click at [82, 107] on div "Ad Set Name" at bounding box center [79, 110] width 27 height 14
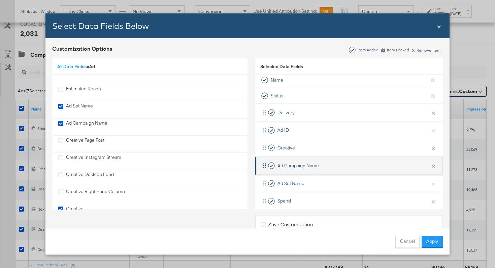
scroll to position [0, 0]
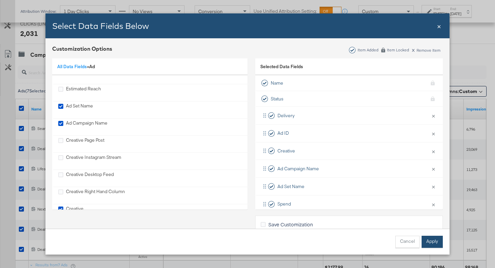
click at [428, 240] on button "Apply" at bounding box center [431, 242] width 21 height 12
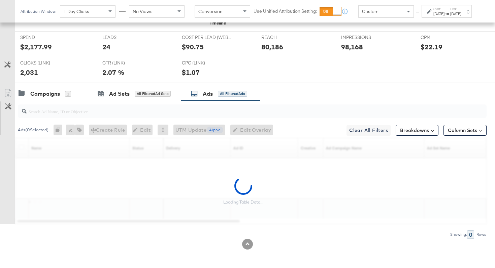
scroll to position [283, 0]
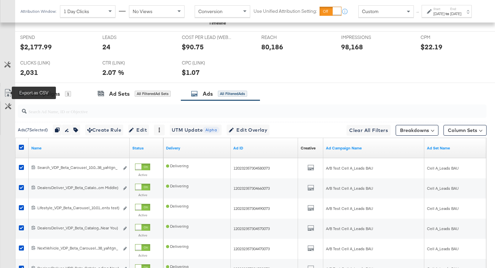
click at [8, 94] on icon at bounding box center [8, 93] width 8 height 8
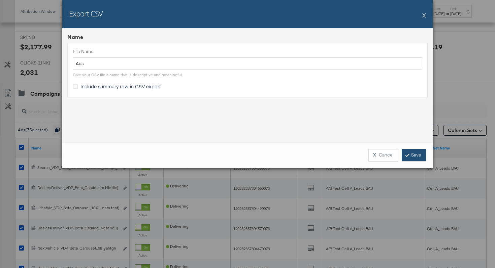
click at [407, 154] on icon at bounding box center [407, 155] width 2 height 4
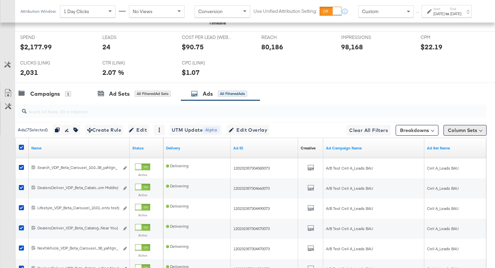
click at [450, 131] on button "Column Sets" at bounding box center [464, 130] width 43 height 11
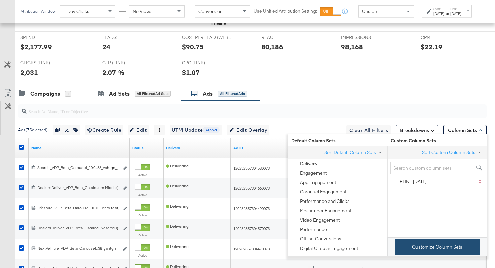
click at [413, 247] on button "Customize Column Sets" at bounding box center [437, 247] width 84 height 15
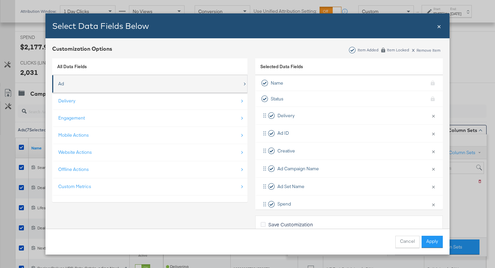
click at [115, 88] on div "Ad" at bounding box center [150, 84] width 184 height 14
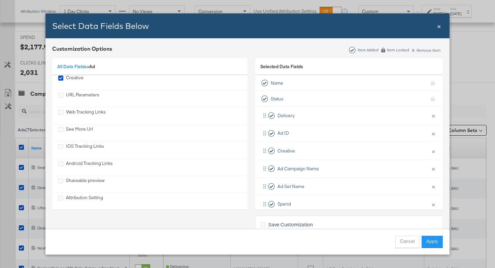
scroll to position [284, 0]
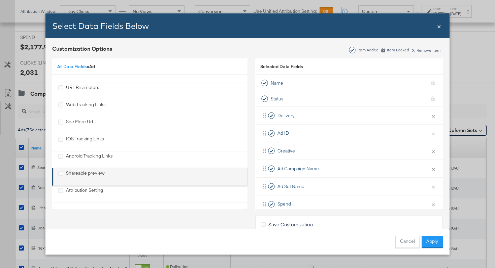
click at [109, 172] on div "Shareable preview" at bounding box center [150, 177] width 184 height 14
click at [89, 170] on li "Shareable preview" at bounding box center [149, 177] width 195 height 17
click at [76, 178] on div "Shareable preview" at bounding box center [85, 177] width 39 height 14
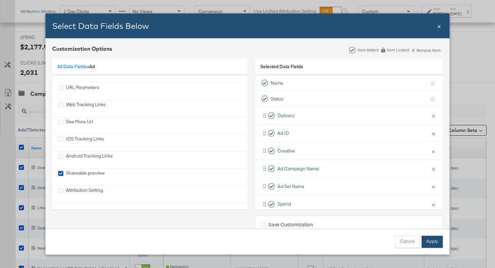
click at [433, 240] on button "Apply" at bounding box center [431, 242] width 21 height 12
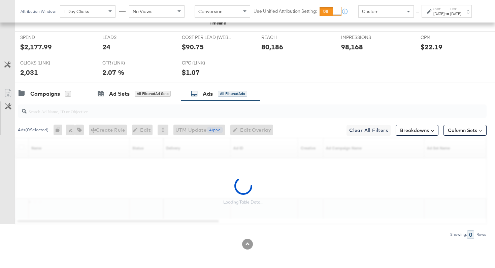
scroll to position [0, 0]
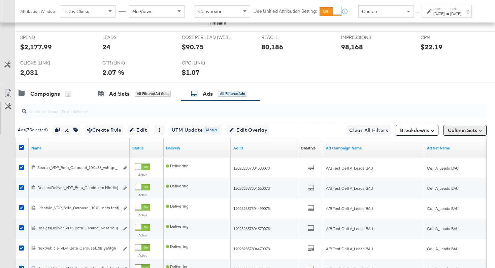
click at [459, 129] on button "Column Sets" at bounding box center [464, 130] width 43 height 11
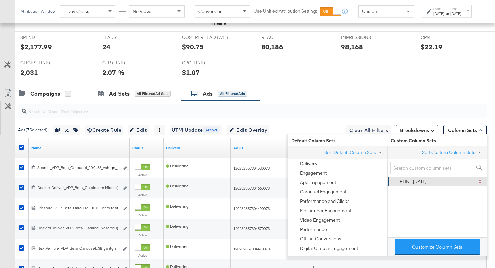
click at [417, 182] on div "RHK - [DATE]" at bounding box center [412, 182] width 27 height 6
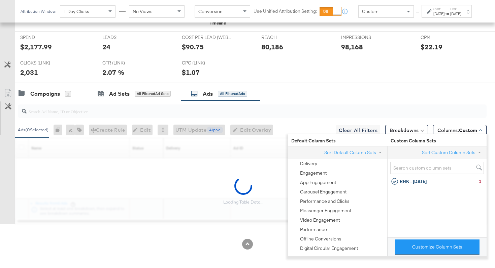
click at [452, 121] on div at bounding box center [250, 112] width 471 height 22
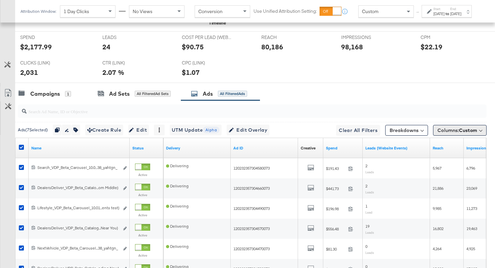
click at [457, 133] on span "Columns: Custom" at bounding box center [457, 130] width 40 height 7
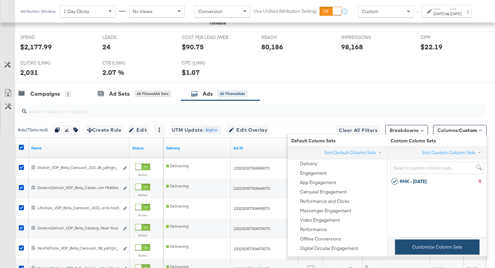
click at [435, 244] on button "Customize Column Sets" at bounding box center [437, 247] width 84 height 15
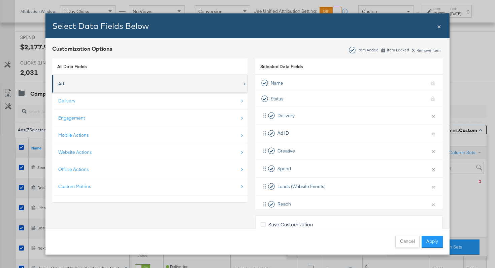
click at [91, 86] on div "Ad" at bounding box center [150, 84] width 184 height 14
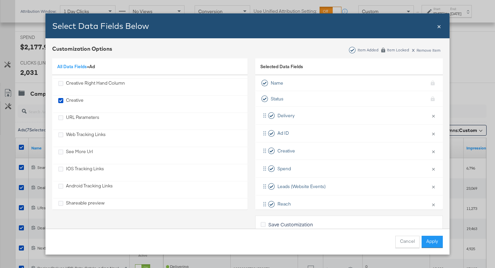
scroll to position [284, 0]
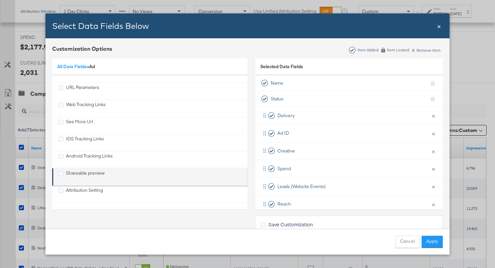
click at [69, 172] on div "Shareable preview" at bounding box center [85, 177] width 39 height 14
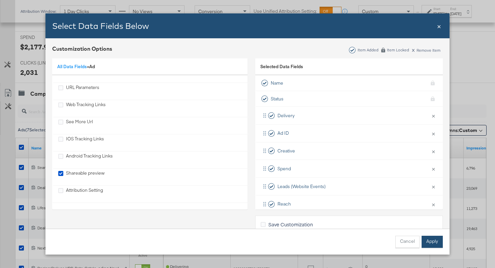
click at [428, 241] on button "Apply" at bounding box center [431, 242] width 21 height 12
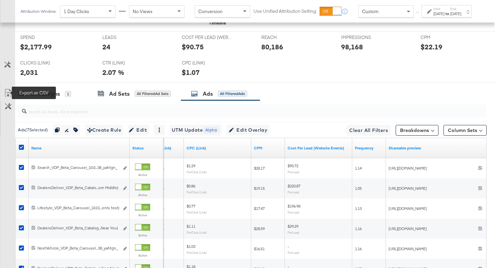
click at [5, 92] on icon at bounding box center [8, 93] width 8 height 8
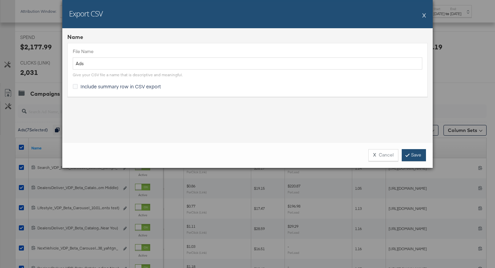
click at [410, 159] on link "Save" at bounding box center [413, 155] width 24 height 12
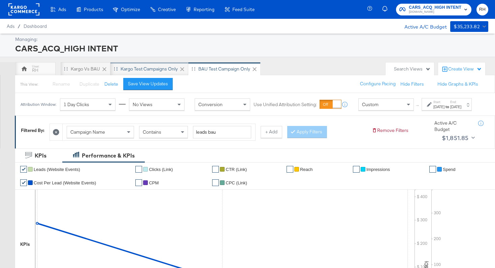
click at [154, 71] on div "Kargo test campaigns only" at bounding box center [148, 69] width 57 height 6
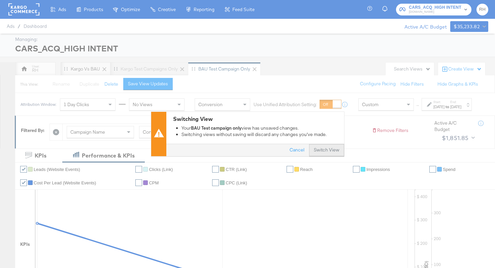
click at [318, 150] on button "Switch View" at bounding box center [326, 151] width 35 height 12
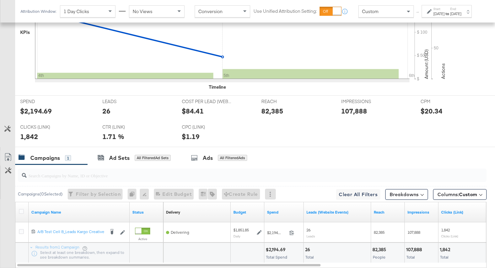
scroll to position [262, 0]
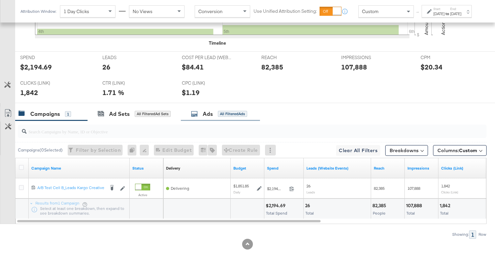
click at [221, 111] on div "All Filtered Ads" at bounding box center [232, 114] width 29 height 6
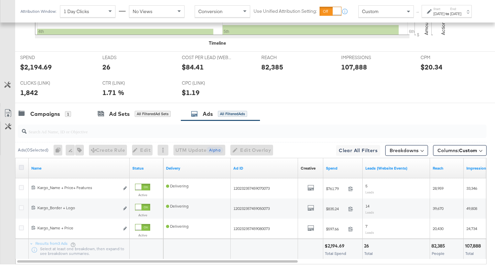
click at [19, 169] on icon at bounding box center [21, 167] width 5 height 5
click at [0, 0] on input "checkbox" at bounding box center [0, 0] width 0 height 0
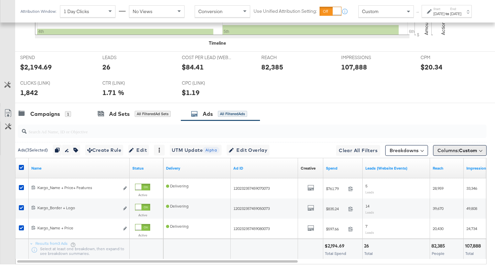
click at [438, 150] on span "Columns: Custom" at bounding box center [457, 150] width 40 height 7
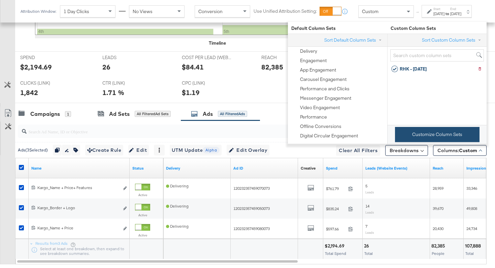
click at [402, 134] on button "Customize Column Sets" at bounding box center [437, 134] width 84 height 15
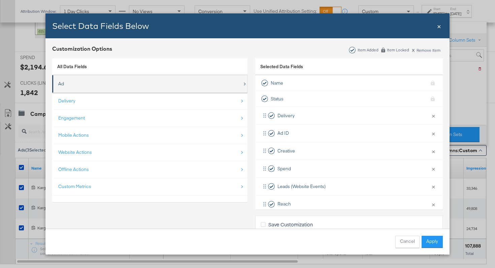
click at [171, 84] on div "Ad" at bounding box center [150, 84] width 184 height 14
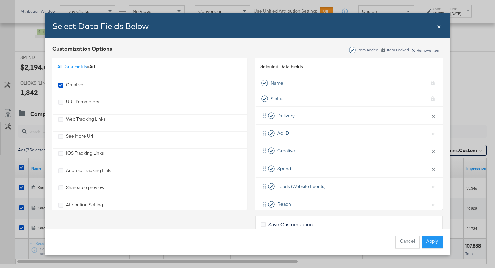
scroll to position [284, 0]
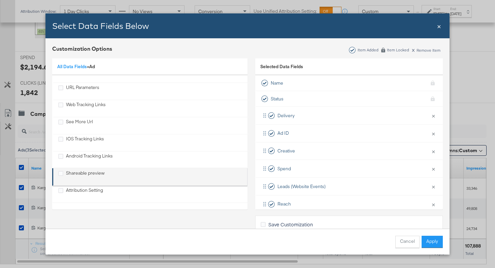
click at [88, 172] on div "Shareable preview" at bounding box center [85, 177] width 39 height 14
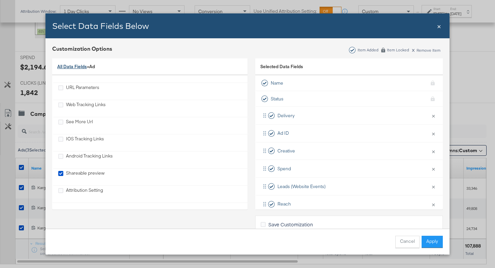
click at [80, 66] on link "All Data Fields" at bounding box center [72, 67] width 30 height 6
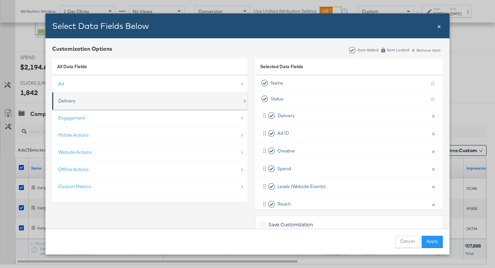
click at [80, 99] on div "Delivery" at bounding box center [150, 101] width 184 height 14
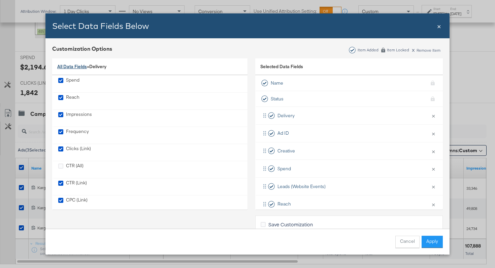
click at [74, 65] on link "All Data Fields" at bounding box center [72, 67] width 30 height 6
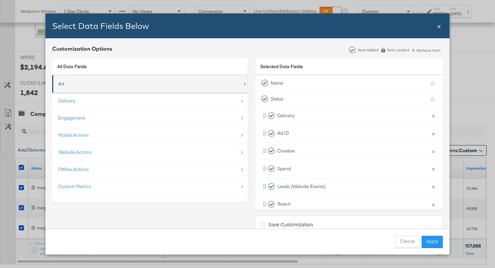
click at [82, 88] on div "Ad" at bounding box center [150, 84] width 184 height 14
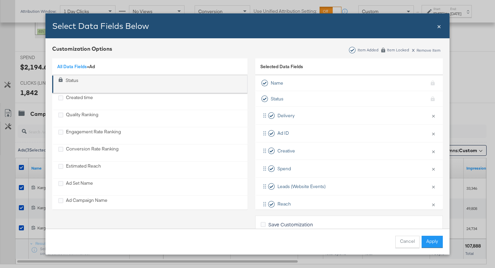
scroll to position [77, 0]
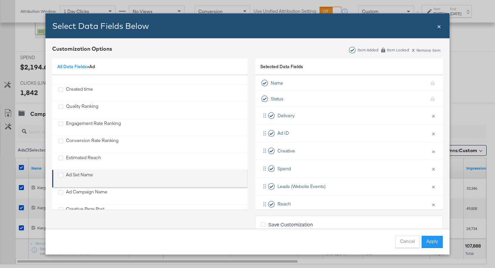
click at [77, 172] on div "Ad Set Name" at bounding box center [79, 179] width 27 height 14
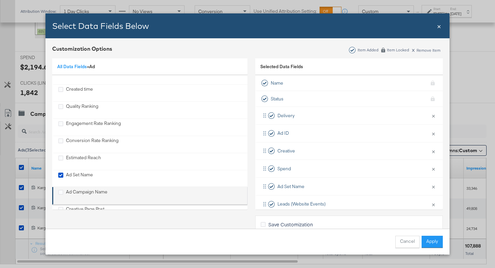
click at [73, 190] on div "Ad Campaign Name" at bounding box center [86, 196] width 41 height 14
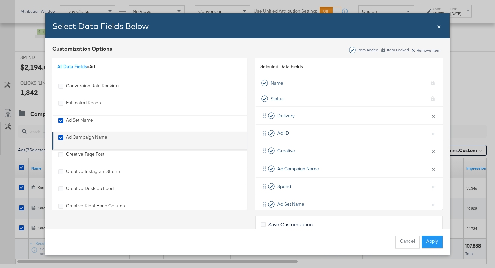
scroll to position [173, 0]
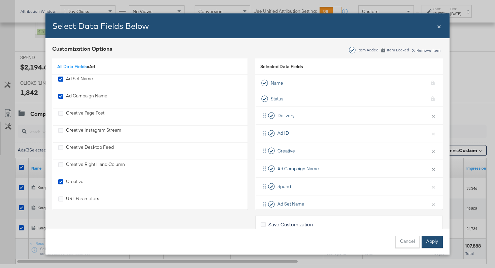
click at [436, 242] on button "Apply" at bounding box center [431, 242] width 21 height 12
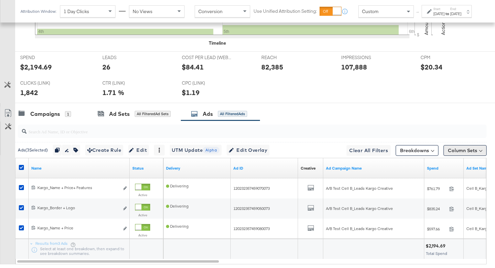
click at [459, 148] on button "Column Sets" at bounding box center [464, 150] width 43 height 11
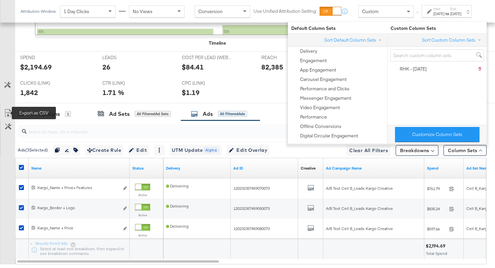
click at [7, 113] on icon at bounding box center [8, 113] width 8 height 8
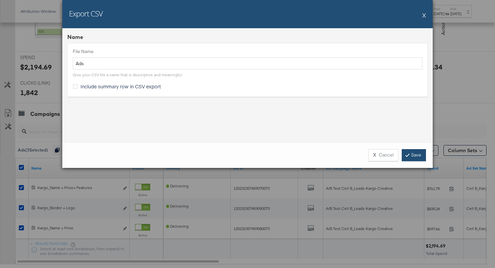
click at [419, 154] on link "Save" at bounding box center [413, 155] width 24 height 12
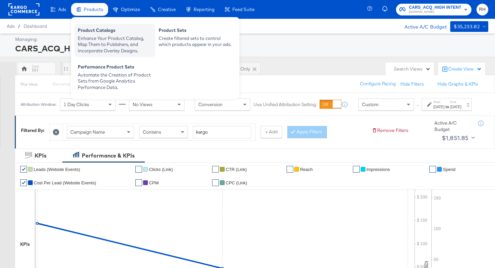
click at [91, 46] on div "Enhance Your Product Catalog, Map Them to Publishers, and Incorporate Overlay D…" at bounding box center [115, 44] width 74 height 19
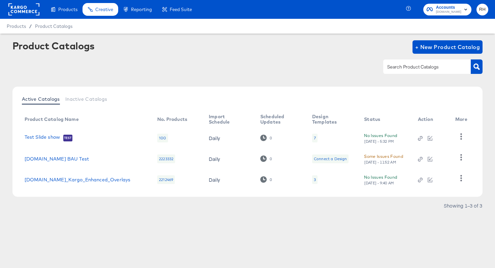
click at [314, 178] on div "3" at bounding box center [315, 179] width 2 height 5
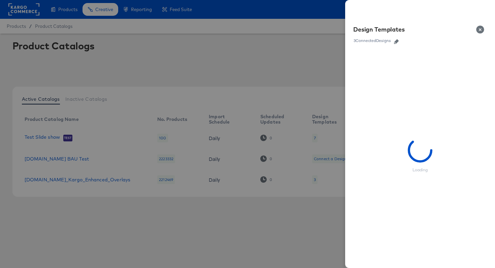
click at [396, 43] on icon "button" at bounding box center [396, 41] width 5 height 5
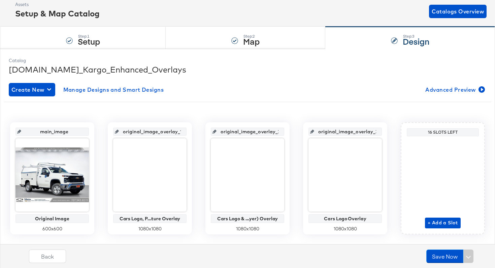
scroll to position [52, 0]
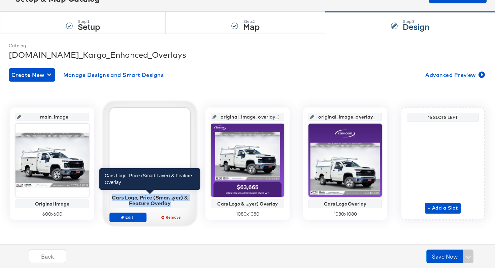
drag, startPoint x: 173, startPoint y: 204, endPoint x: 113, endPoint y: 195, distance: 60.5
click at [113, 195] on div "Cars Logo, Price (Smar...yer) & Feature Overlay" at bounding box center [149, 201] width 77 height 12
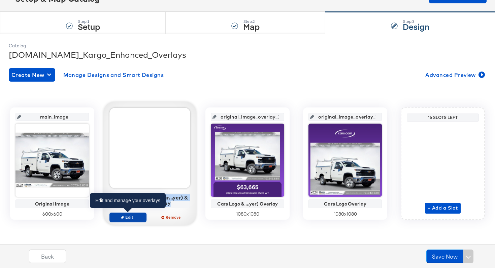
click at [138, 217] on span "Edit" at bounding box center [127, 217] width 31 height 5
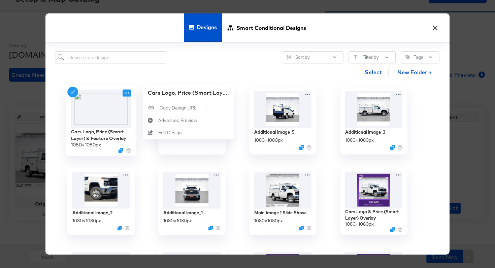
click at [127, 93] on icon at bounding box center [126, 93] width 8 height 7
click at [150, 92] on div "Cars Logo, Price (Smart Layer) & Feature Overlay" at bounding box center [188, 93] width 81 height 8
drag, startPoint x: 148, startPoint y: 92, endPoint x: 175, endPoint y: 94, distance: 26.9
click at [176, 94] on div "Cars Logo, Price (Smart Layer) & Feature Overlay" at bounding box center [188, 93] width 81 height 8
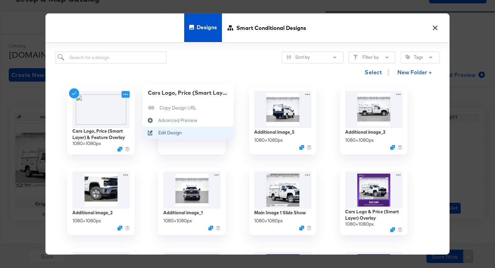
click at [155, 133] on icon at bounding box center [150, 133] width 15 height 5
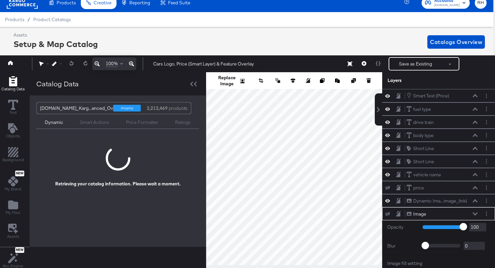
scroll to position [55, 0]
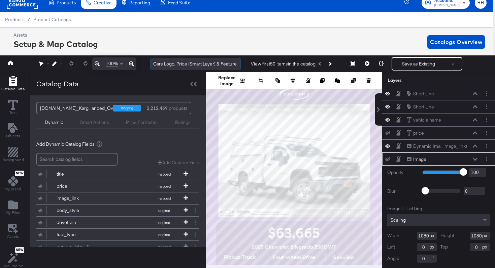
click at [168, 64] on input "Cars Logo, Price (Smart Layer) & Feature Overlay" at bounding box center [195, 64] width 91 height 12
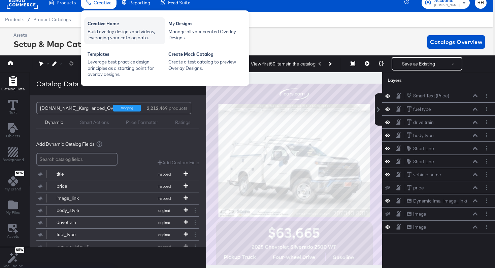
scroll to position [0, 0]
click at [96, 27] on div "Creative Home" at bounding box center [124, 25] width 74 height 8
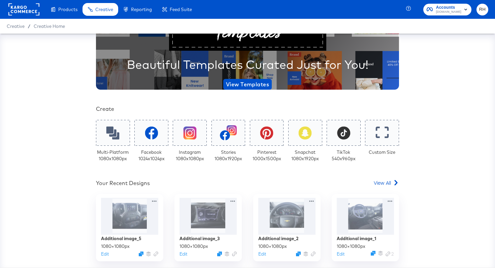
scroll to position [65, 0]
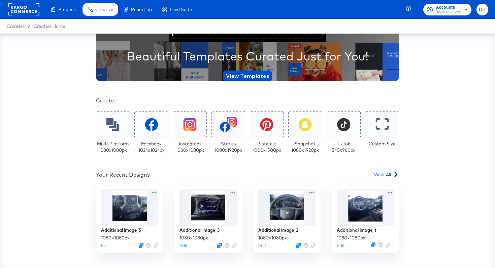
click at [379, 172] on span "View All" at bounding box center [381, 174] width 17 height 7
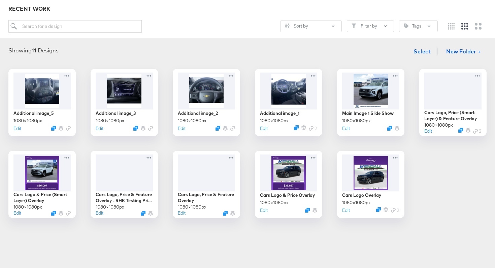
scroll to position [89, 0]
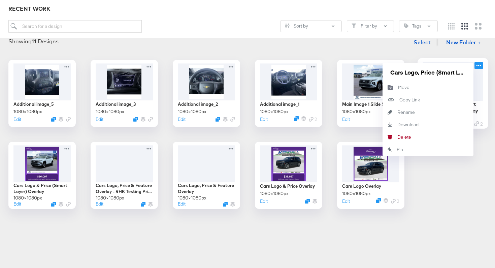
click at [477, 65] on icon at bounding box center [478, 65] width 8 height 7
click at [426, 68] on input "Cars Logo, Price (Smart Layer) & Feature Overlay" at bounding box center [427, 72] width 81 height 13
click at [350, 138] on div "Additional image_5 1080 × 1080 px Edit Additional image_3 1080 × 1080 px Edit A…" at bounding box center [247, 134] width 481 height 149
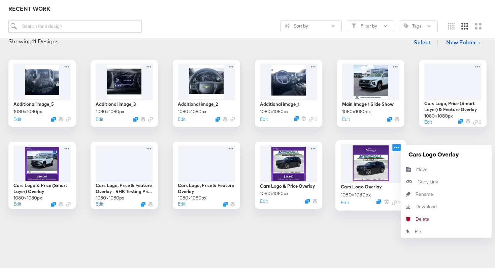
click at [395, 148] on icon at bounding box center [396, 147] width 8 height 7
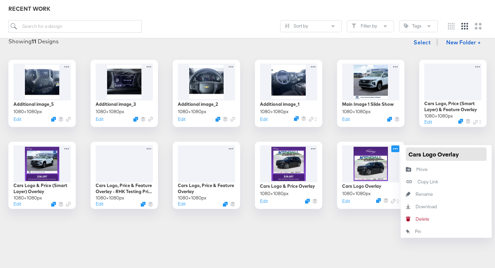
click at [408, 151] on input "Cars Logo Overlay" at bounding box center [445, 154] width 81 height 13
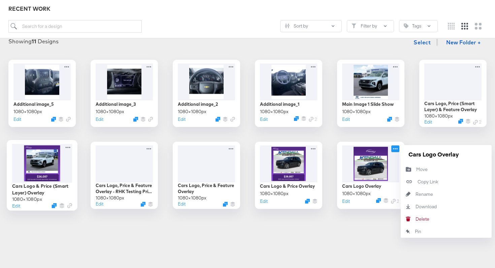
click at [62, 152] on div at bounding box center [42, 163] width 60 height 39
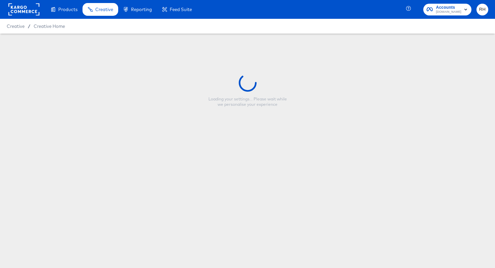
type input "Cars Logo & Price (Smart Layer) Overlay"
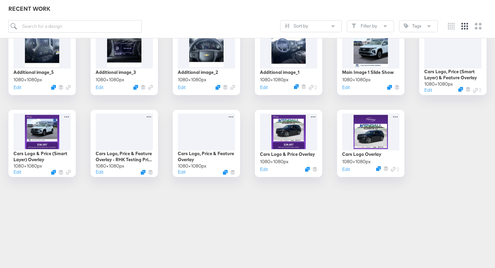
scroll to position [134, 0]
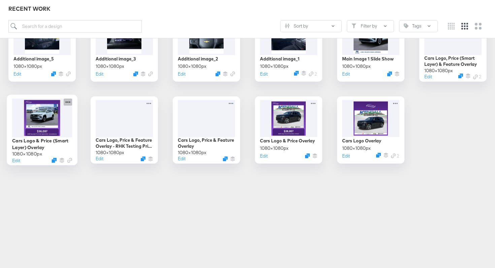
click at [68, 103] on icon at bounding box center [68, 102] width 8 height 7
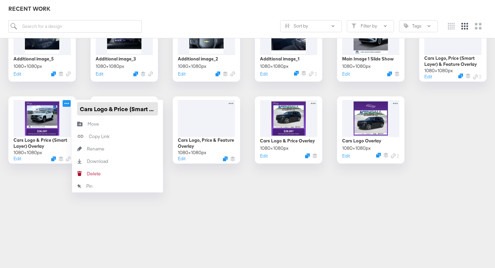
click at [80, 107] on input "Cars Logo & Price (Smart Layer) Overlay" at bounding box center [117, 108] width 81 height 13
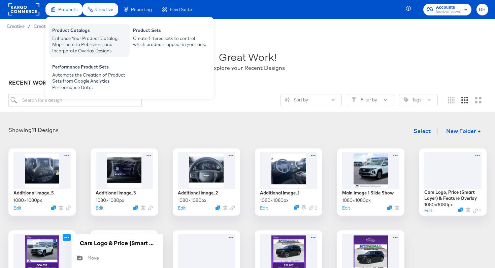
click at [66, 44] on div "Enhance Your Product Catalog, Map Them to Publishers, and Incorporate Overlay D…" at bounding box center [89, 44] width 74 height 19
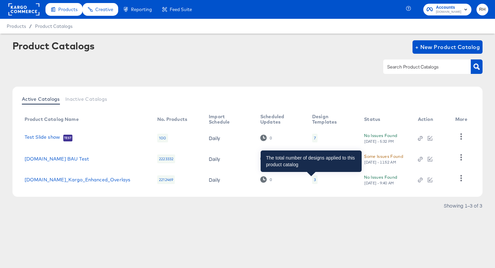
click at [314, 181] on div "3" at bounding box center [315, 179] width 2 height 5
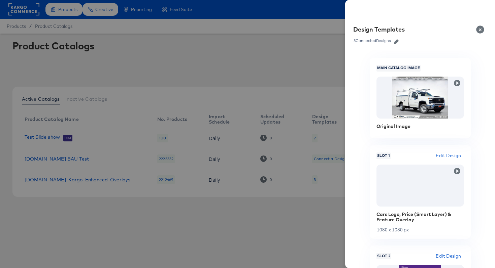
click at [396, 41] on icon "button" at bounding box center [396, 41] width 5 height 5
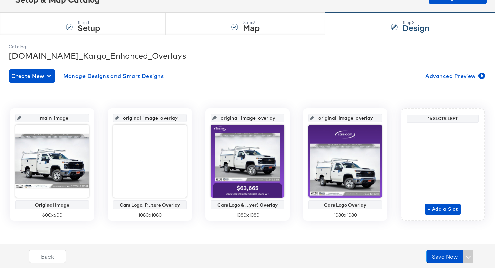
scroll to position [52, 0]
